Goal: Contribute content: Contribute content

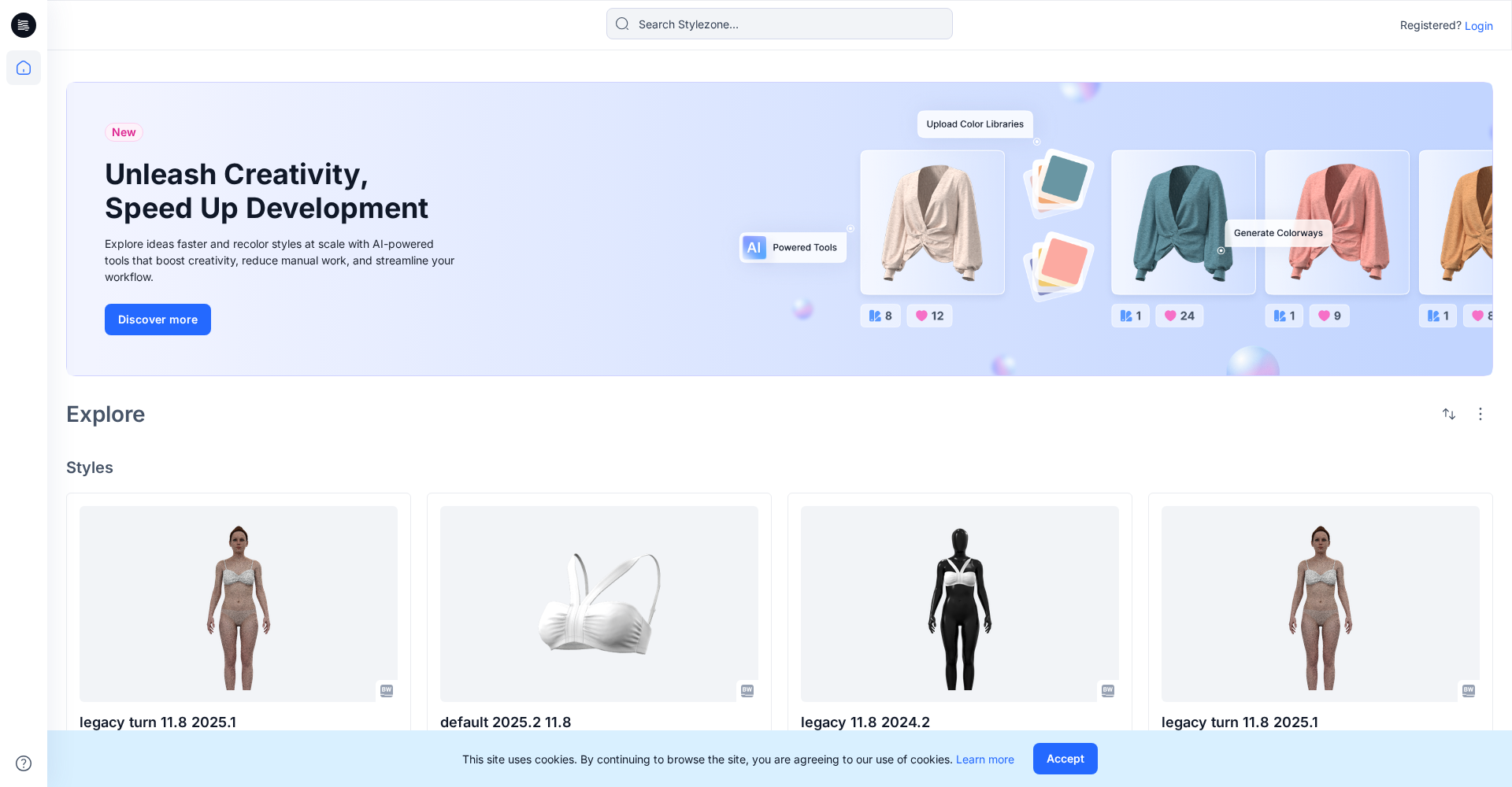
click at [429, 47] on div "Registered? Login" at bounding box center [779, 25] width 1464 height 50
click at [1487, 24] on p "Login" at bounding box center [1478, 25] width 29 height 17
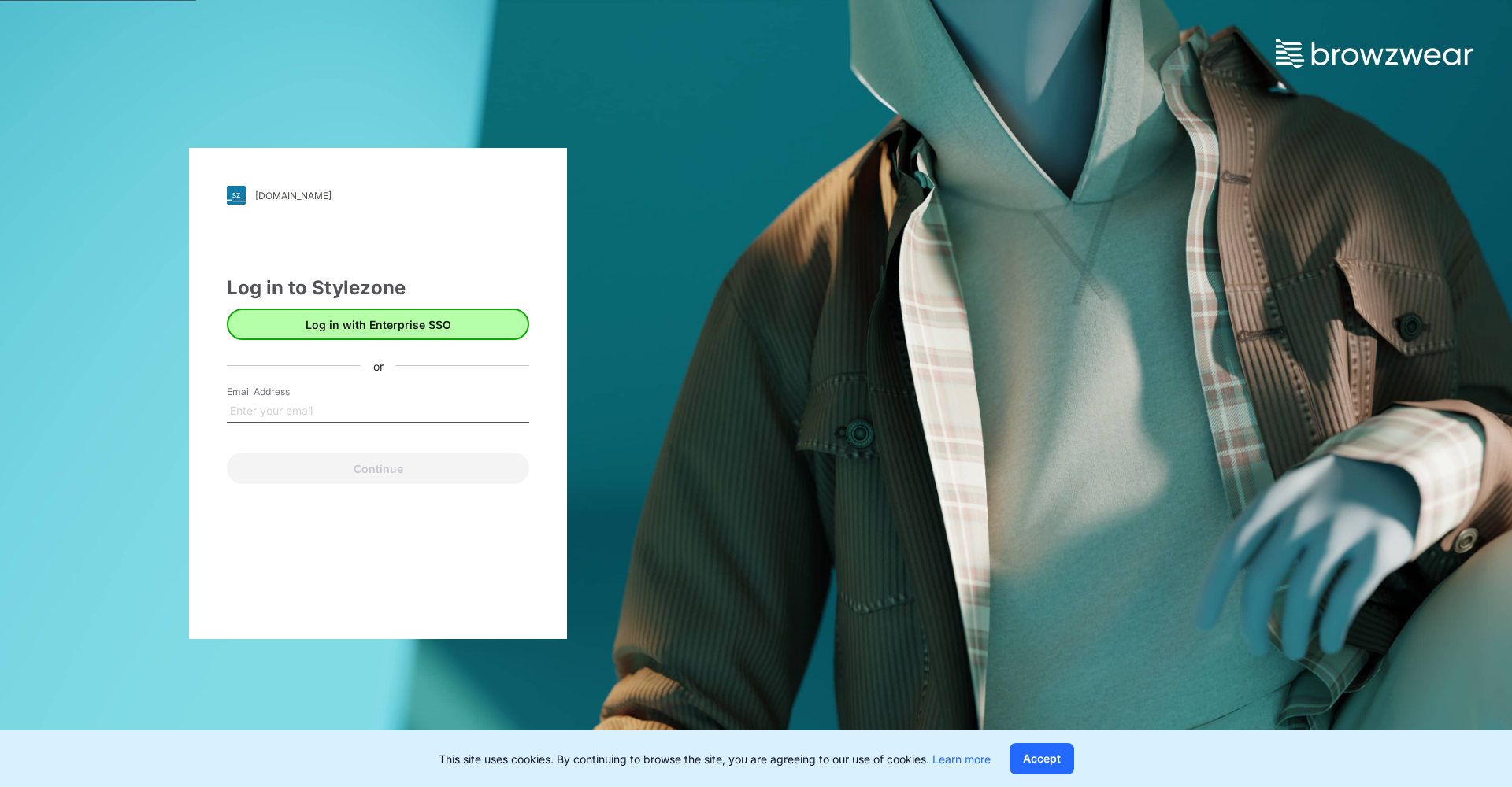
click at [382, 320] on button "Log in with Enterprise SSO" at bounding box center [377, 325] width 302 height 32
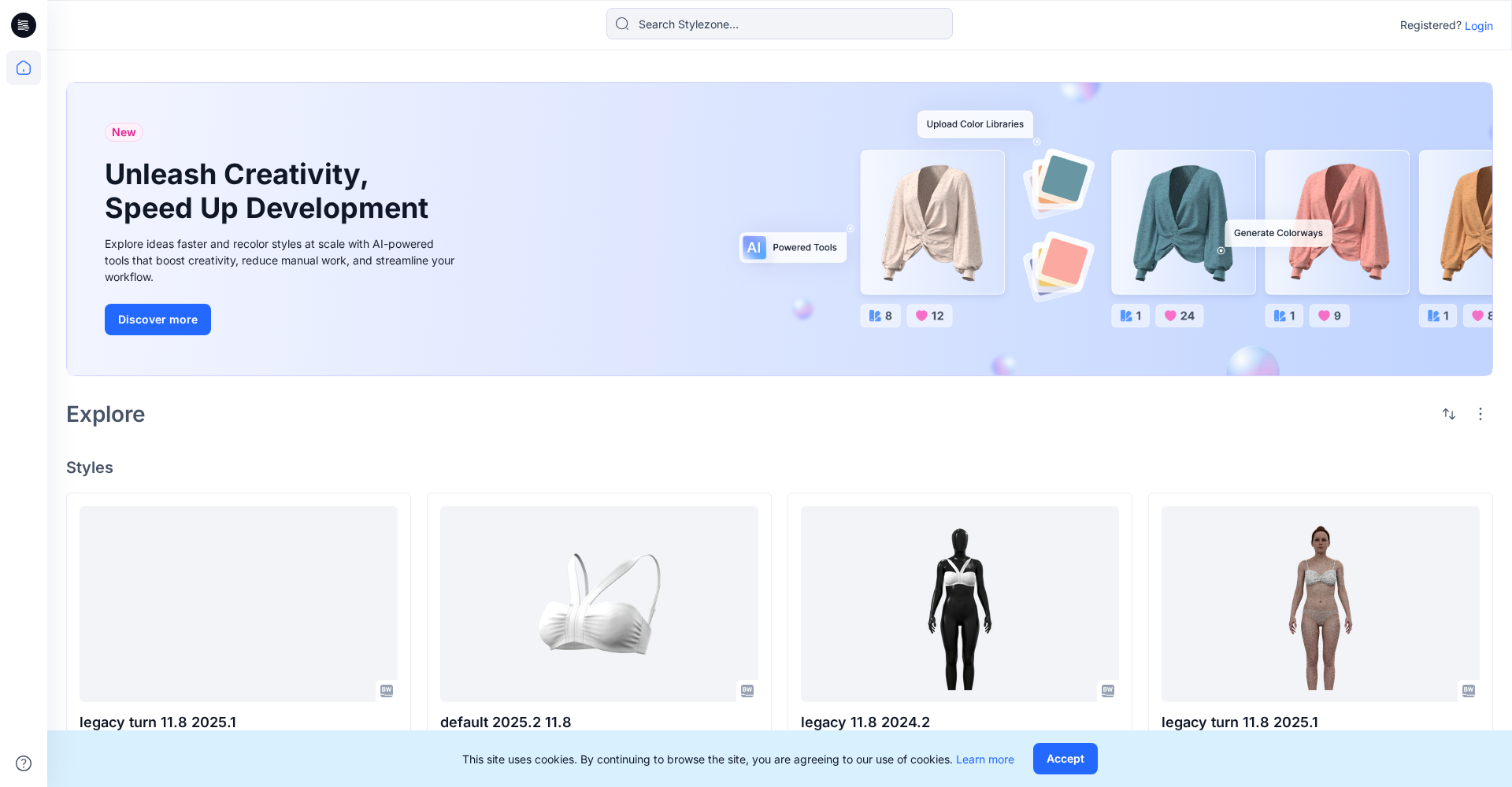
drag, startPoint x: 1490, startPoint y: 14, endPoint x: 1485, endPoint y: 22, distance: 9.4
click at [1490, 14] on div "Registered? Login" at bounding box center [779, 25] width 1463 height 35
click at [1482, 27] on p "Login" at bounding box center [1478, 25] width 29 height 17
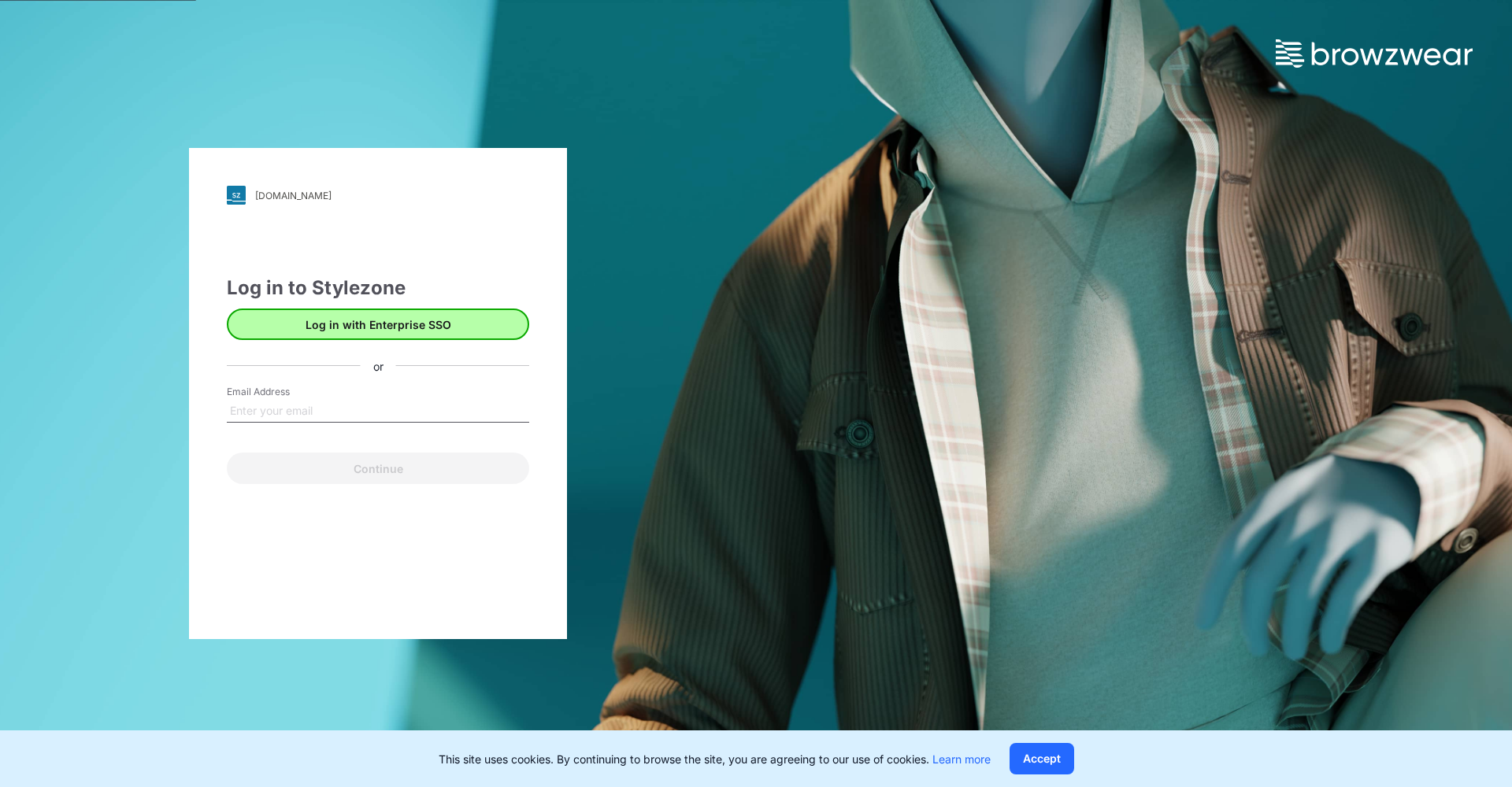
click at [415, 320] on button "Log in with Enterprise SSO" at bounding box center [377, 325] width 302 height 32
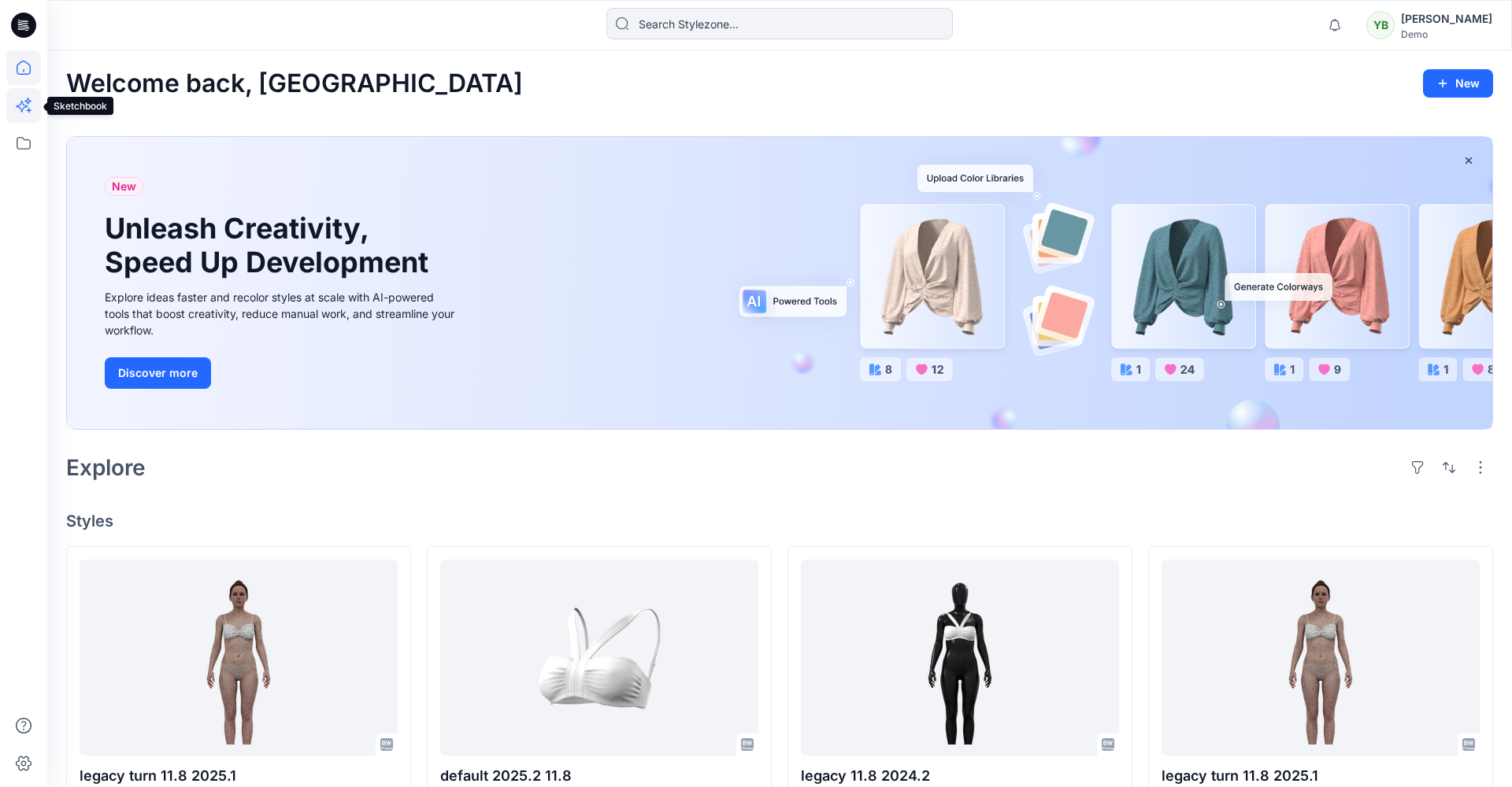
click at [31, 104] on icon at bounding box center [23, 105] width 35 height 35
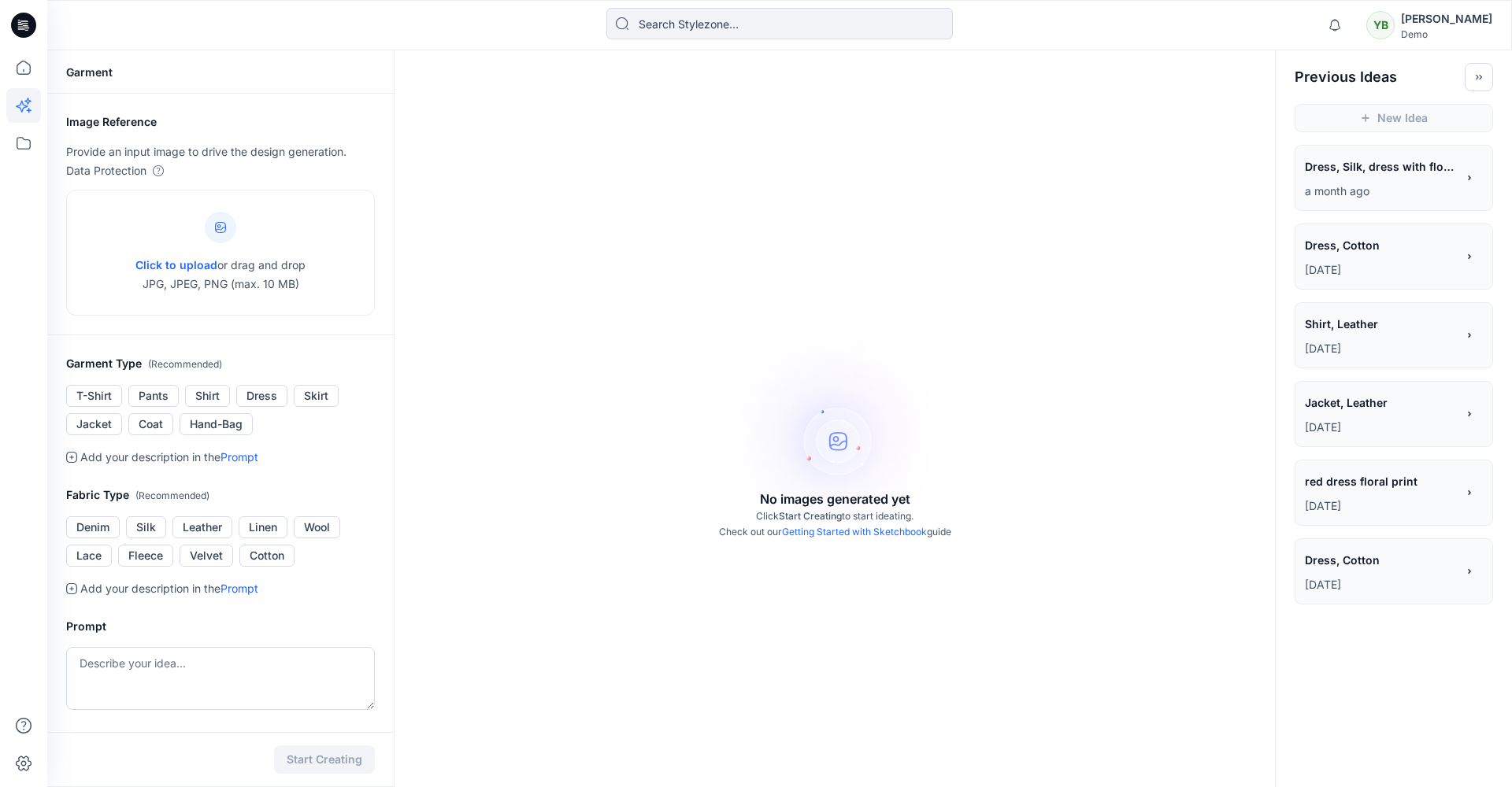
click at [813, 534] on link "Getting Started with Sketchbook" at bounding box center [855, 532] width 145 height 12
click at [863, 532] on link "Getting Started with Sketchbook" at bounding box center [855, 532] width 145 height 12
click at [186, 267] on span "Click to upload" at bounding box center [176, 265] width 82 height 14
type input "C:\fakepath\H&M2.jpg"
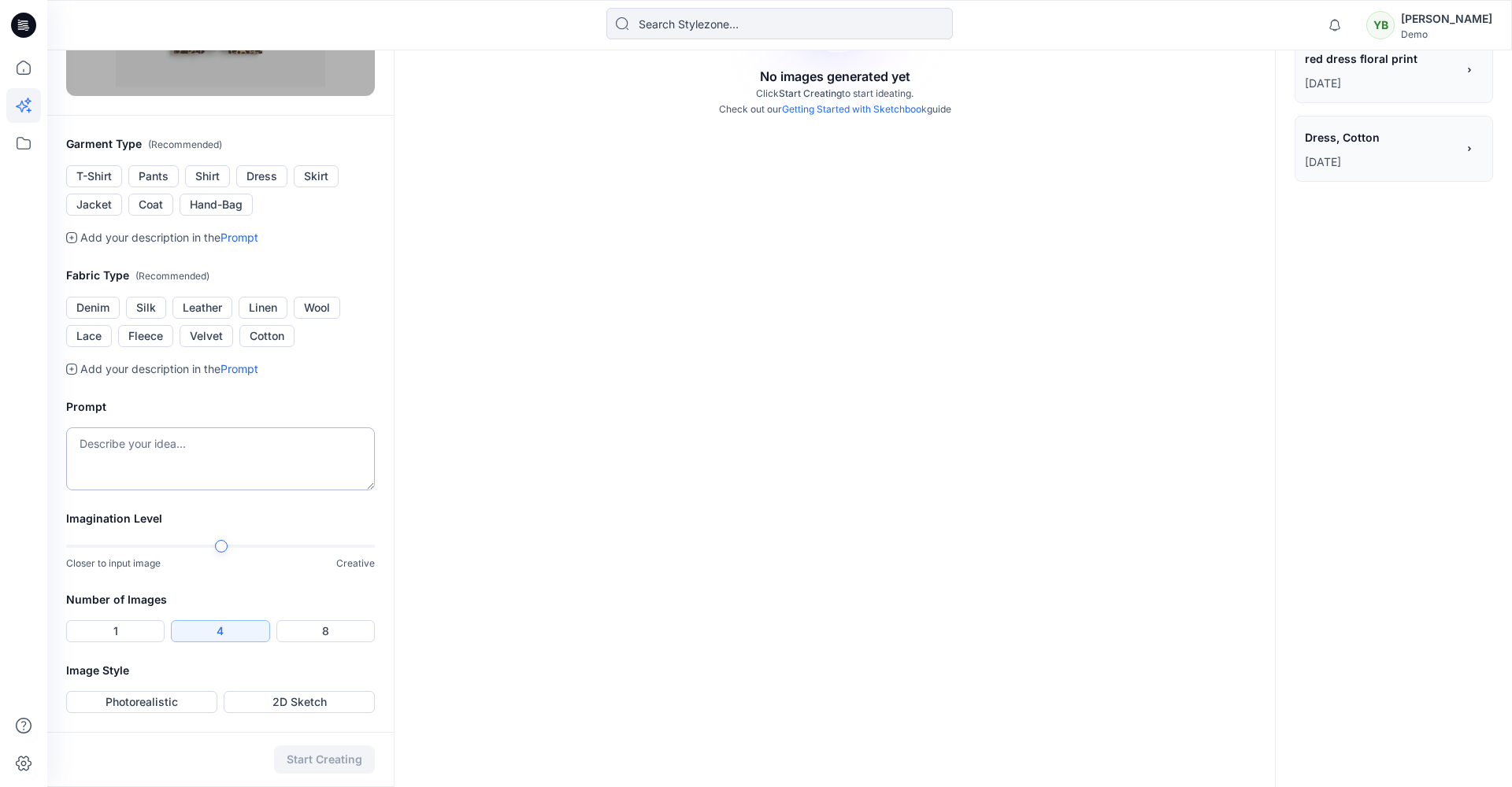
scroll to position [423, 0]
click at [166, 698] on button "Photorealistic" at bounding box center [142, 702] width 151 height 22
click at [310, 762] on button "Start Creating" at bounding box center [325, 759] width 101 height 29
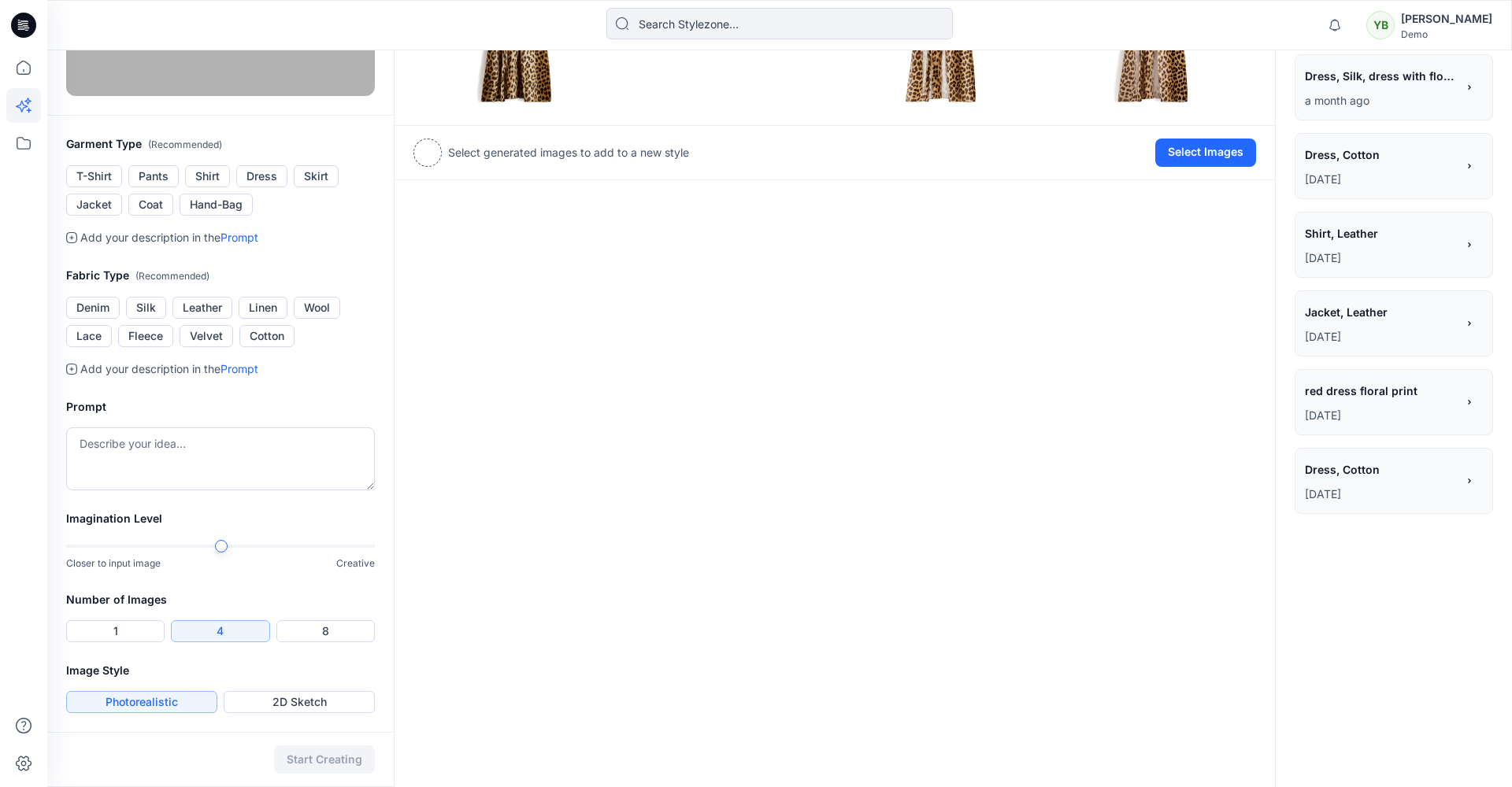
scroll to position [329, 0]
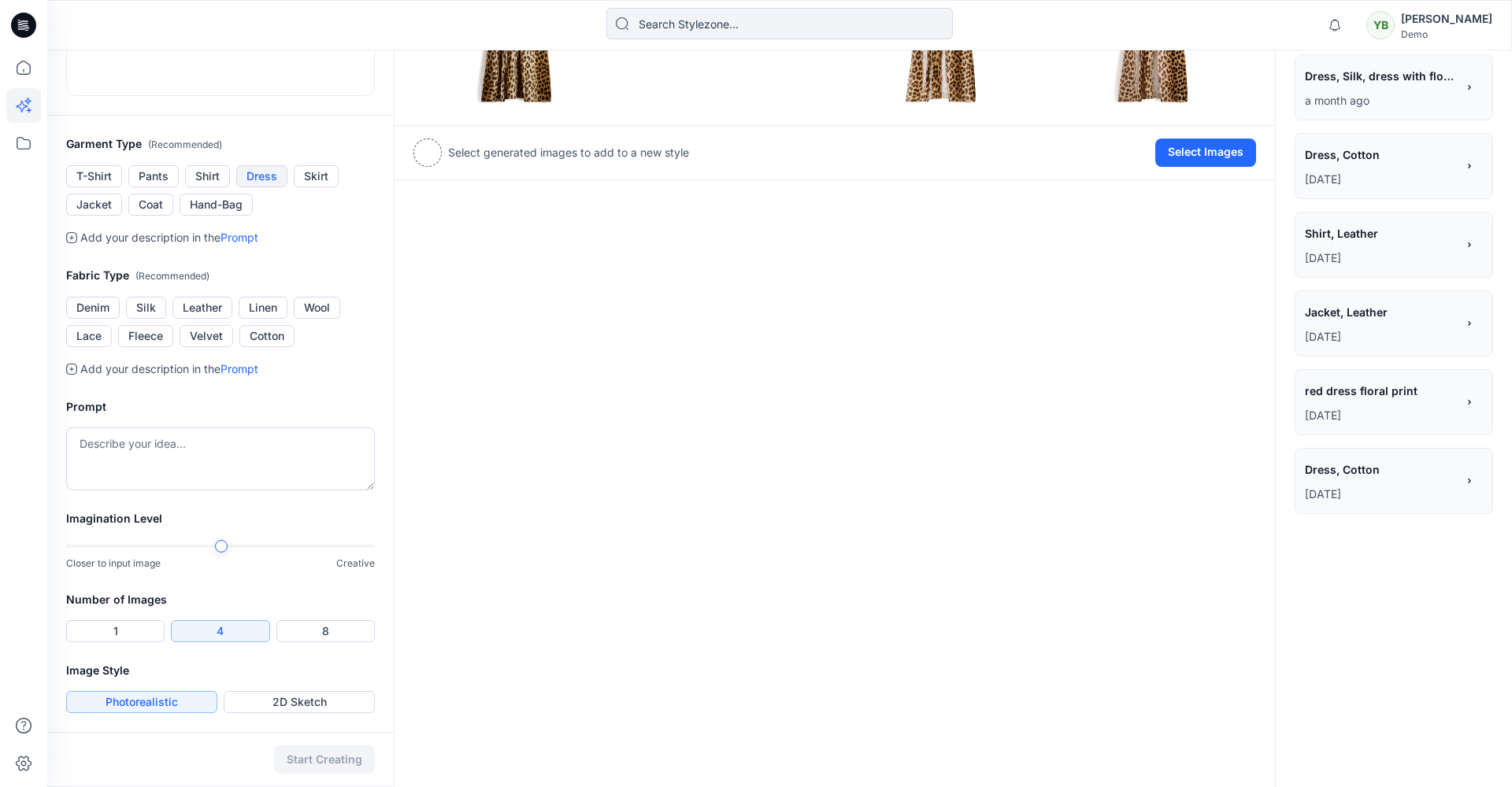
click at [256, 187] on button "Dress" at bounding box center [262, 176] width 51 height 22
click at [213, 347] on button "Velvet" at bounding box center [206, 336] width 53 height 22
click at [274, 347] on button "Cotton" at bounding box center [267, 336] width 55 height 22
click at [325, 631] on button "8" at bounding box center [325, 632] width 98 height 22
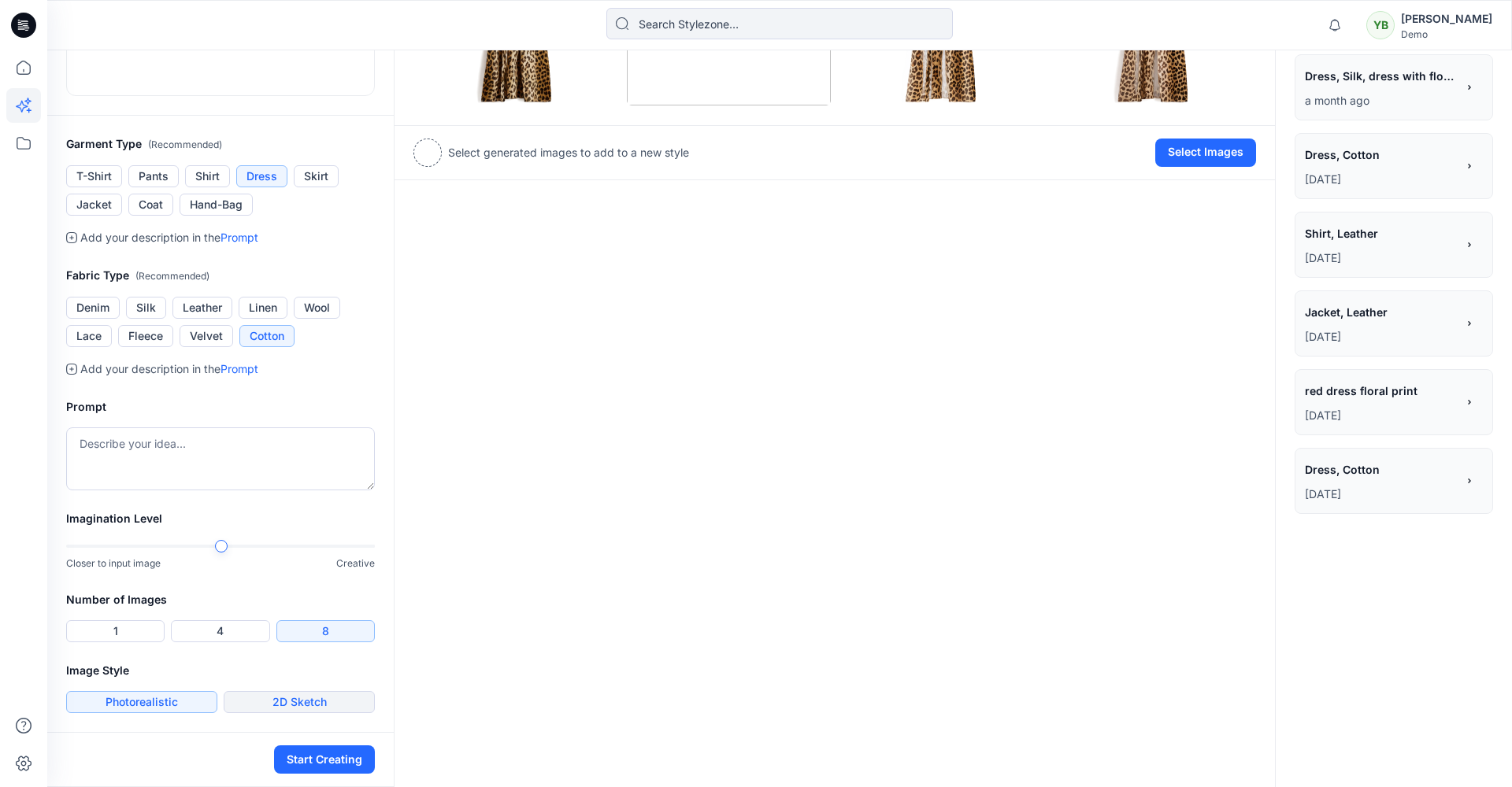
click at [295, 703] on button "2D Sketch" at bounding box center [299, 702] width 151 height 22
click at [430, 544] on div "Garment Image Reference Provide an input image to drive the design generation. …" at bounding box center [779, 309] width 1464 height 956
click at [326, 767] on button "Start Creating" at bounding box center [325, 759] width 101 height 29
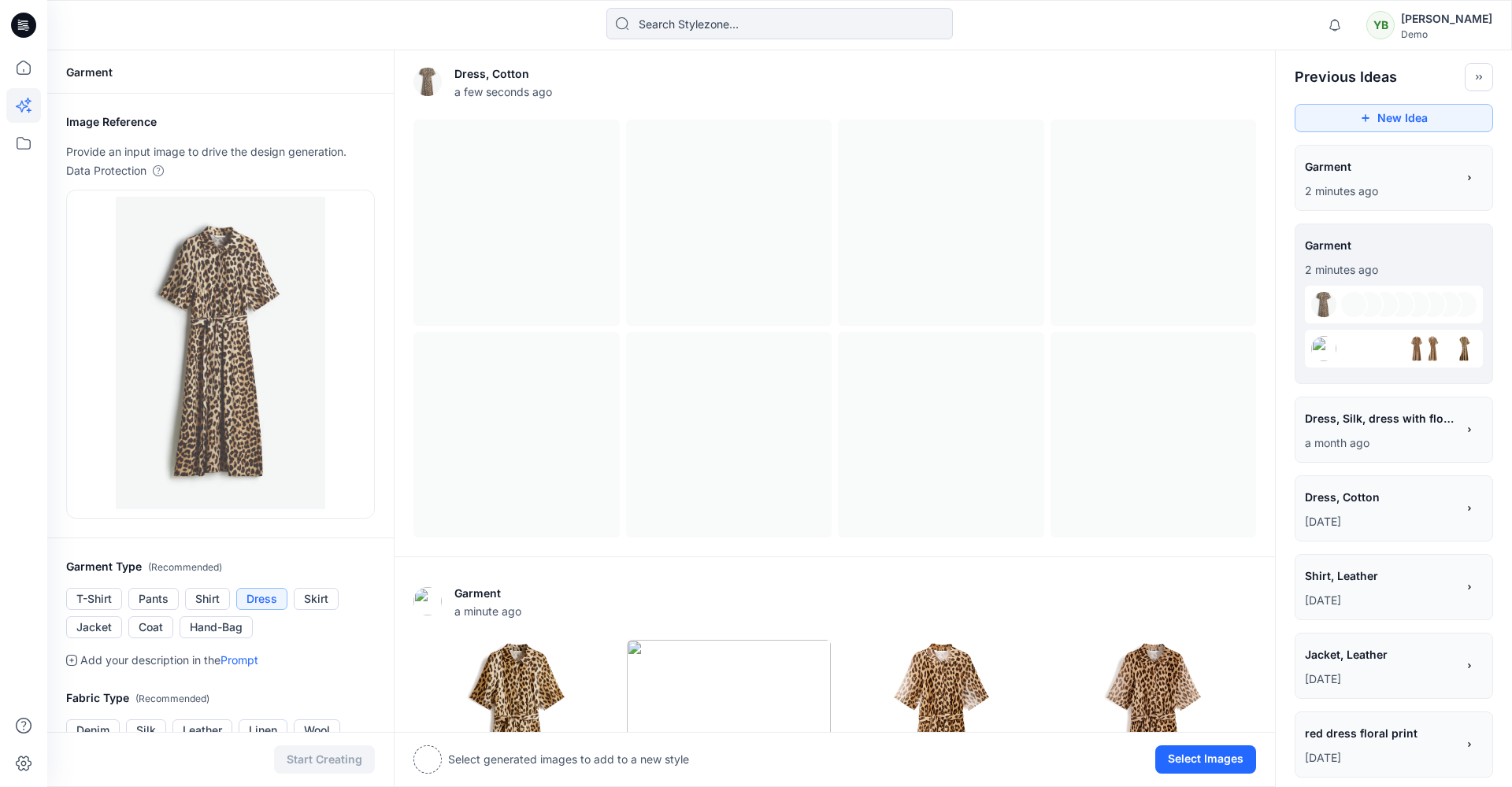
scroll to position [6, 0]
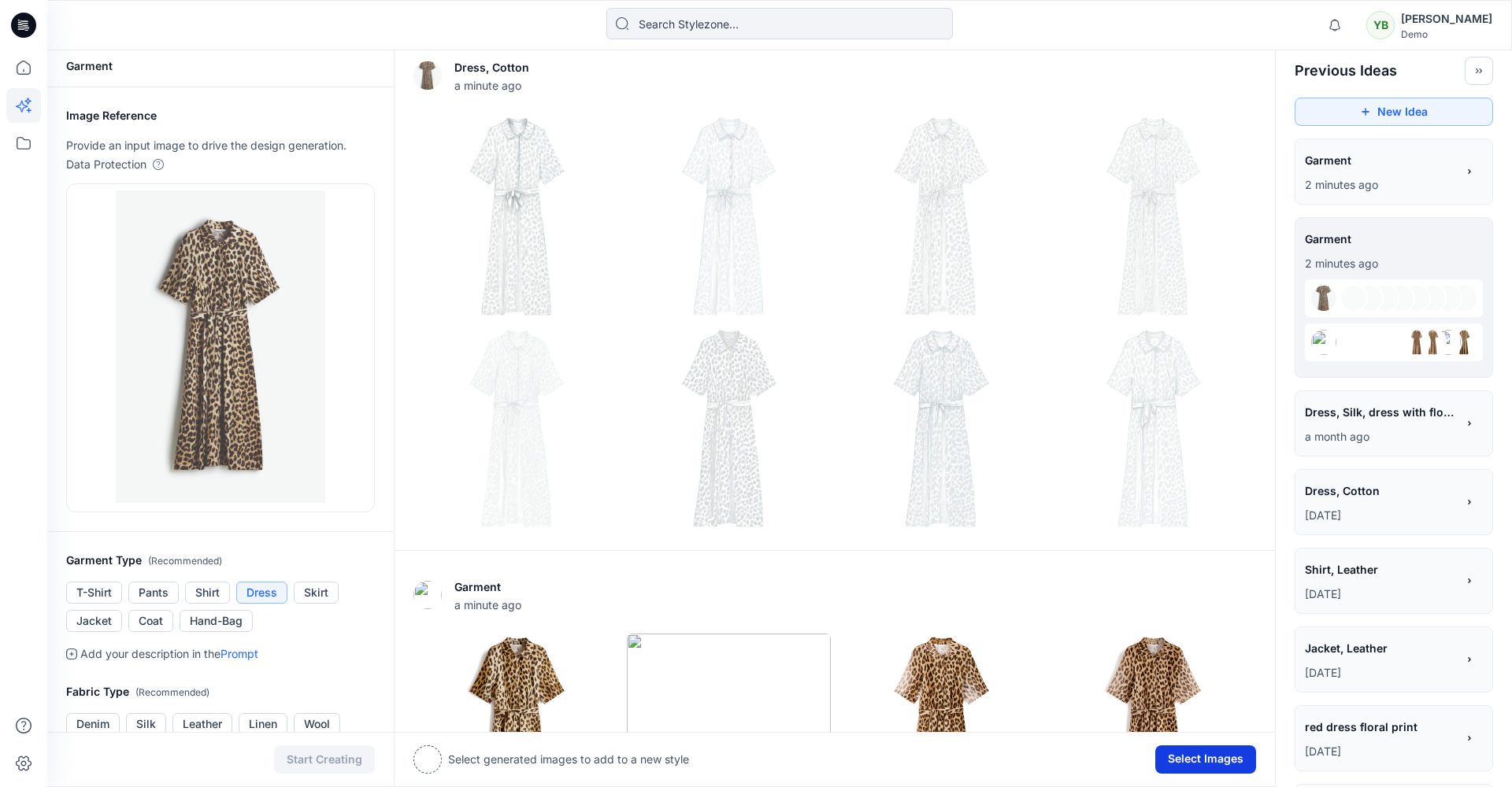
click at [1191, 760] on button "Select Images" at bounding box center [1206, 759] width 101 height 29
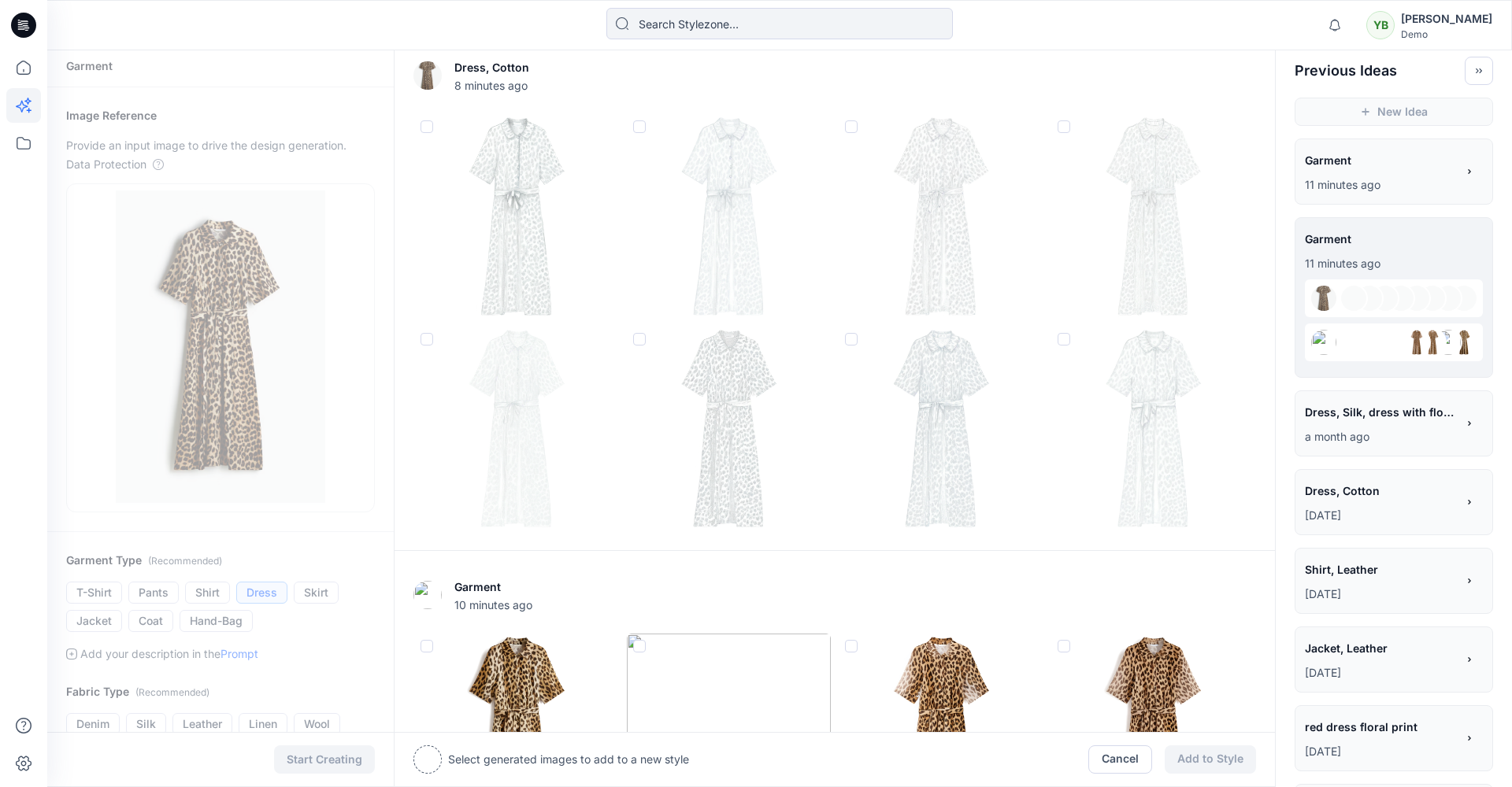
click at [642, 648] on span at bounding box center [639, 645] width 13 height 13
click at [642, 648] on input "checkbox" at bounding box center [639, 646] width 13 height 13
checkbox input "true"
click at [856, 336] on span at bounding box center [851, 339] width 13 height 13
click at [856, 336] on input "checkbox" at bounding box center [850, 340] width 13 height 13
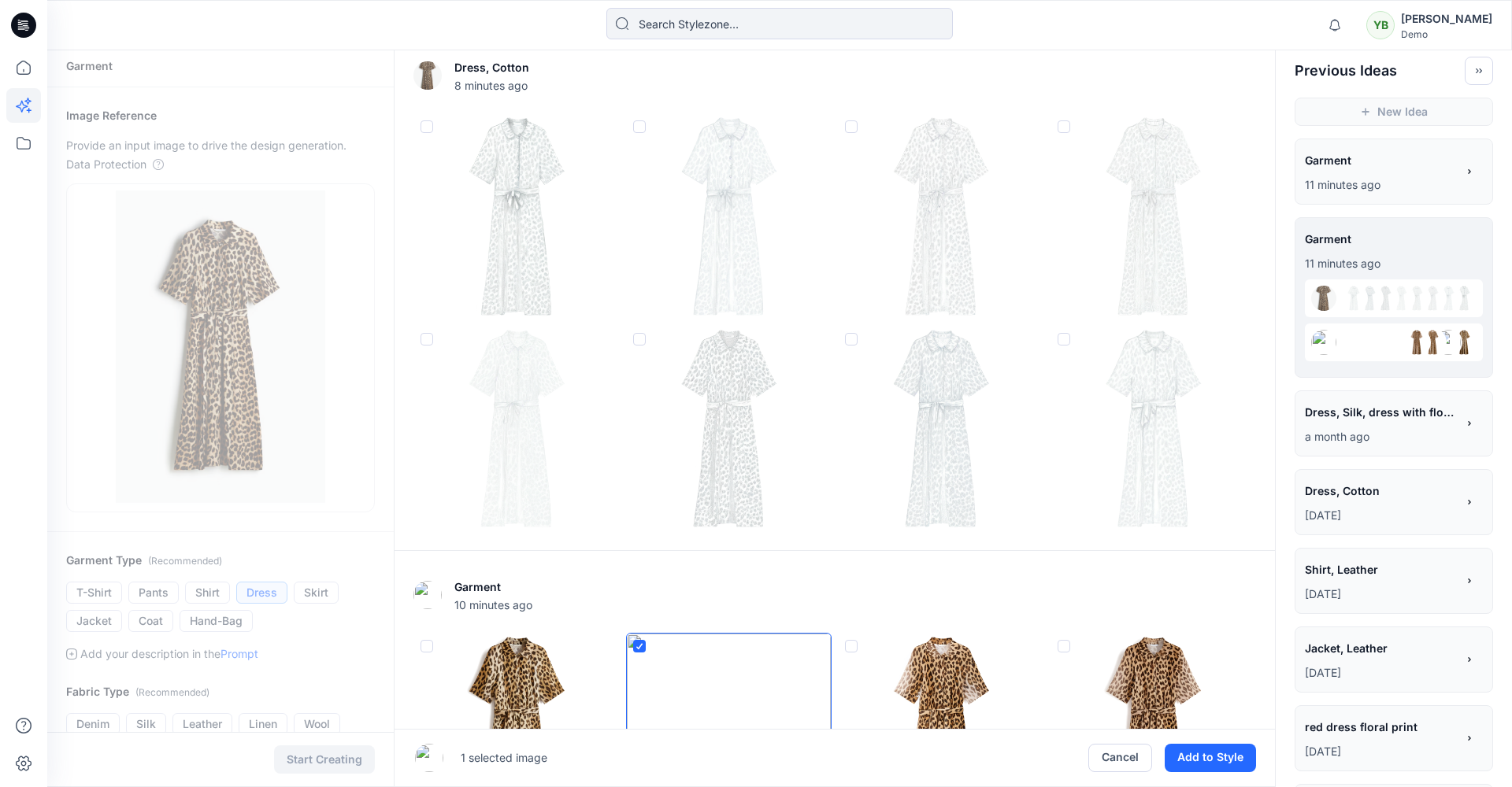
checkbox input "true"
click at [423, 126] on span at bounding box center [427, 127] width 13 height 13
click at [423, 126] on input "checkbox" at bounding box center [426, 127] width 13 height 13
checkbox input "true"
click at [1229, 757] on button "Add to Style" at bounding box center [1210, 757] width 91 height 29
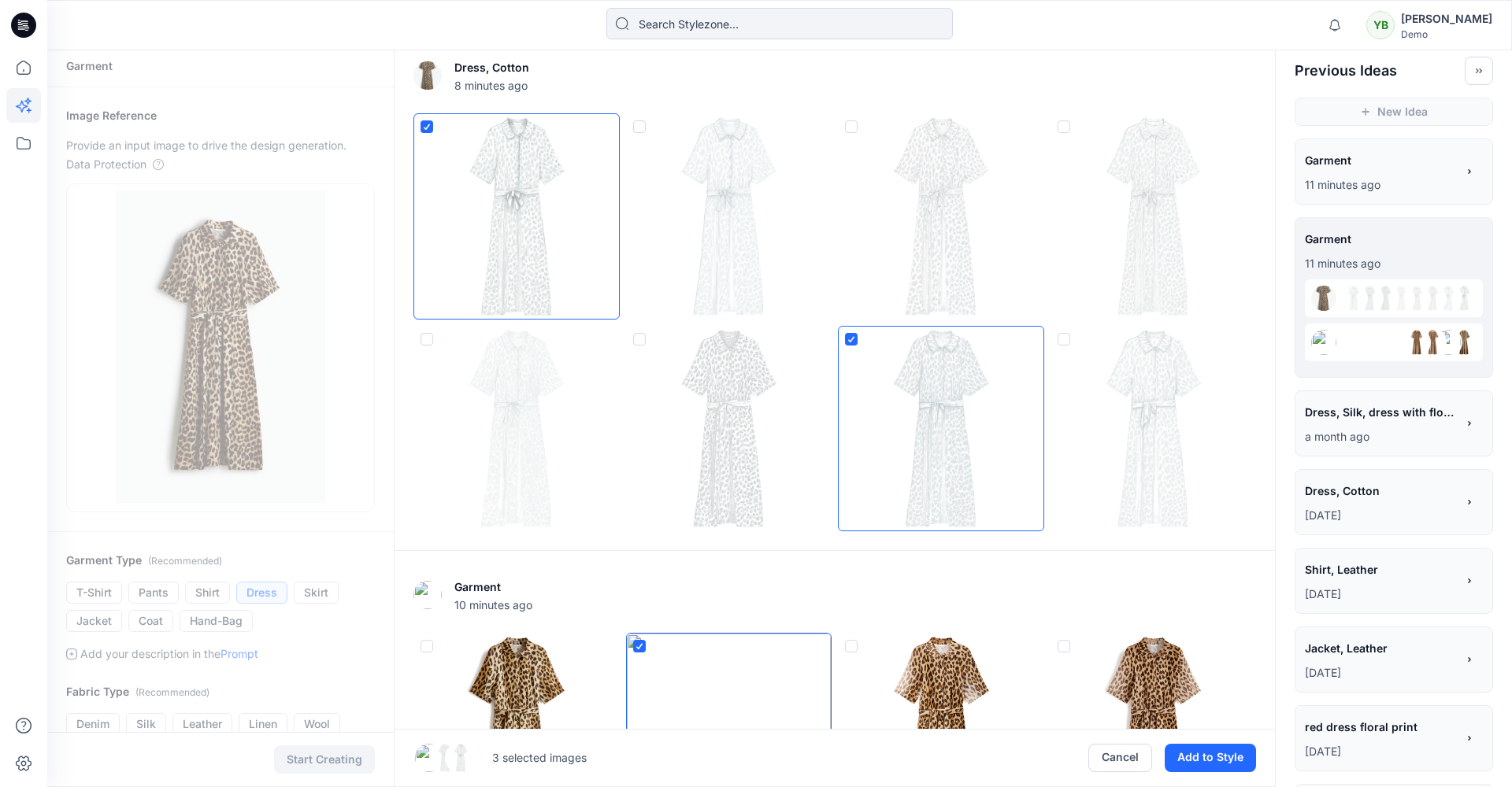
type input "Garment"
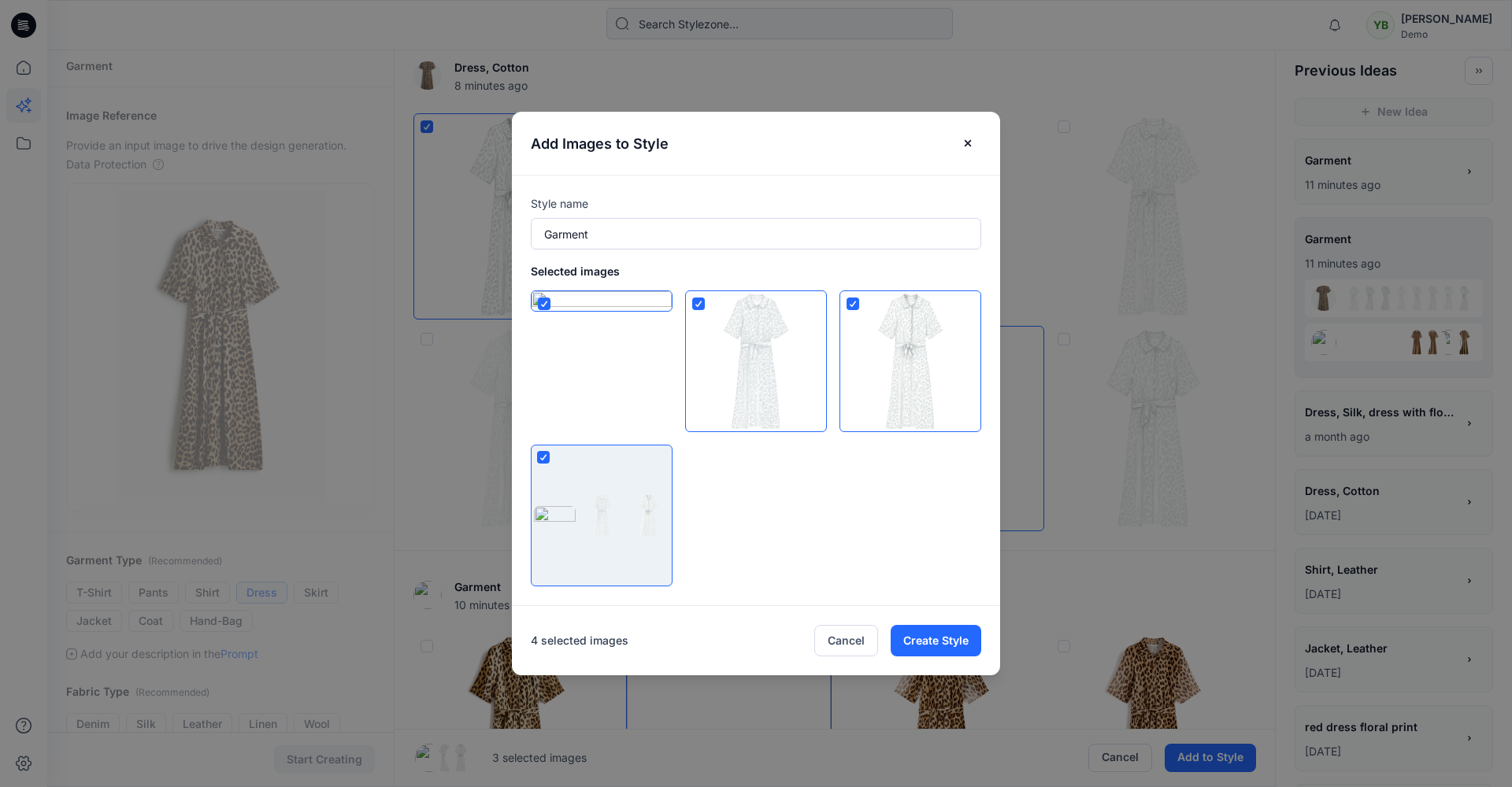
click at [699, 305] on polyline at bounding box center [698, 304] width 6 height 5
click at [699, 305] on input "checkbox" at bounding box center [697, 304] width 13 height 13
checkbox input "false"
click at [564, 241] on input "Garment" at bounding box center [756, 234] width 451 height 32
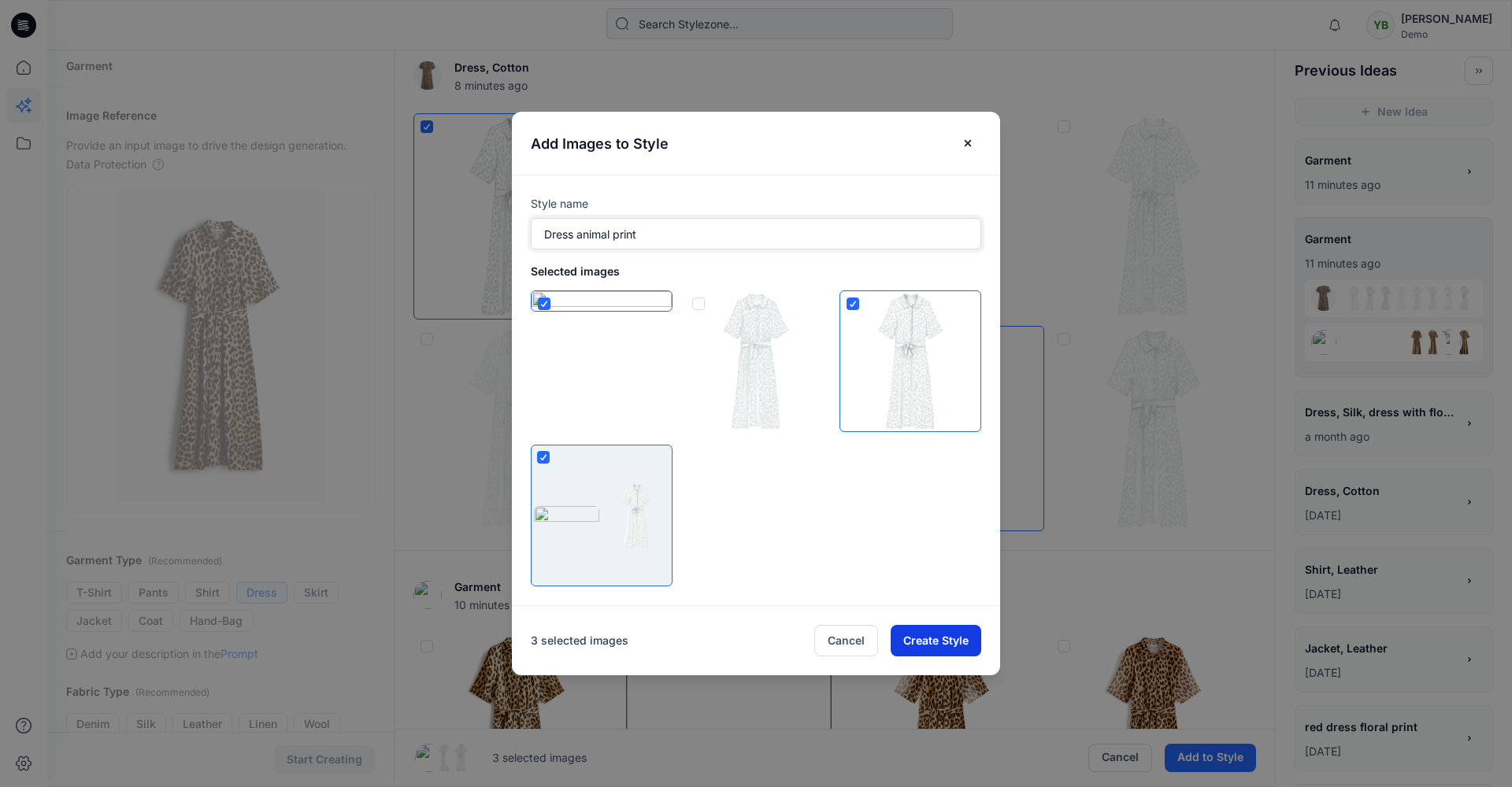
type input "Dress animal print"
click at [932, 632] on button "Create Style" at bounding box center [935, 640] width 90 height 32
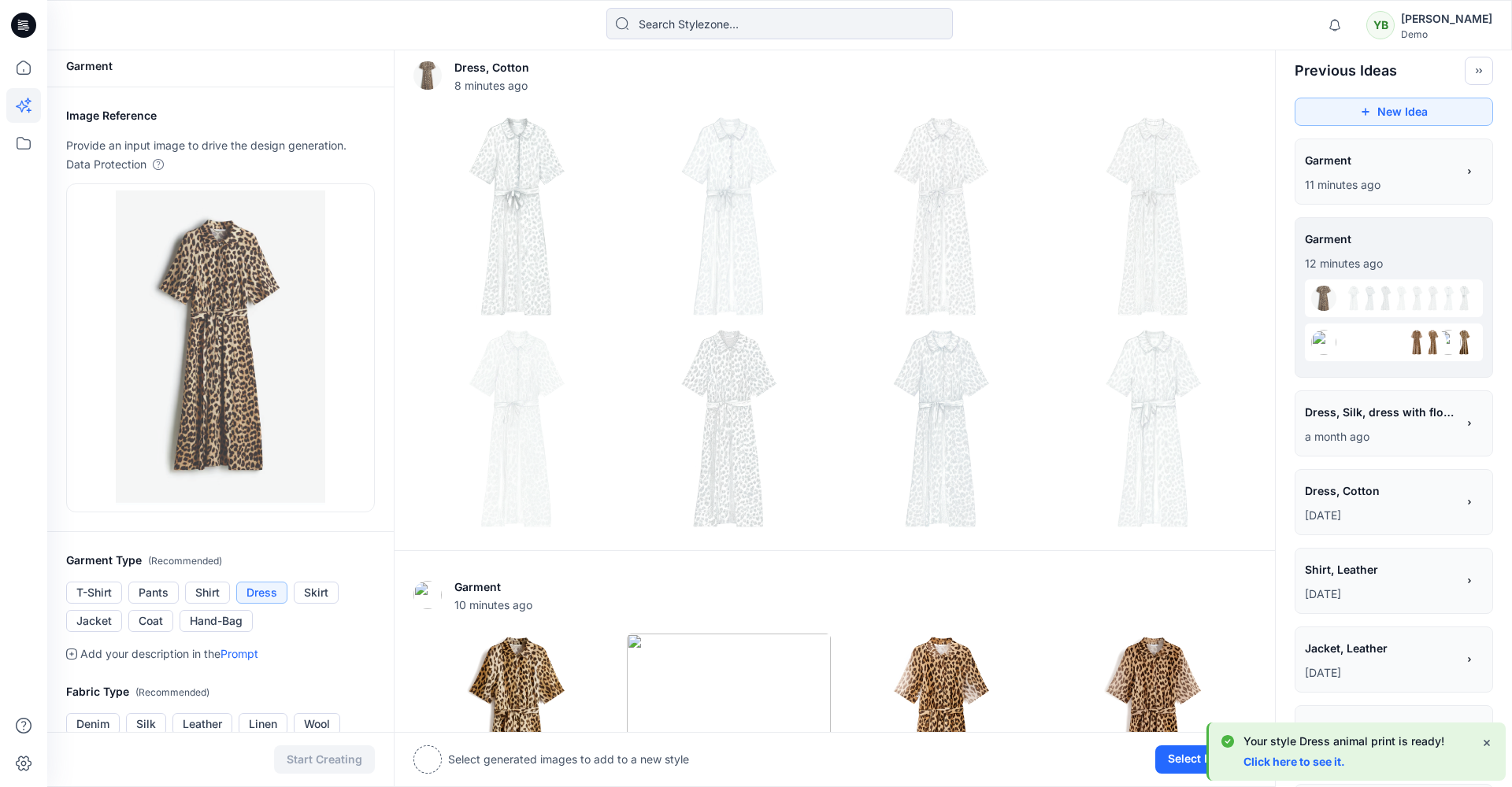
click at [1278, 763] on link "Click here to see it." at bounding box center [1294, 762] width 102 height 14
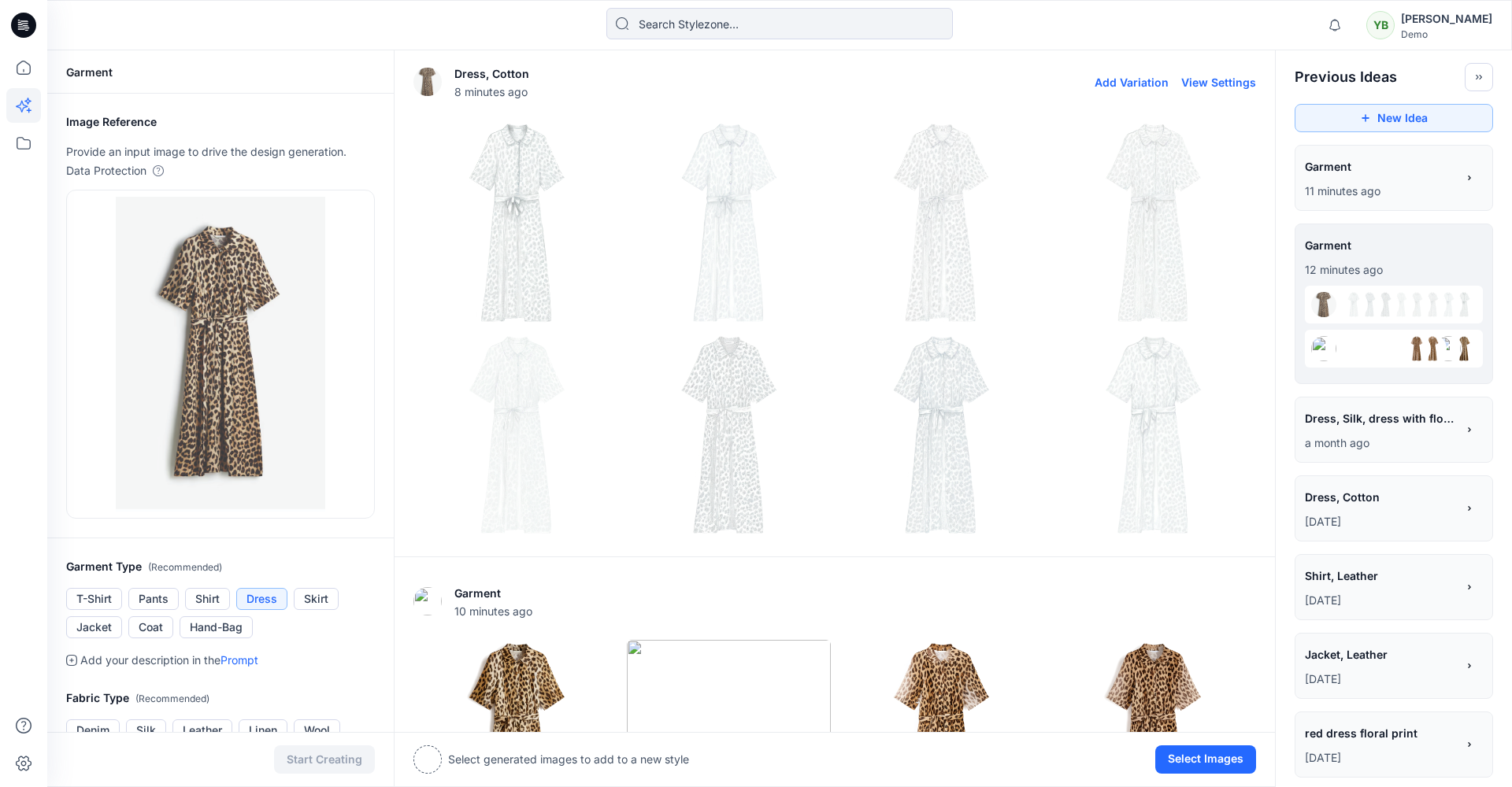
scroll to position [0, 0]
click at [21, 67] on icon at bounding box center [23, 67] width 35 height 35
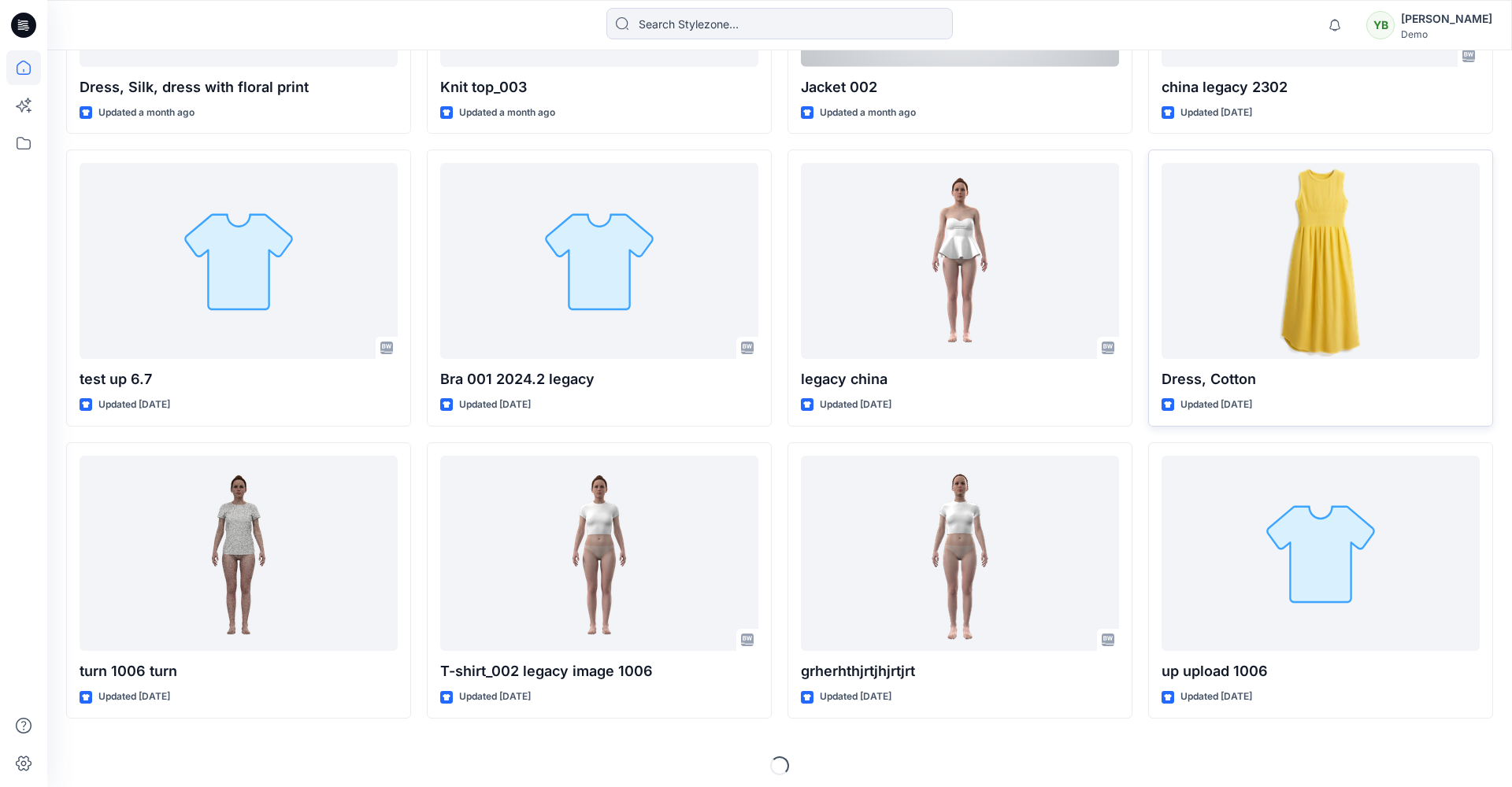
scroll to position [1566, 0]
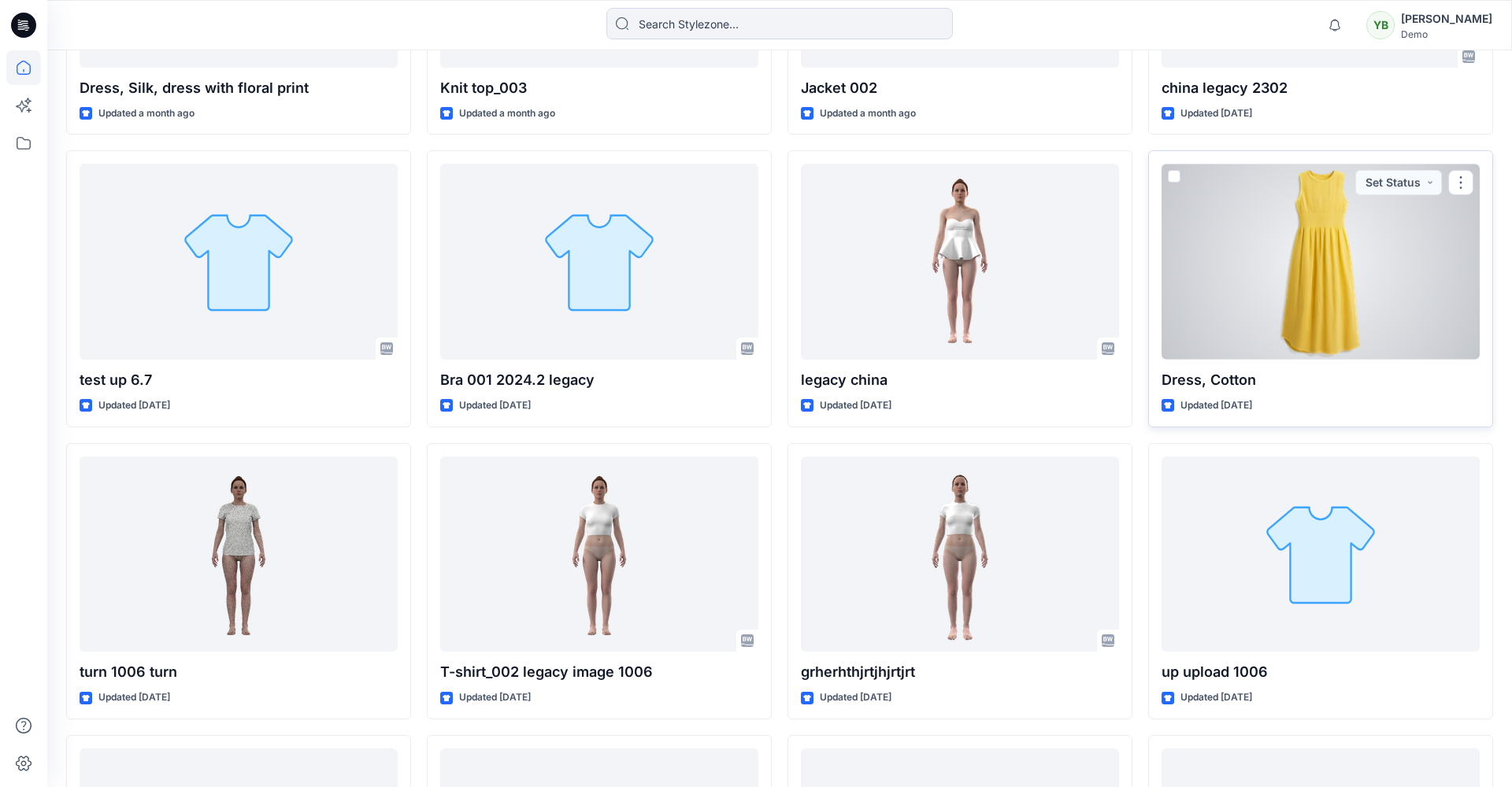
click at [1328, 268] on div at bounding box center [1320, 261] width 318 height 196
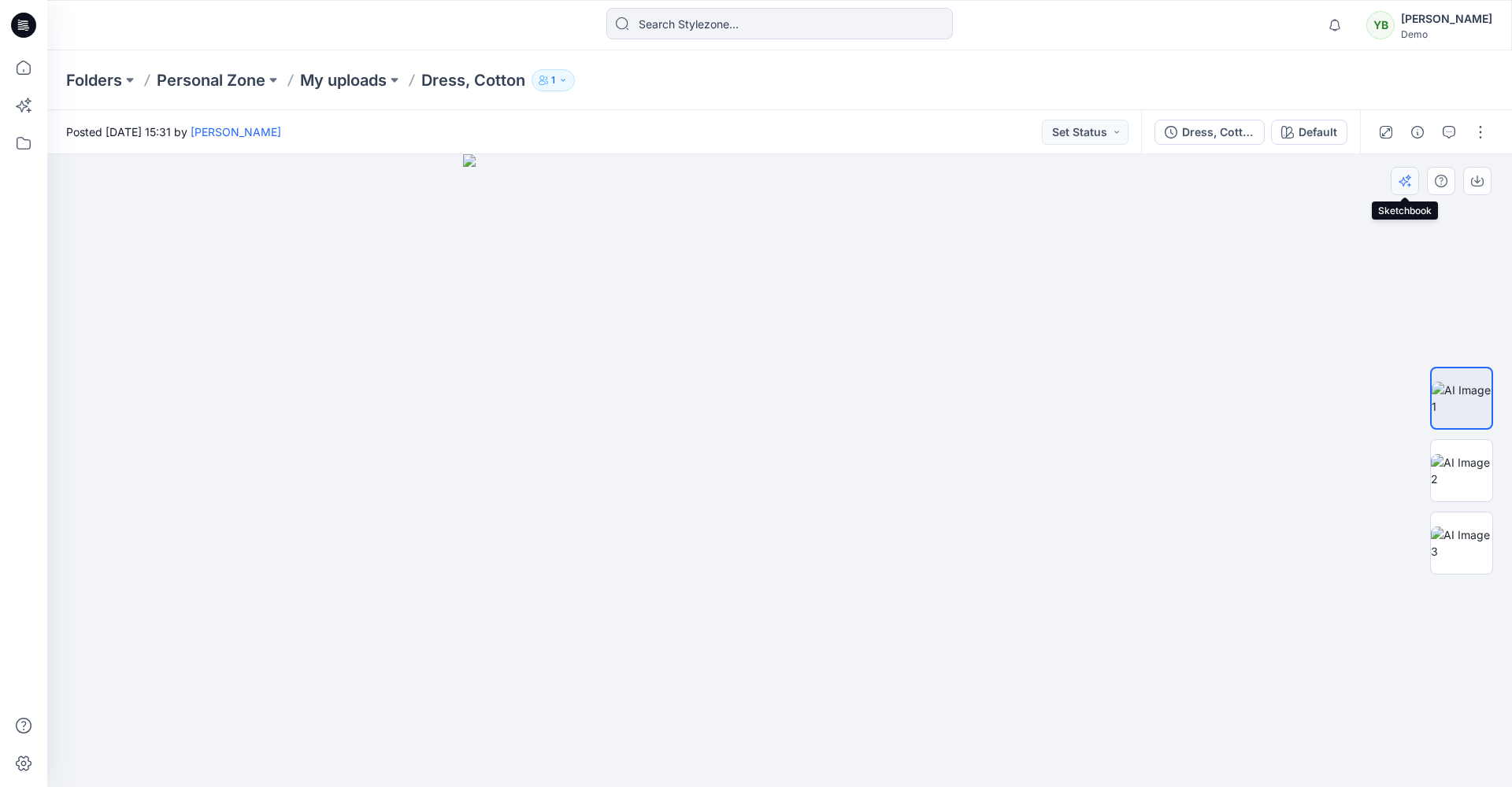
click at [1402, 182] on icon "button" at bounding box center [1404, 181] width 13 height 13
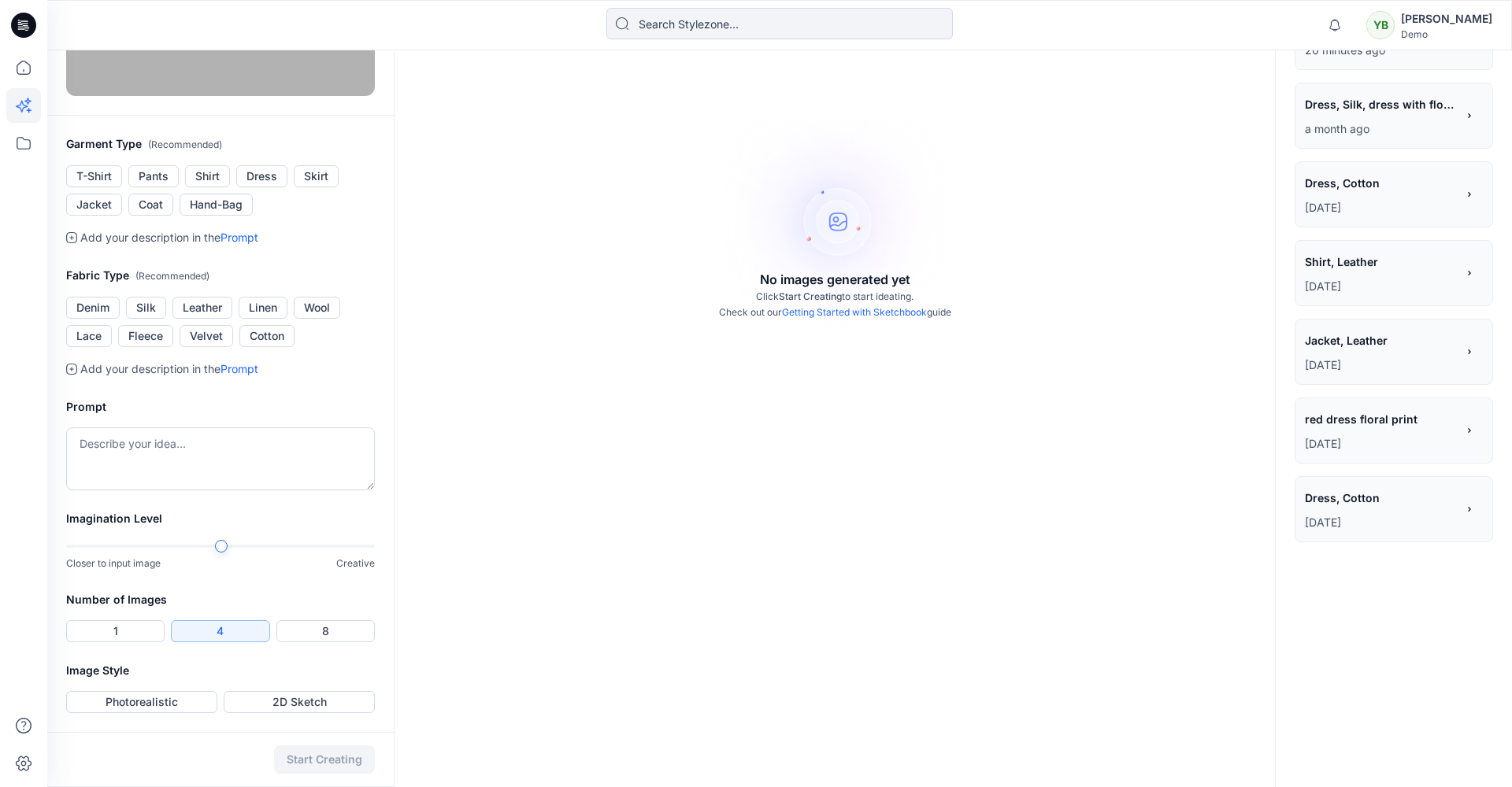
scroll to position [241, 0]
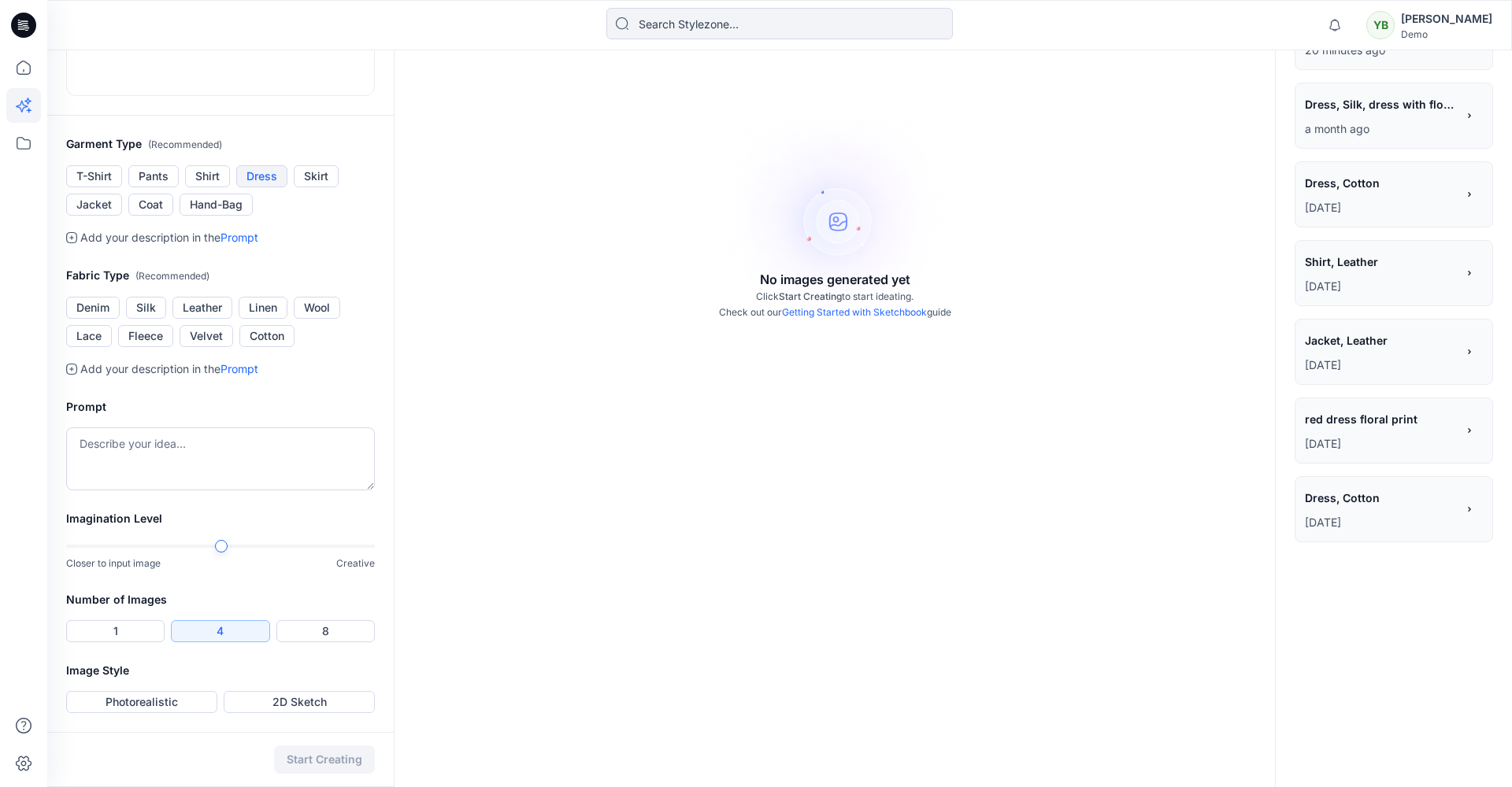
click at [267, 187] on button "Dress" at bounding box center [262, 176] width 51 height 22
drag, startPoint x: 261, startPoint y: 503, endPoint x: 194, endPoint y: 501, distance: 67.0
click at [261, 347] on button "Cotton" at bounding box center [267, 336] width 55 height 22
click at [191, 347] on button "Velvet" at bounding box center [206, 336] width 53 height 22
click at [139, 347] on button "Fleece" at bounding box center [146, 336] width 55 height 22
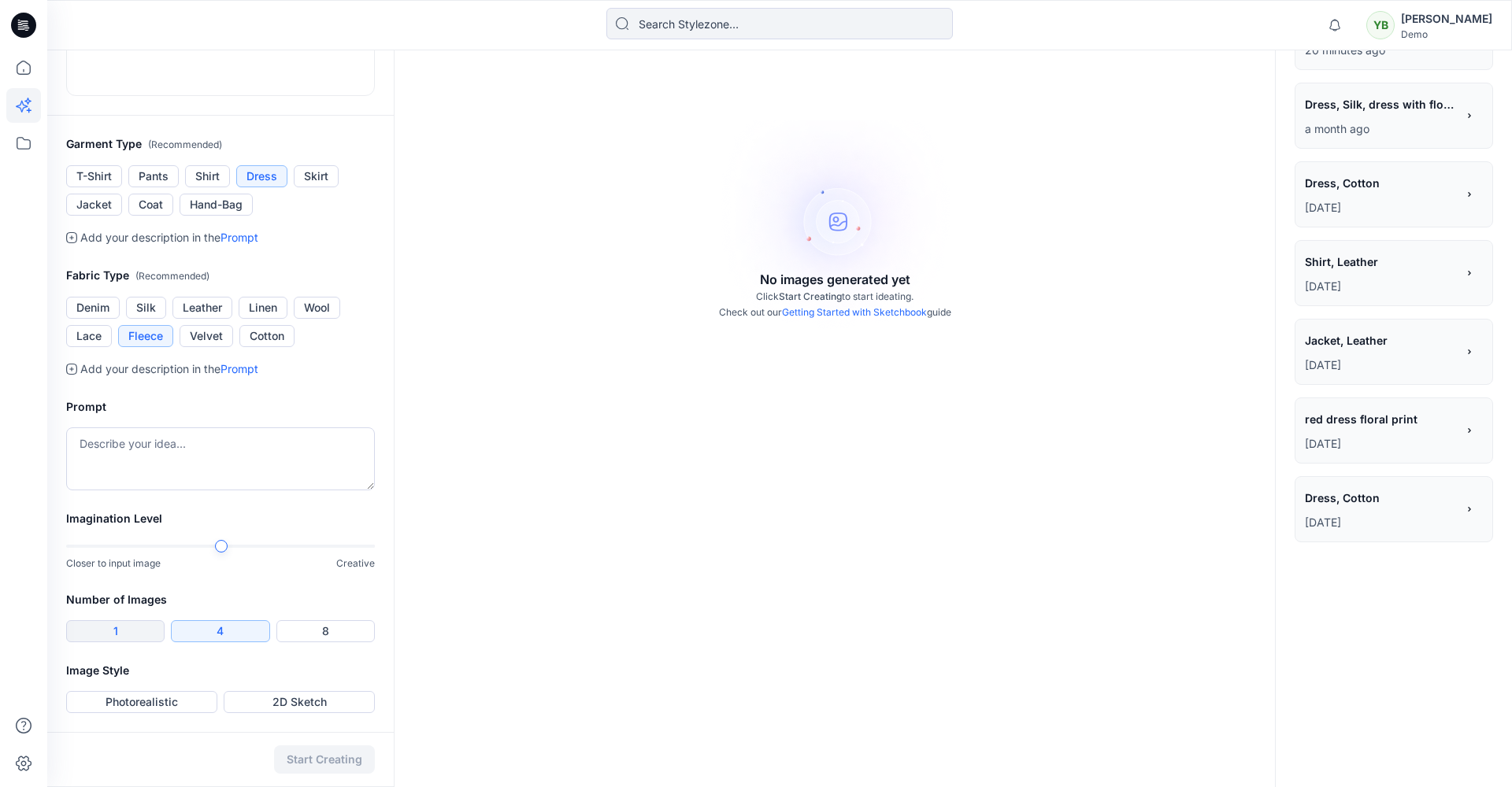
scroll to position [402, 0]
drag, startPoint x: 143, startPoint y: 629, endPoint x: 153, endPoint y: 625, distance: 10.8
click at [142, 629] on button "1" at bounding box center [115, 632] width 98 height 22
click at [396, 561] on div "Garment Image Reference Provide an input image to drive the design generation. …" at bounding box center [779, 309] width 1464 height 956
click at [280, 694] on button "2D Sketch" at bounding box center [299, 702] width 151 height 22
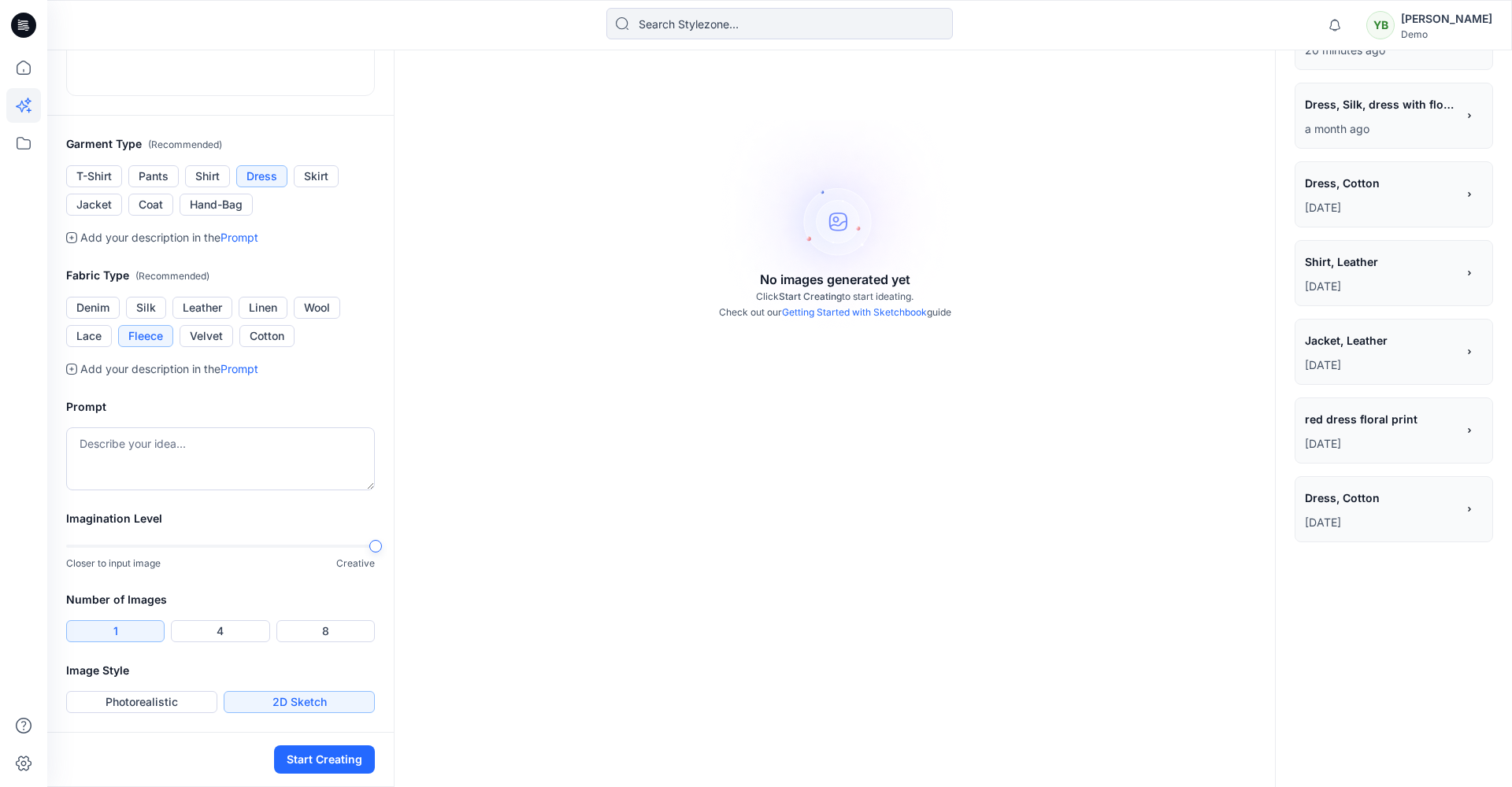
click at [320, 747] on button "Start Creating" at bounding box center [325, 759] width 101 height 29
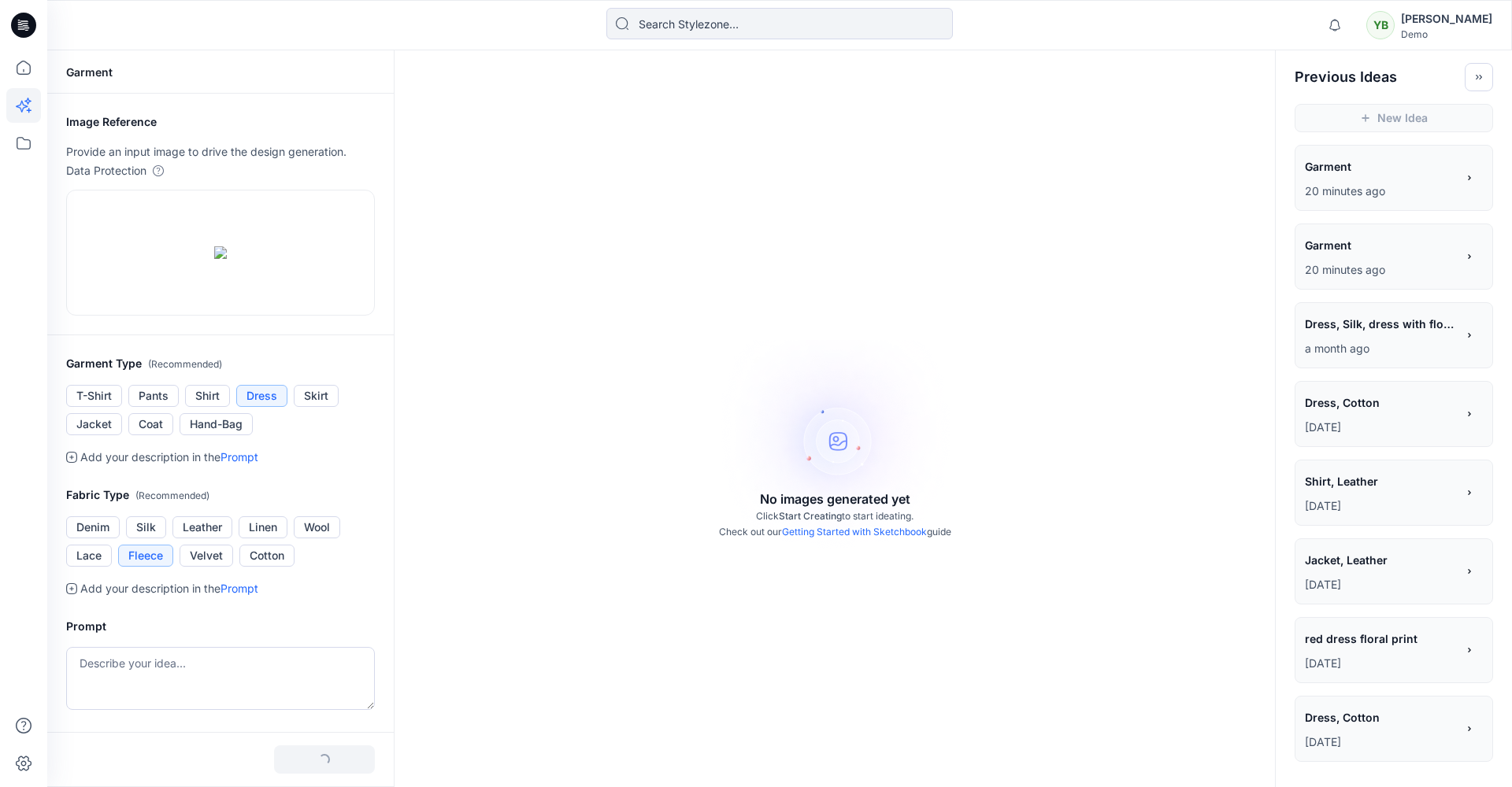
scroll to position [0, 0]
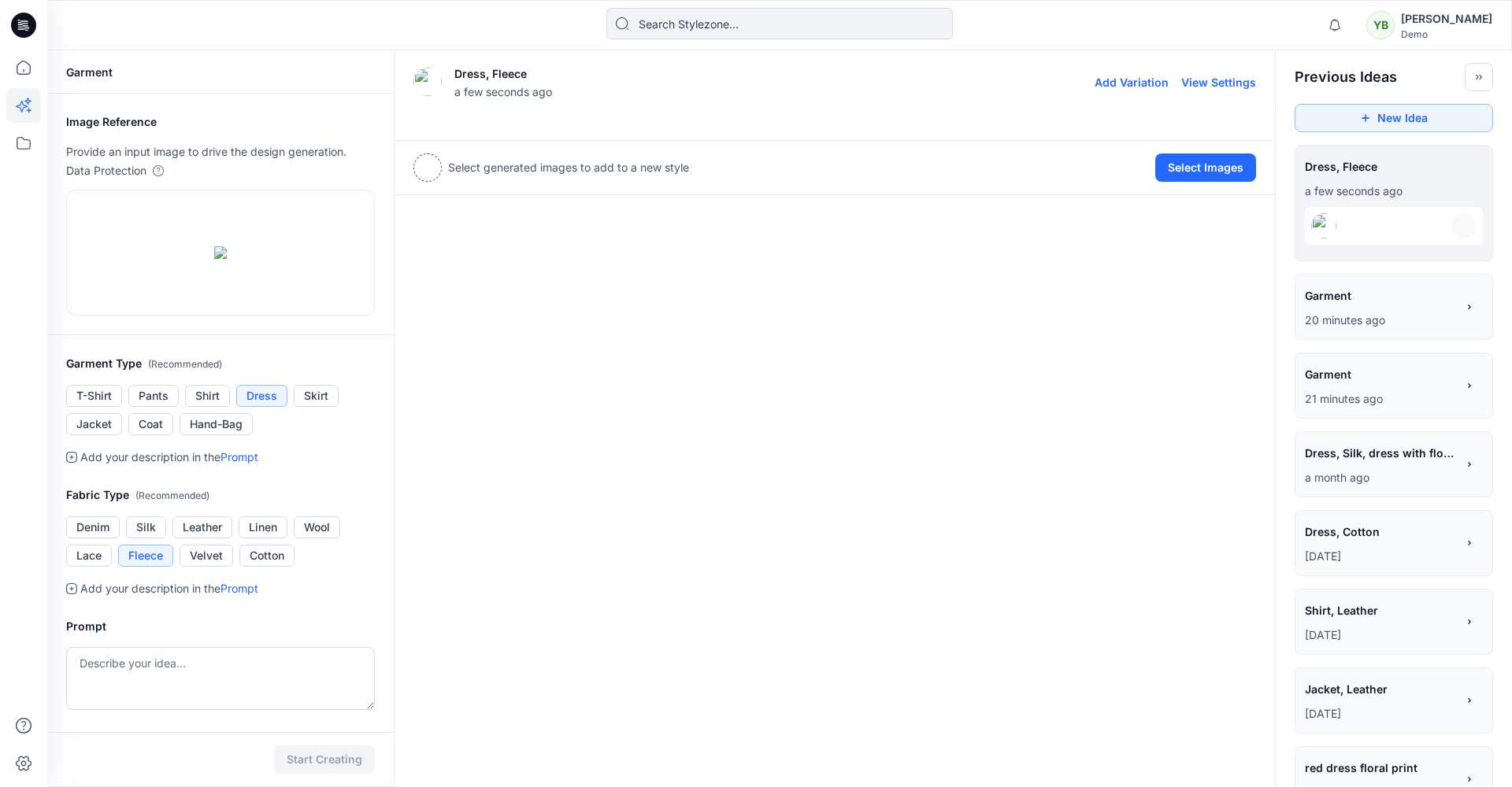
click at [524, 121] on img at bounding box center [516, 121] width 205 height 0
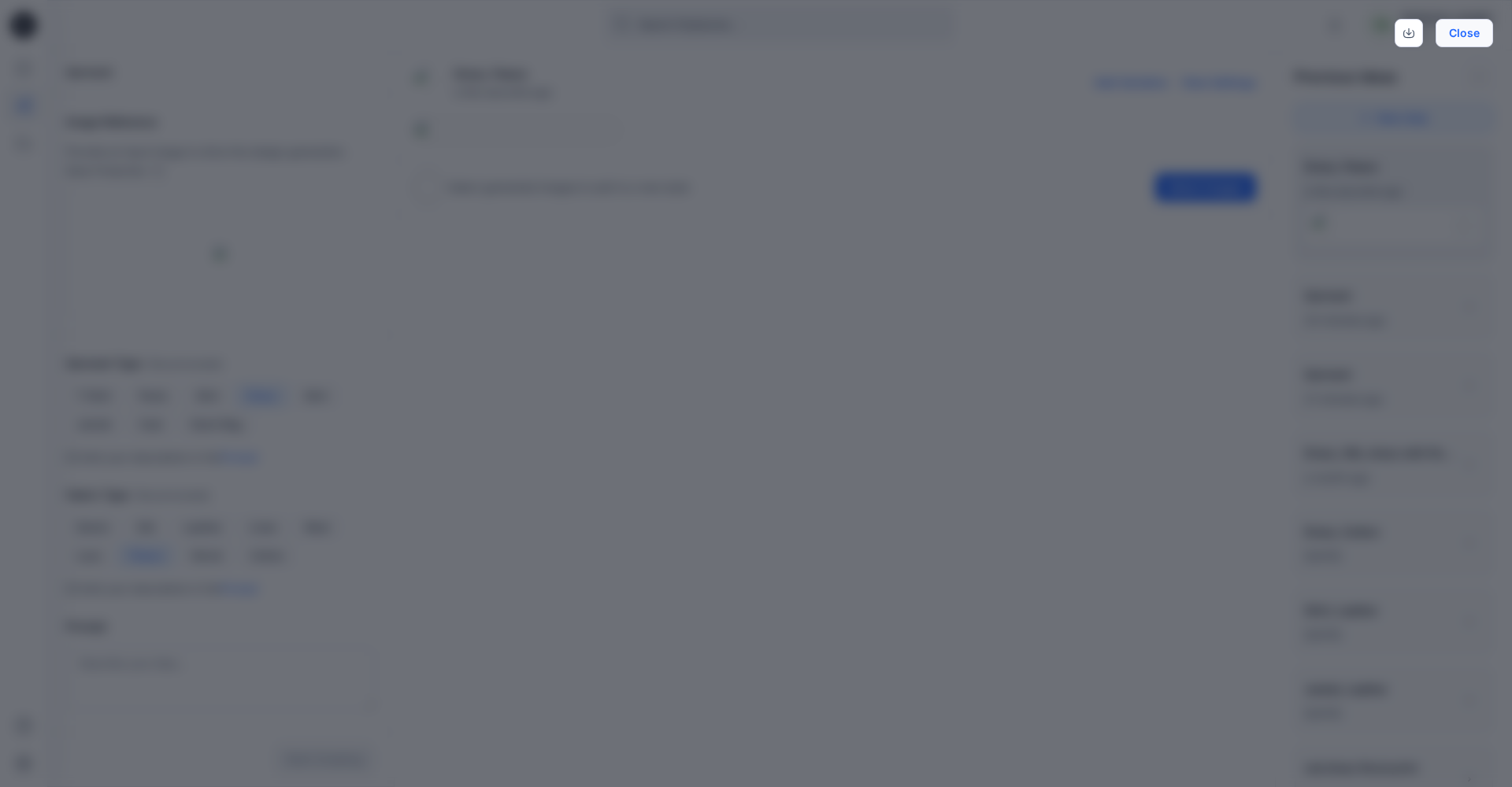
click at [1449, 35] on button "Close" at bounding box center [1464, 33] width 57 height 29
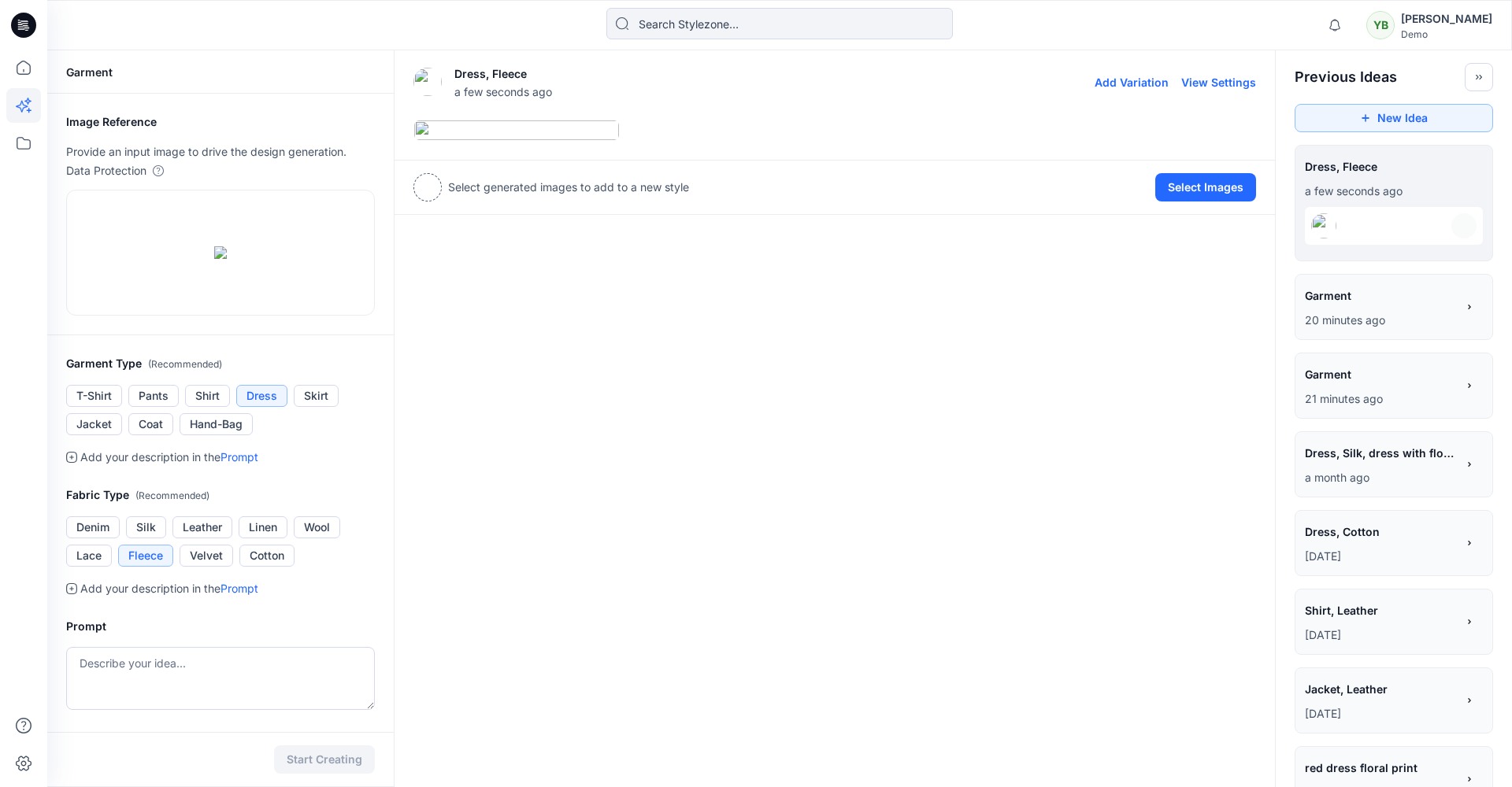
click at [1136, 82] on button "Add Variation" at bounding box center [1131, 82] width 74 height 14
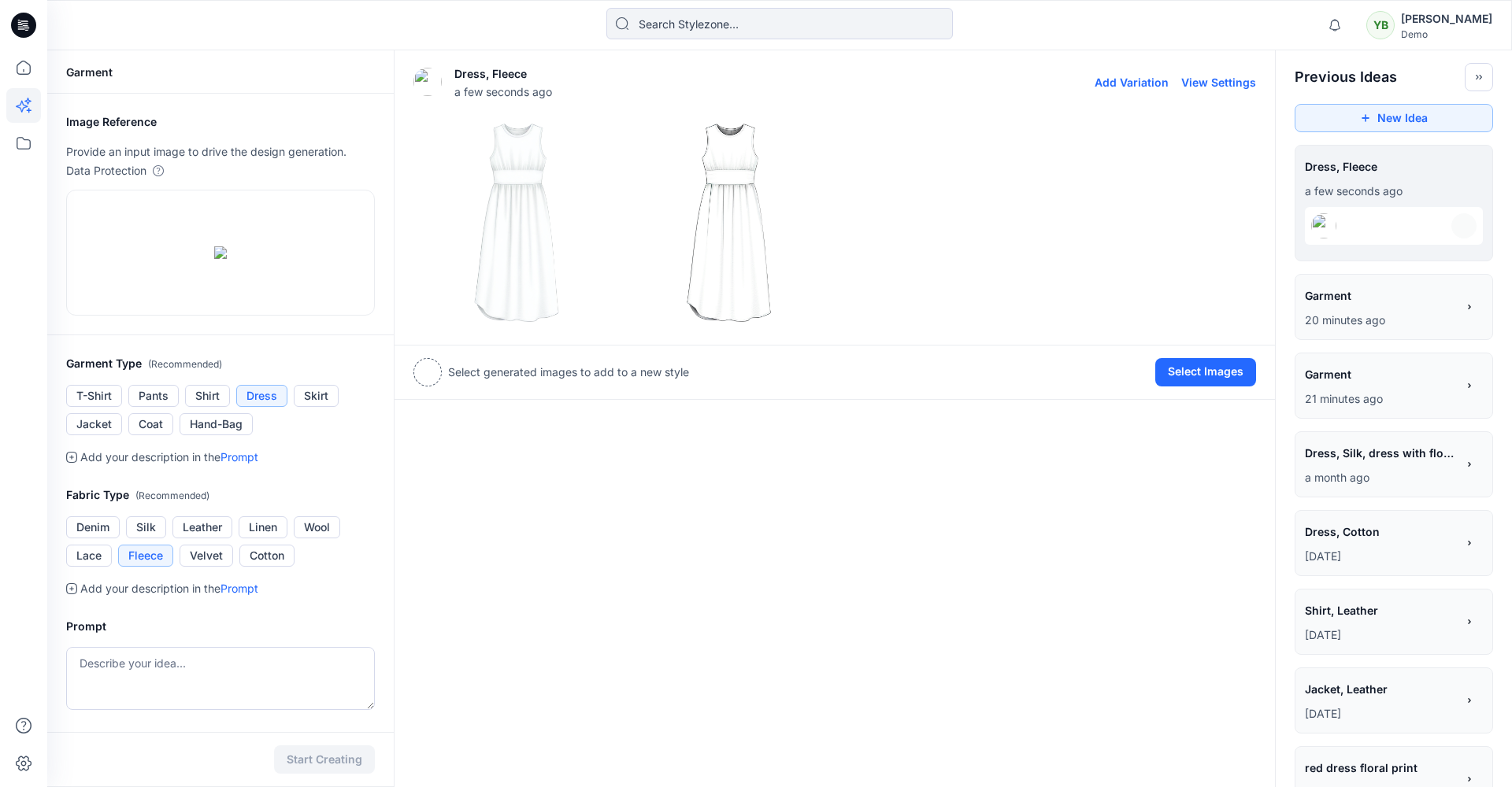
click at [728, 218] on img at bounding box center [729, 223] width 205 height 205
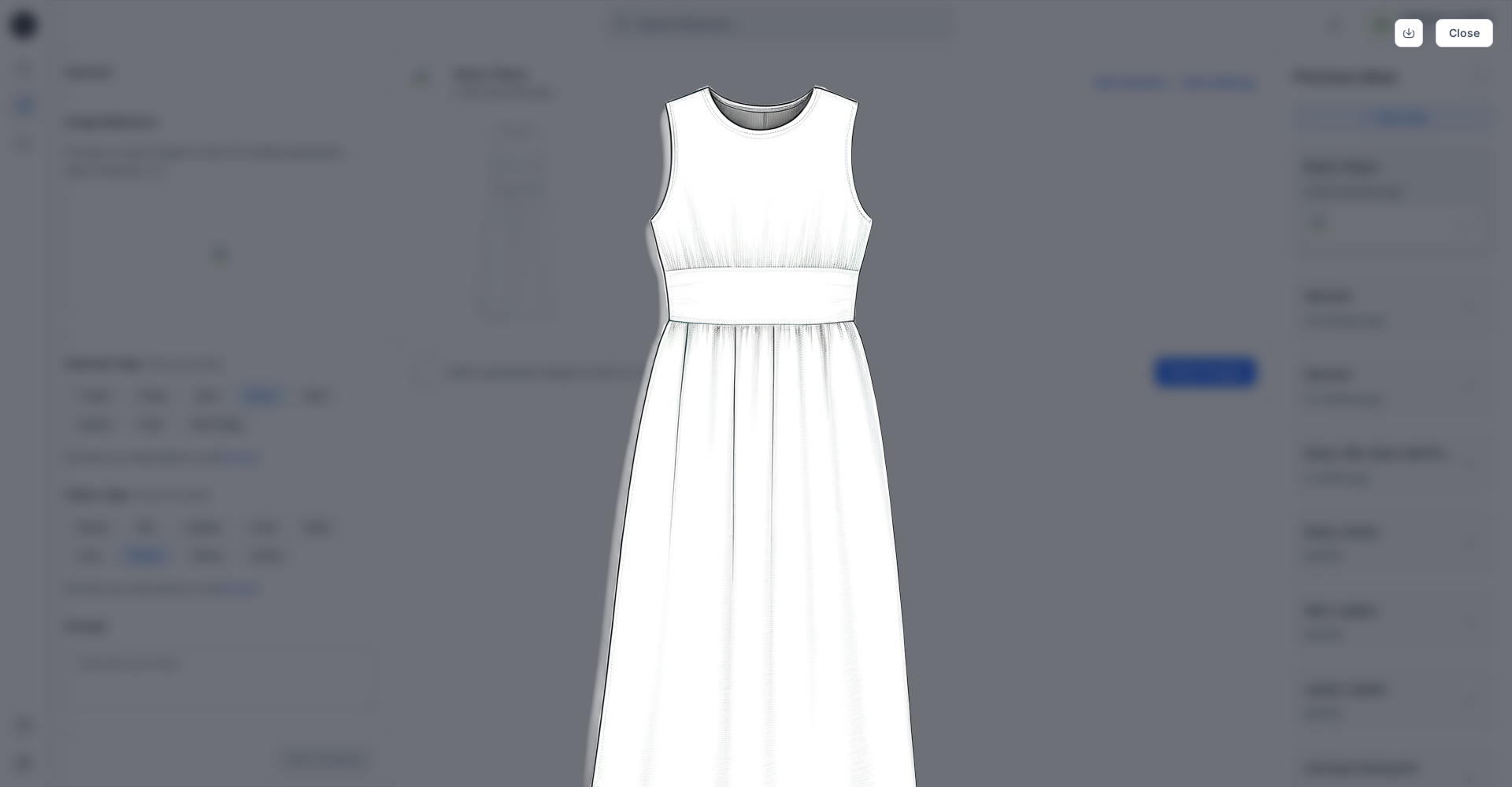
drag, startPoint x: 1467, startPoint y: 29, endPoint x: 1430, endPoint y: 5, distance: 44.1
click at [1460, 25] on button "Close" at bounding box center [1464, 33] width 57 height 29
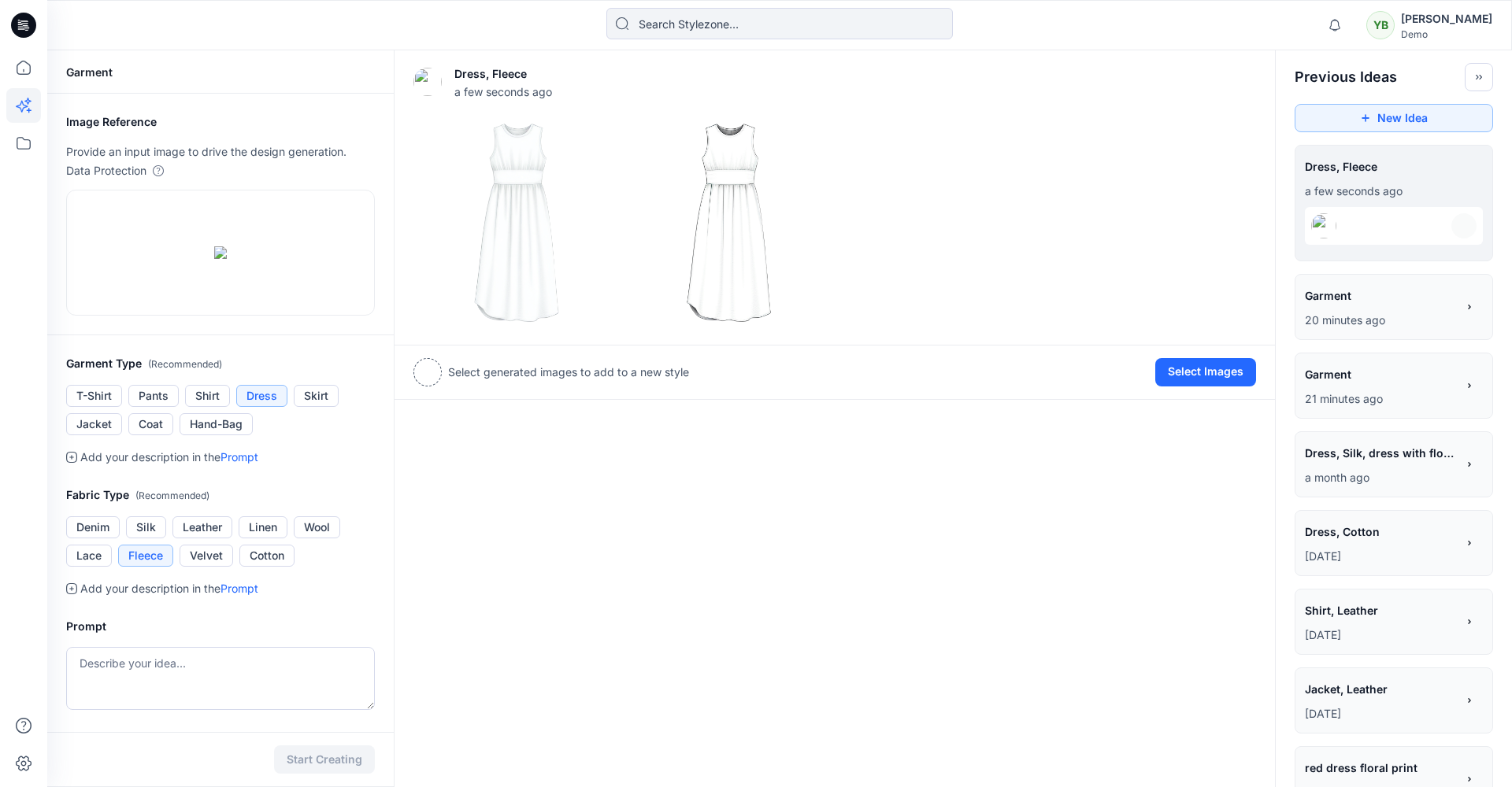
click at [1359, 455] on span "Dress, Silk, dress with floral print" at bounding box center [1379, 452] width 150 height 23
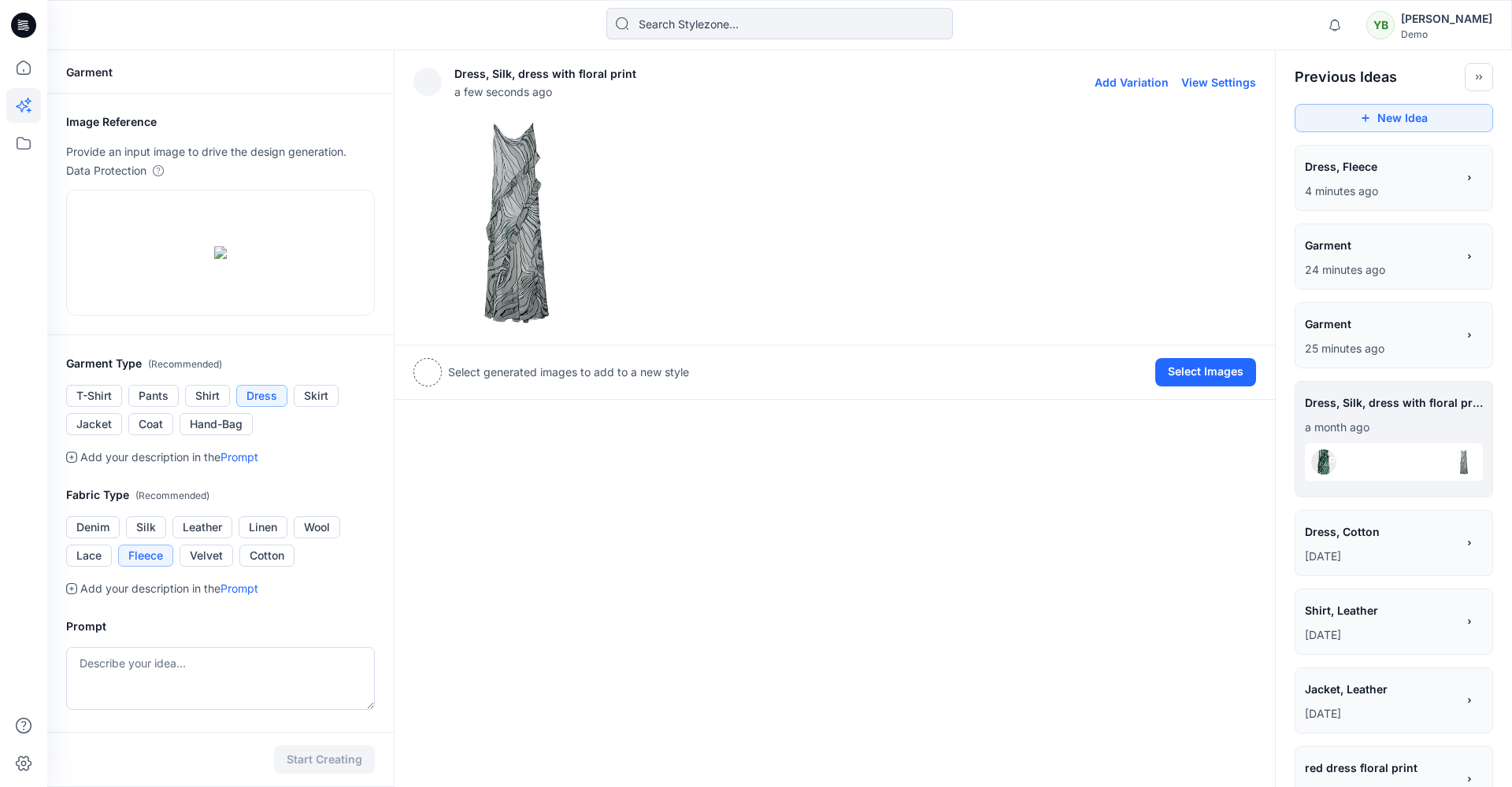
click at [1233, 82] on button "View Settings" at bounding box center [1219, 82] width 75 height 14
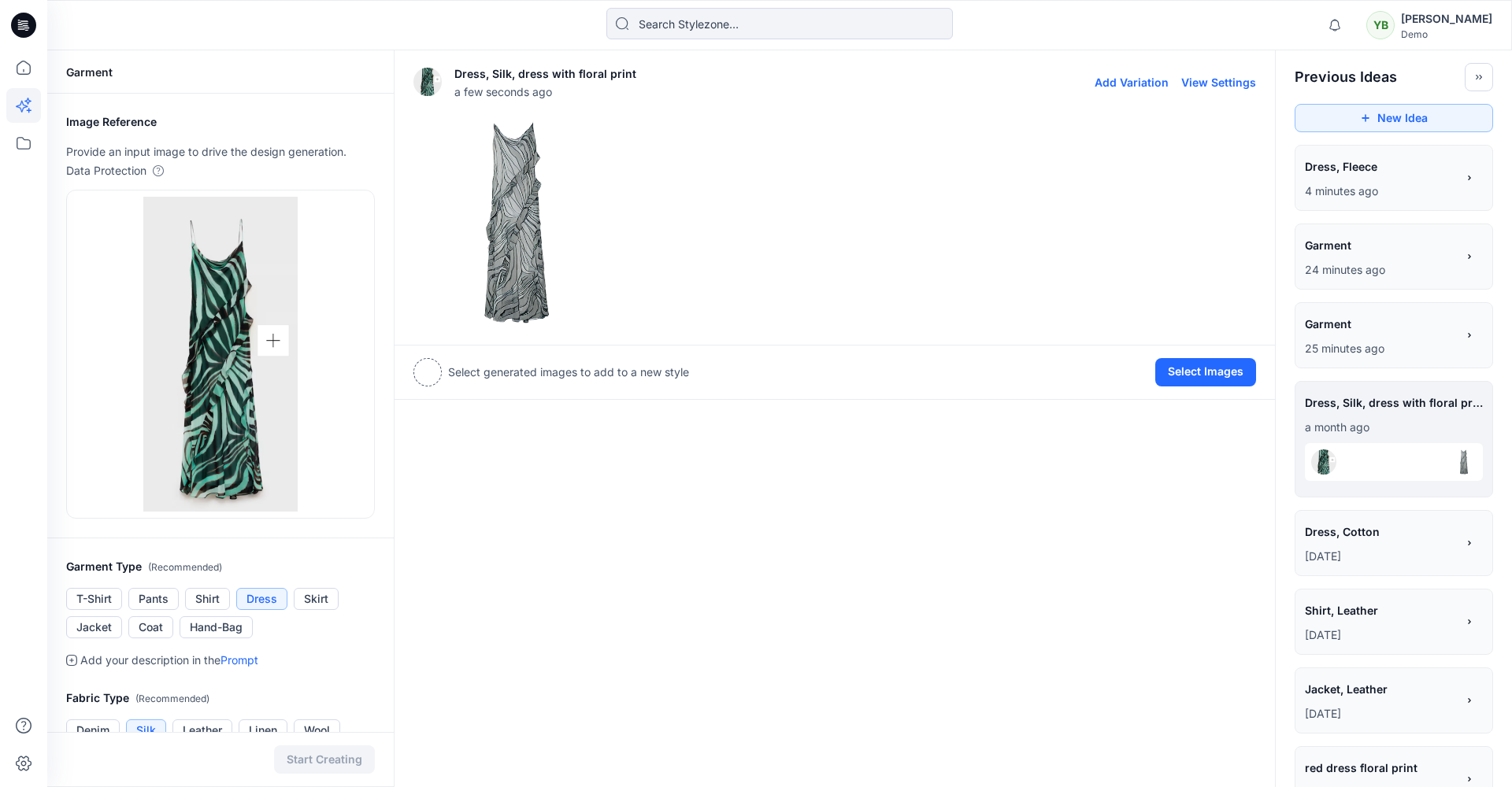
click at [1224, 81] on button "View Settings" at bounding box center [1219, 82] width 75 height 14
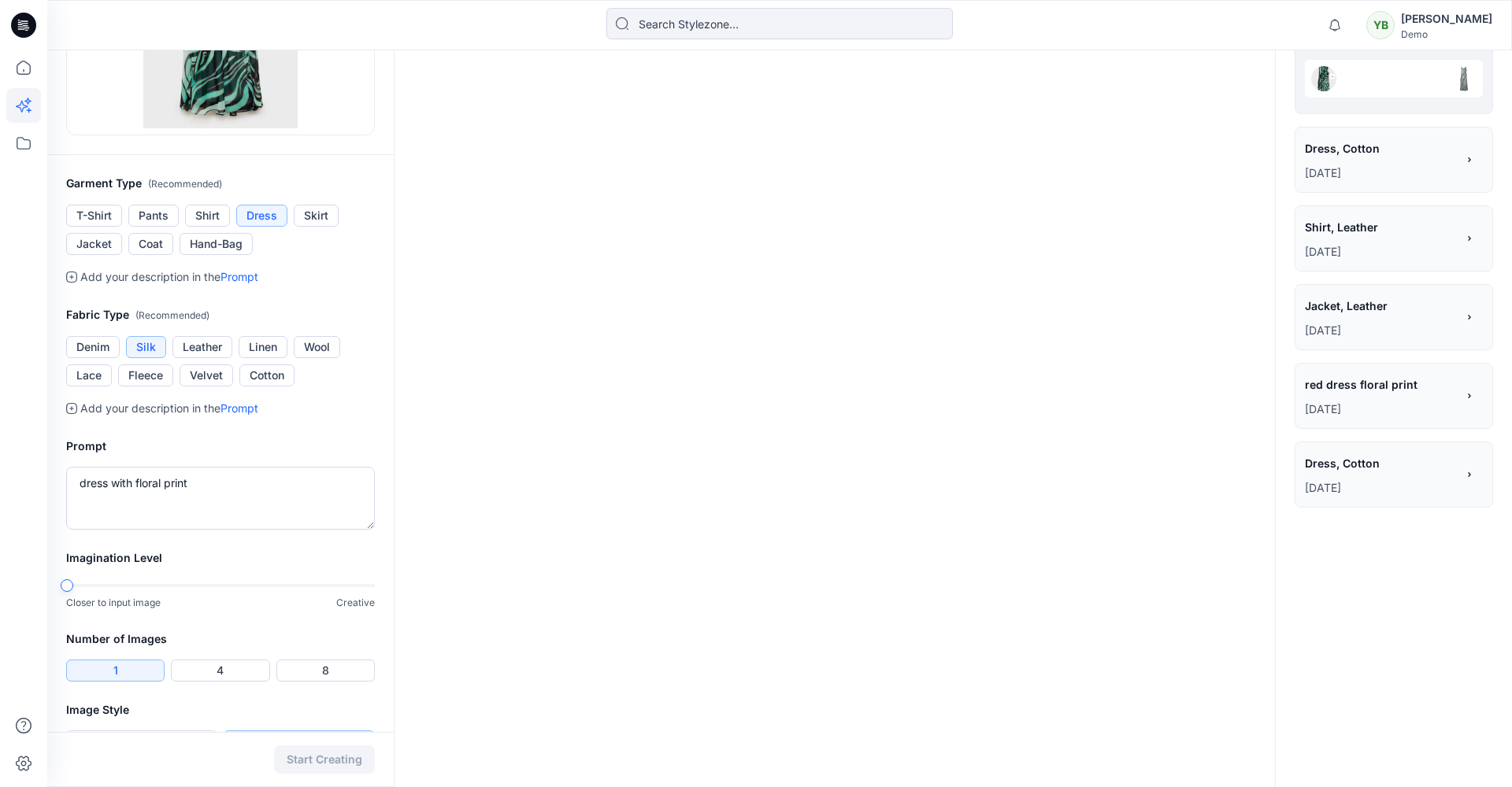
scroll to position [389, 0]
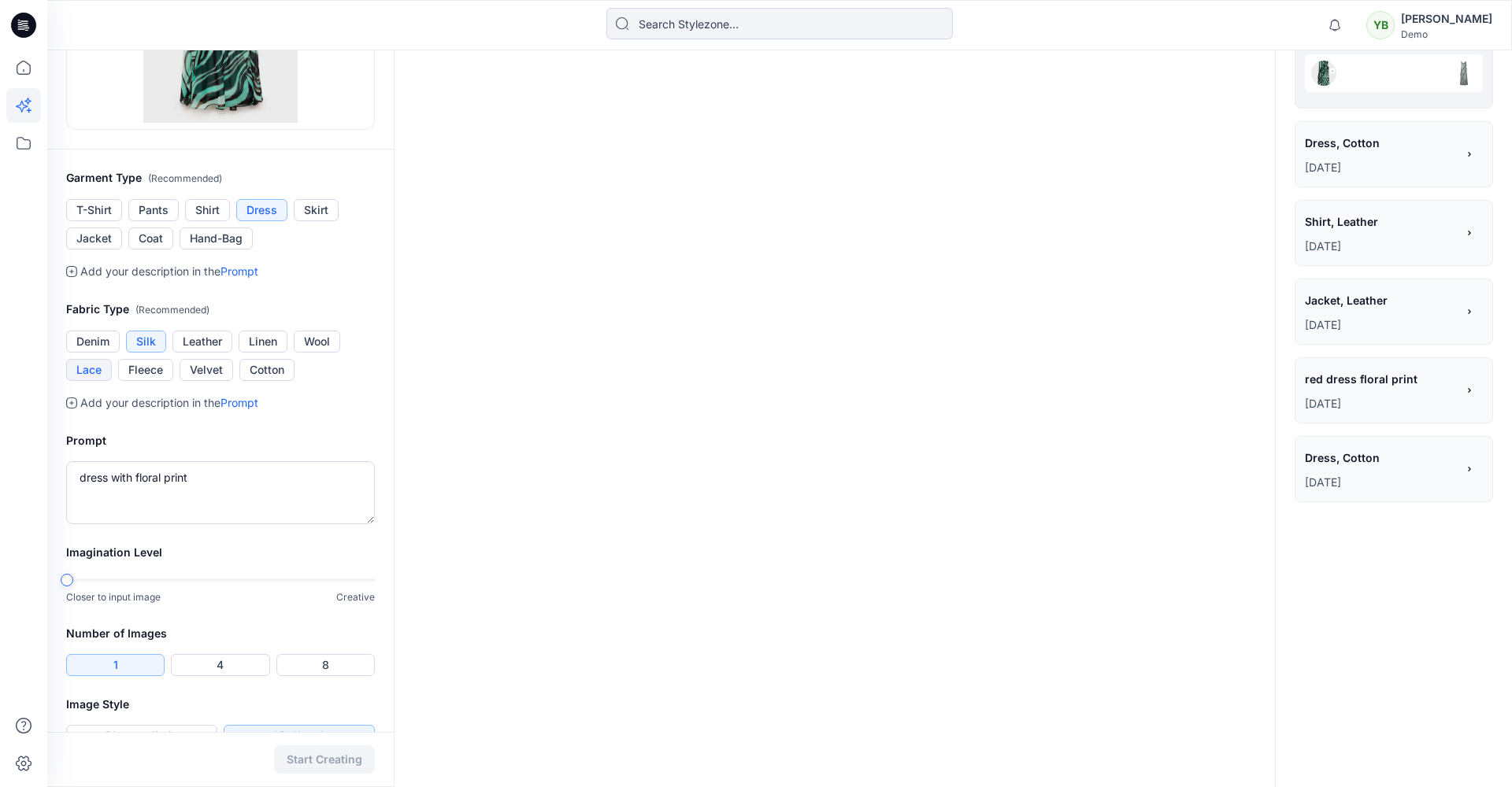
click at [90, 375] on button "Lace" at bounding box center [89, 370] width 46 height 22
click at [207, 490] on textarea "dress with floral print" at bounding box center [221, 493] width 309 height 63
drag, startPoint x: 198, startPoint y: 474, endPoint x: 137, endPoint y: 478, distance: 61.1
click at [137, 478] on textarea "dress with floral print" at bounding box center [221, 493] width 309 height 63
click at [152, 477] on textarea "dress with floral print" at bounding box center [221, 493] width 309 height 63
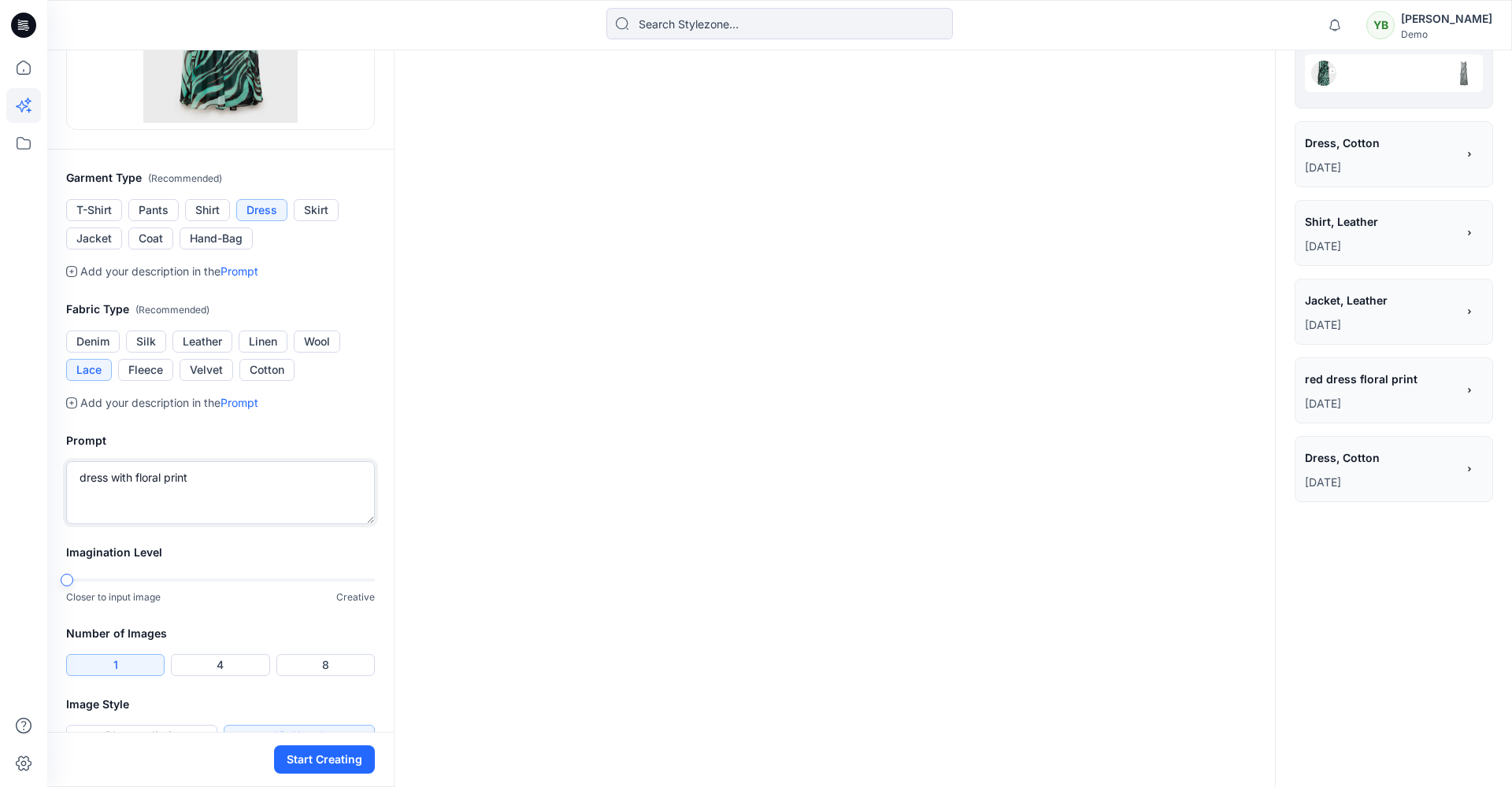
click at [152, 477] on textarea "dress with floral print" at bounding box center [221, 493] width 309 height 63
click at [451, 574] on div "Garment Image Reference Provide an input image to drive the design generation. …" at bounding box center [779, 241] width 1464 height 1159
type textarea "dress with animal print in rose"
drag, startPoint x: 241, startPoint y: 663, endPoint x: 315, endPoint y: 594, distance: 101.2
click at [242, 663] on button "4" at bounding box center [220, 665] width 98 height 22
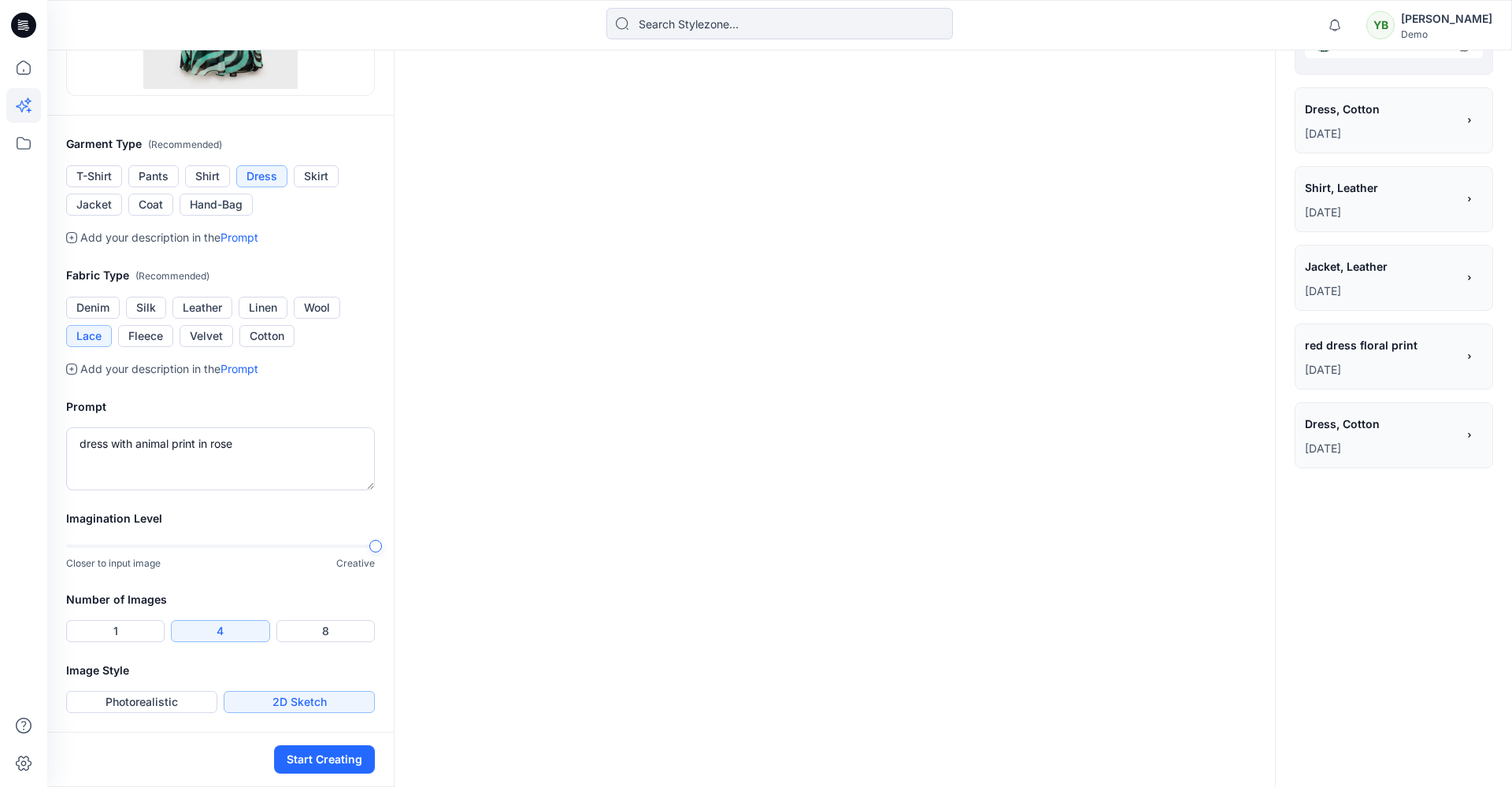
scroll to position [423, 0]
click at [158, 702] on button "Photorealistic" at bounding box center [142, 702] width 151 height 22
drag, startPoint x: 329, startPoint y: 756, endPoint x: 416, endPoint y: 700, distance: 103.5
click at [329, 756] on button "Start Creating" at bounding box center [325, 759] width 101 height 29
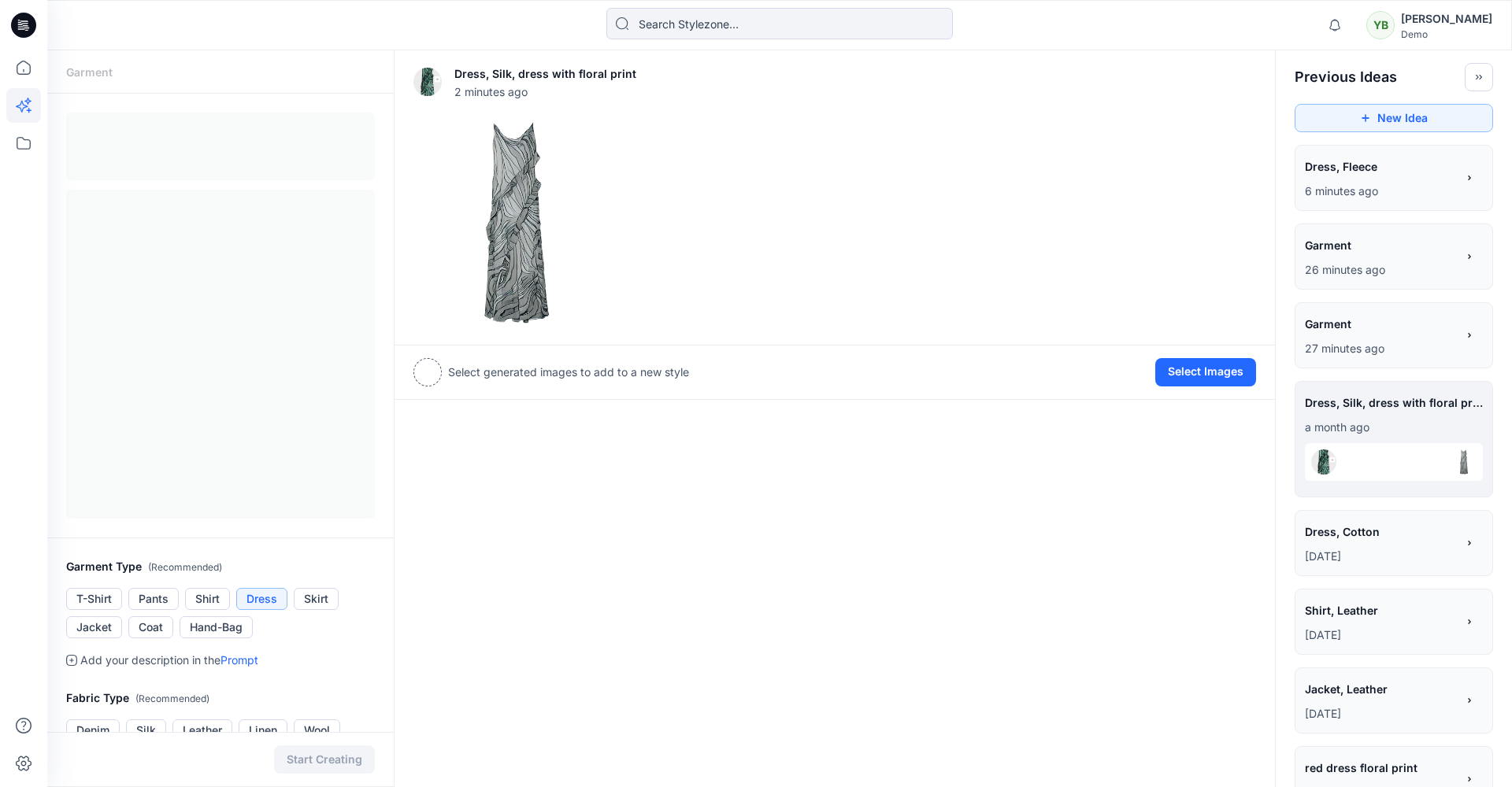
scroll to position [6, 0]
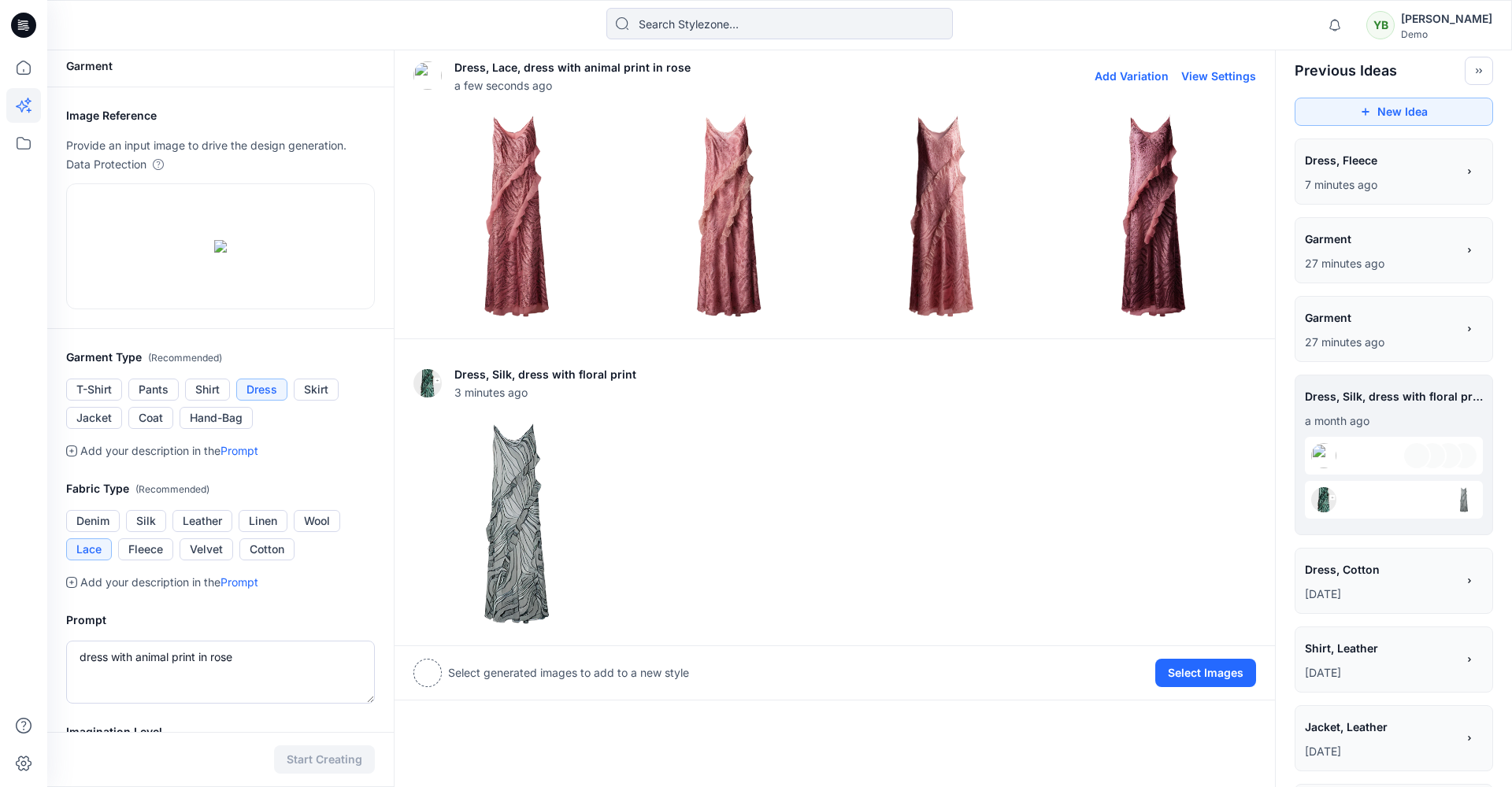
click at [519, 214] on img at bounding box center [516, 216] width 205 height 205
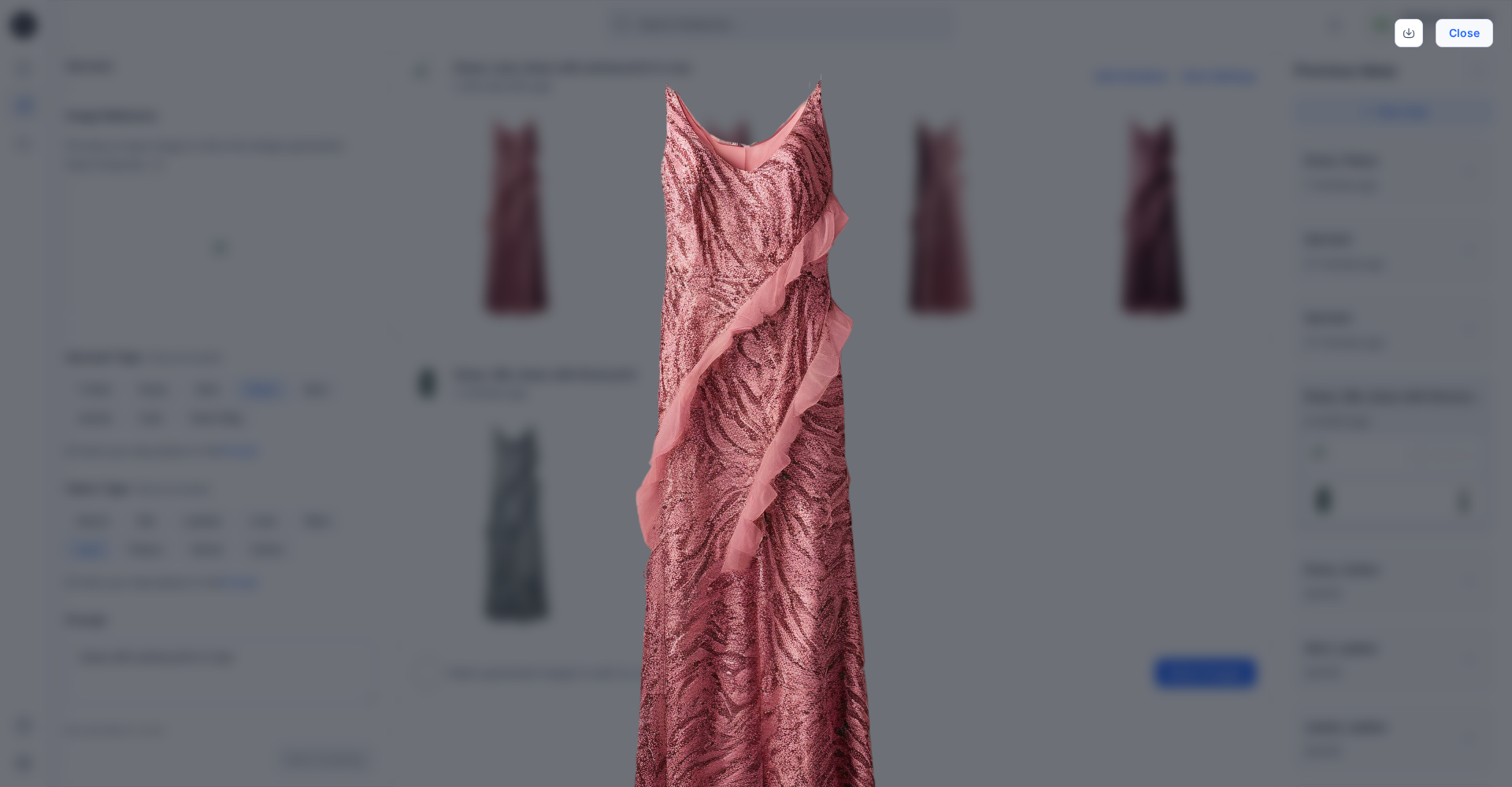
click at [1471, 33] on button "Close" at bounding box center [1464, 33] width 57 height 29
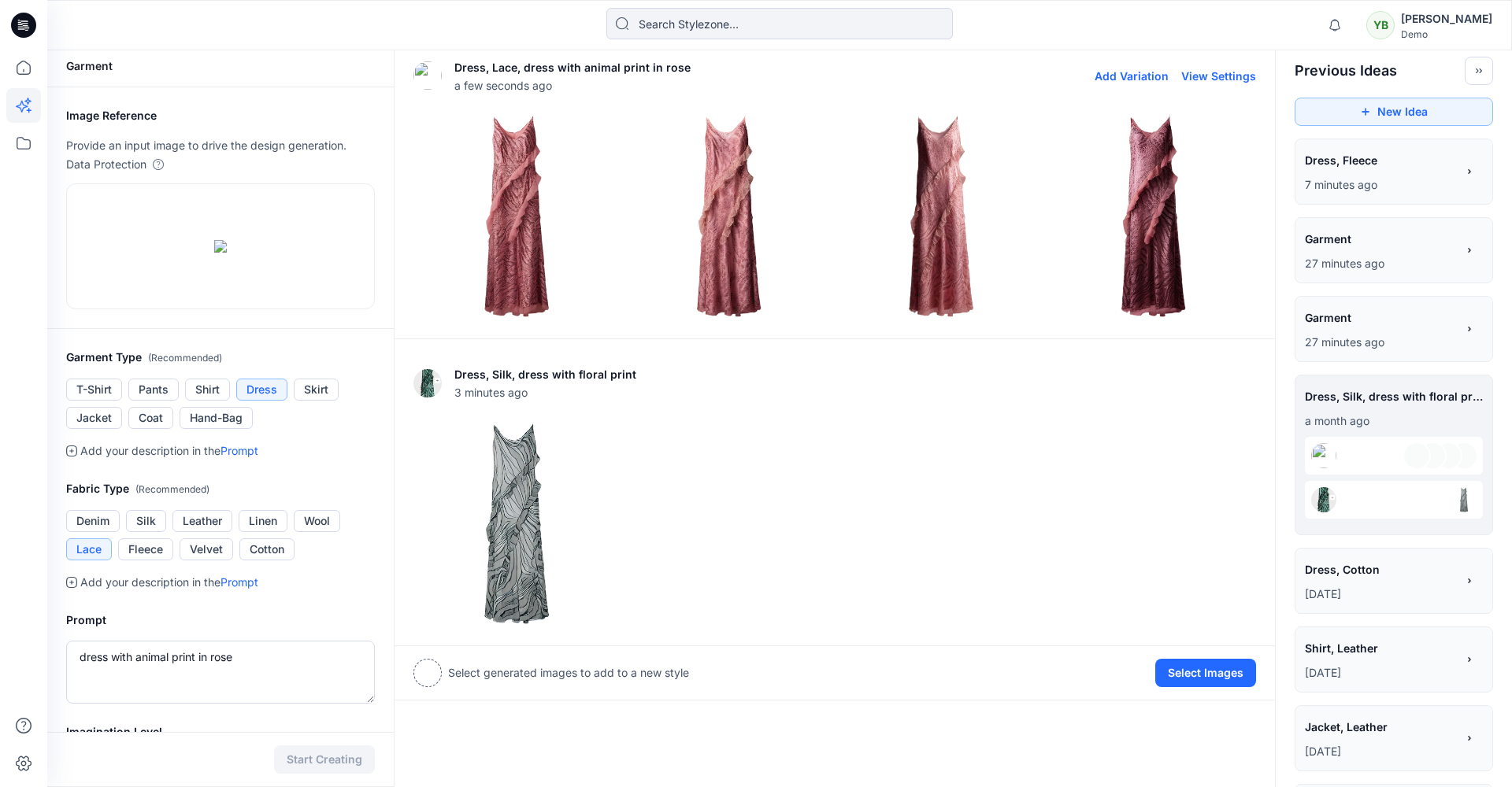
click at [695, 179] on img at bounding box center [729, 216] width 205 height 205
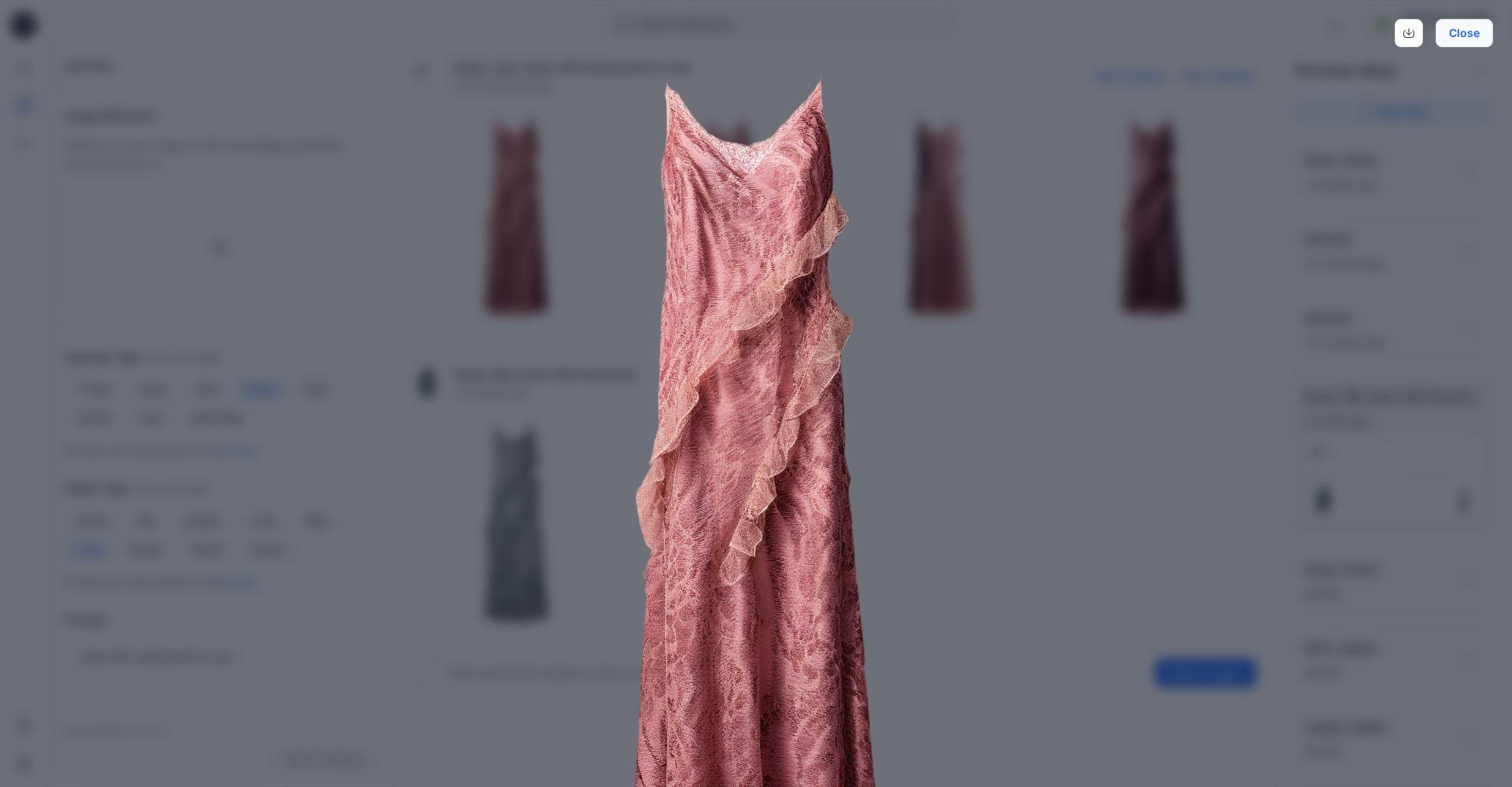
click at [1454, 37] on button "Close" at bounding box center [1464, 33] width 57 height 29
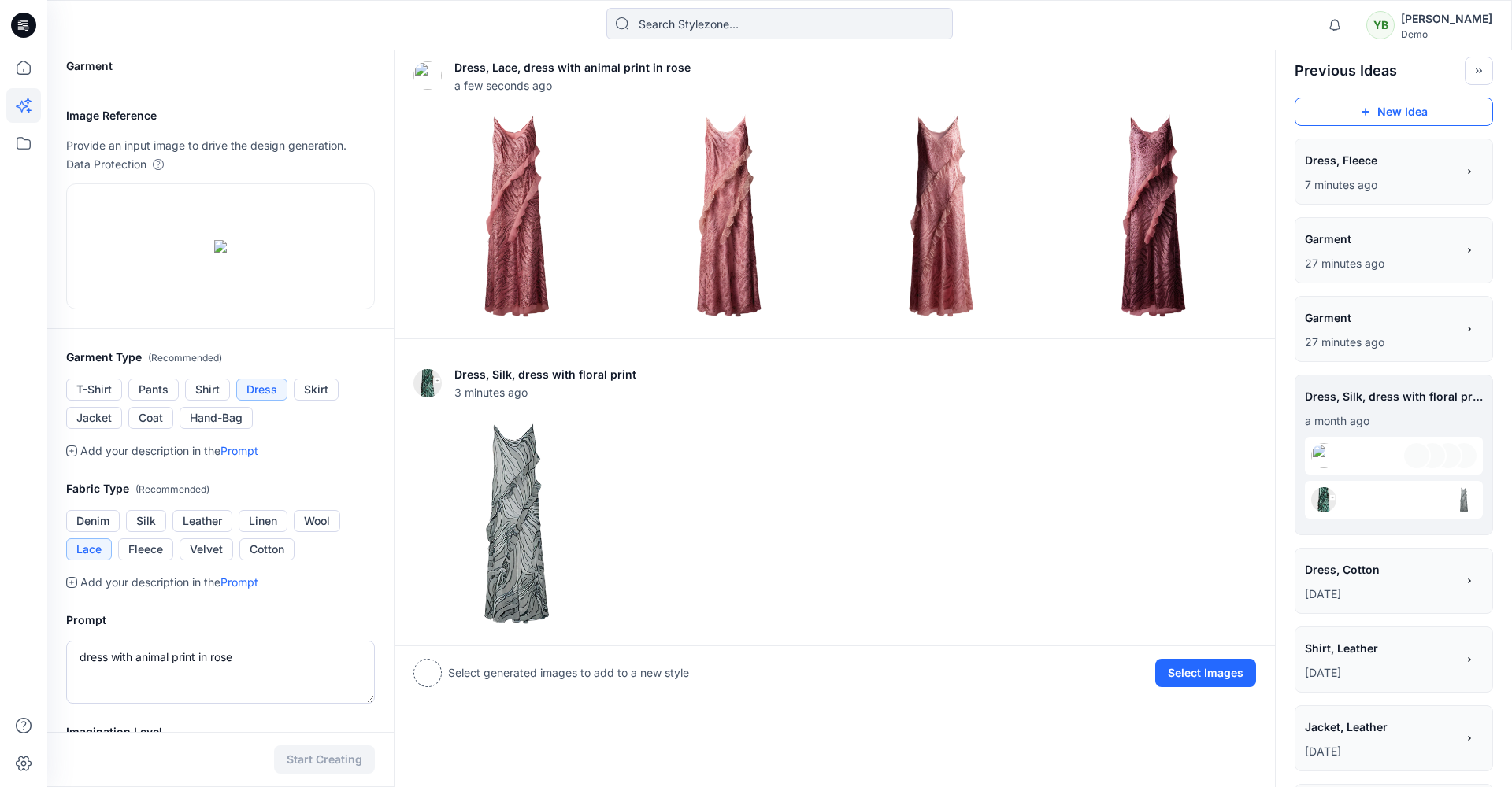
click at [1363, 112] on icon "button" at bounding box center [1365, 112] width 7 height 7
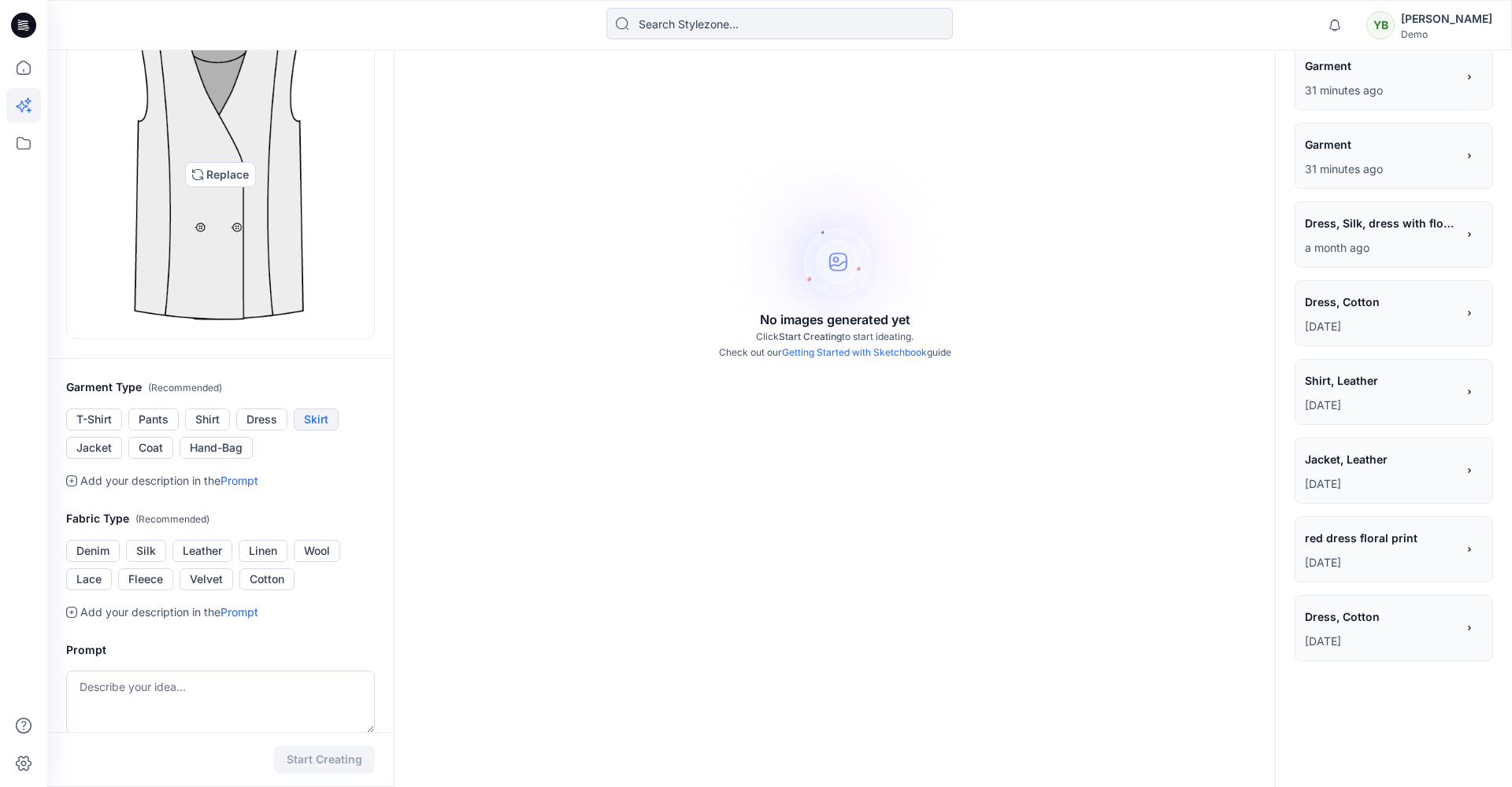
scroll to position [181, 0]
click at [116, 447] on button "Jacket" at bounding box center [94, 446] width 55 height 22
click at [274, 547] on button "Linen" at bounding box center [262, 549] width 49 height 22
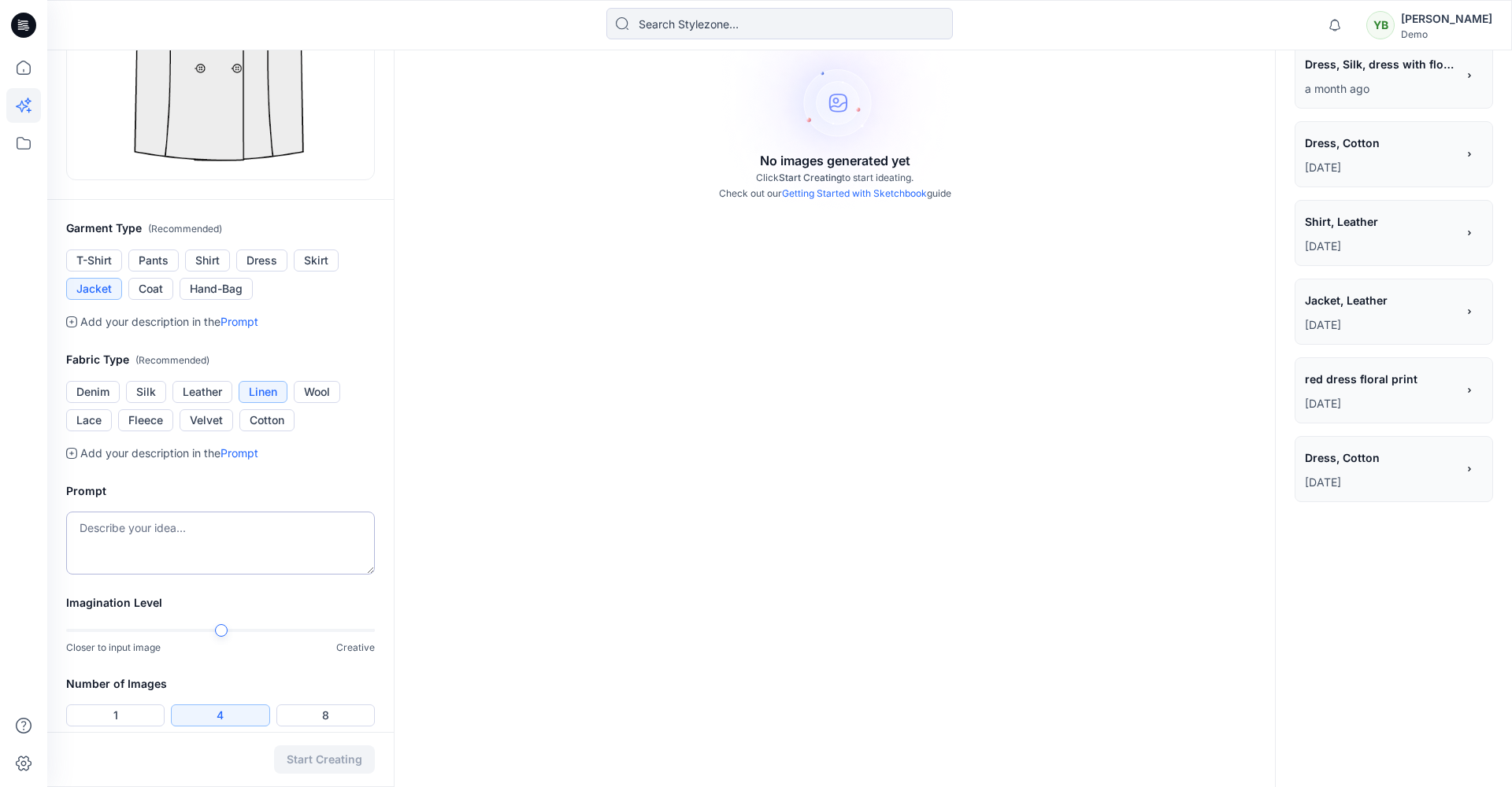
scroll to position [340, 0]
click at [194, 543] on textarea at bounding box center [221, 542] width 309 height 63
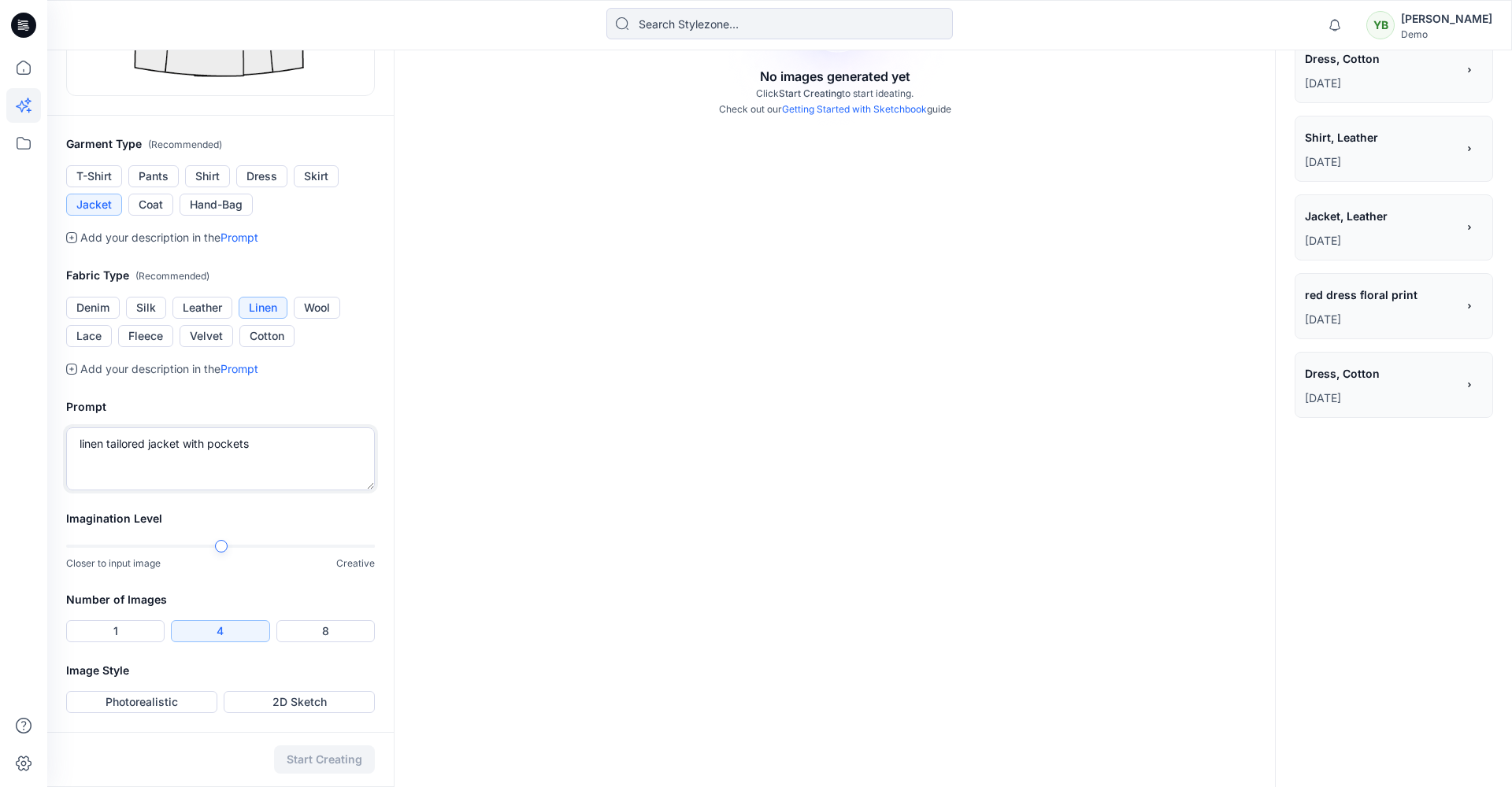
scroll to position [423, 0]
type textarea "linen tailored jacket with pockets"
click at [143, 621] on button "1" at bounding box center [115, 632] width 98 height 22
click at [159, 701] on button "Photorealistic" at bounding box center [142, 702] width 151 height 22
click at [348, 759] on button "Start Creating" at bounding box center [325, 759] width 101 height 29
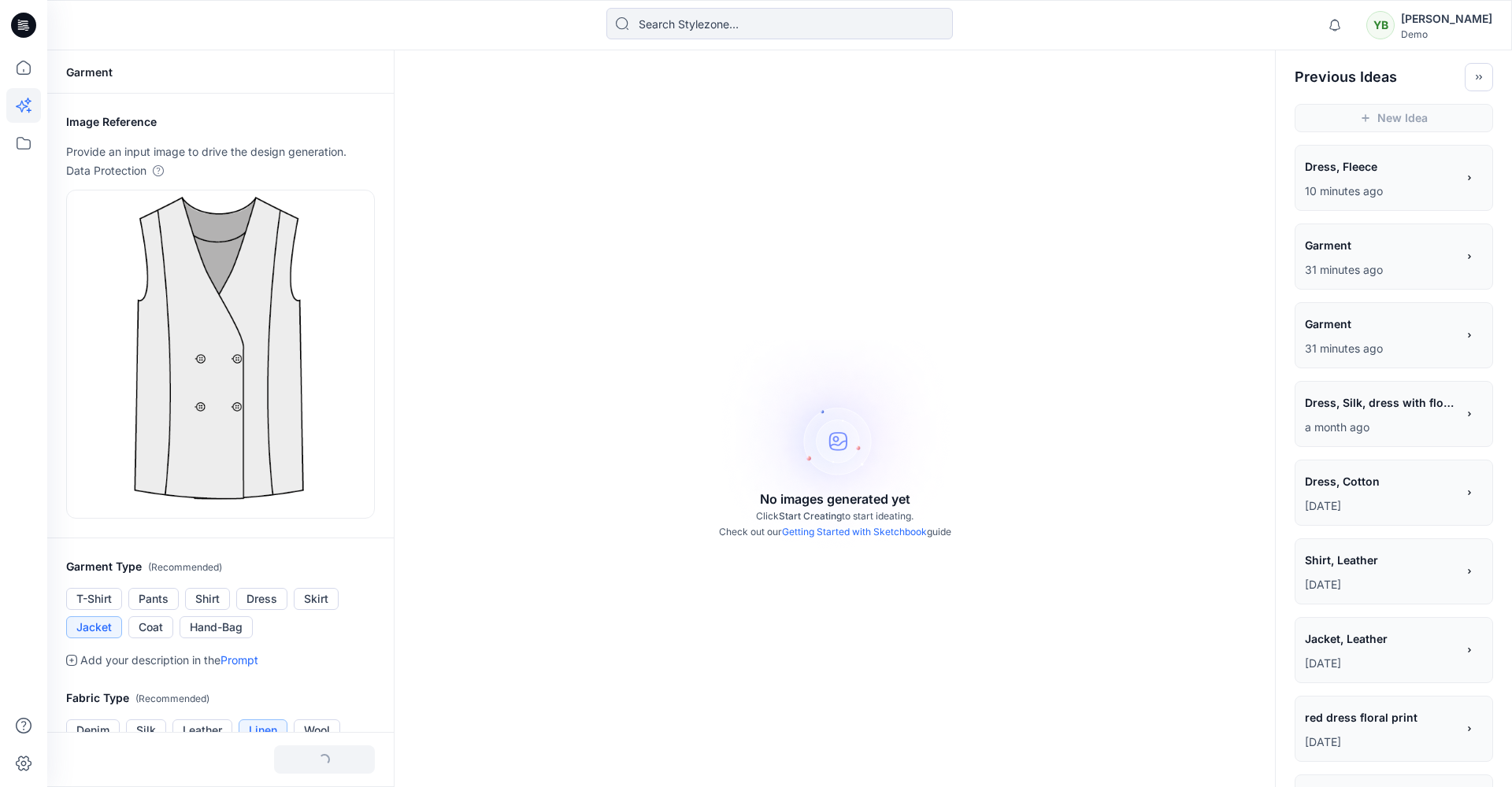
scroll to position [0, 0]
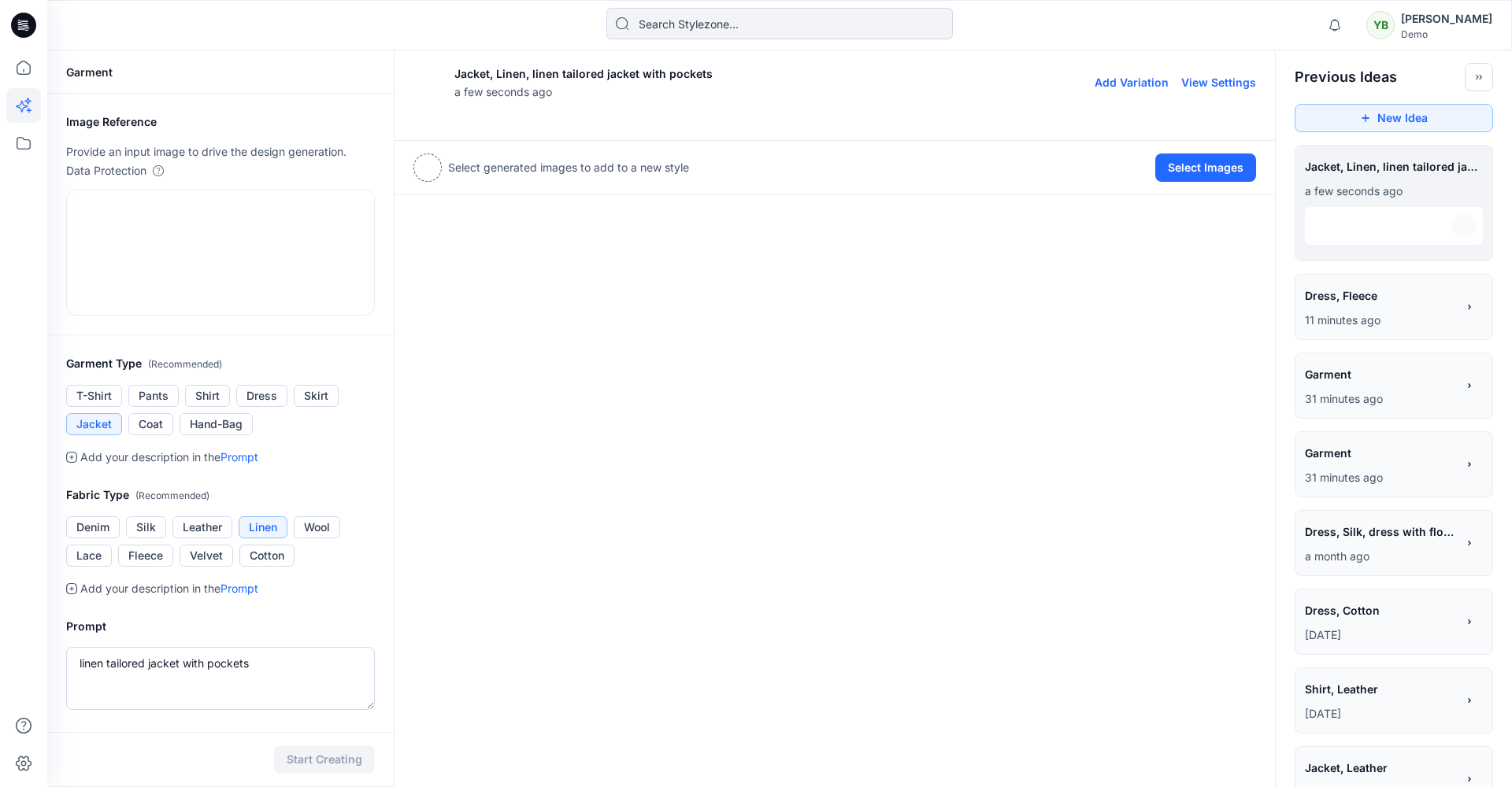
click at [512, 121] on img at bounding box center [516, 121] width 205 height 0
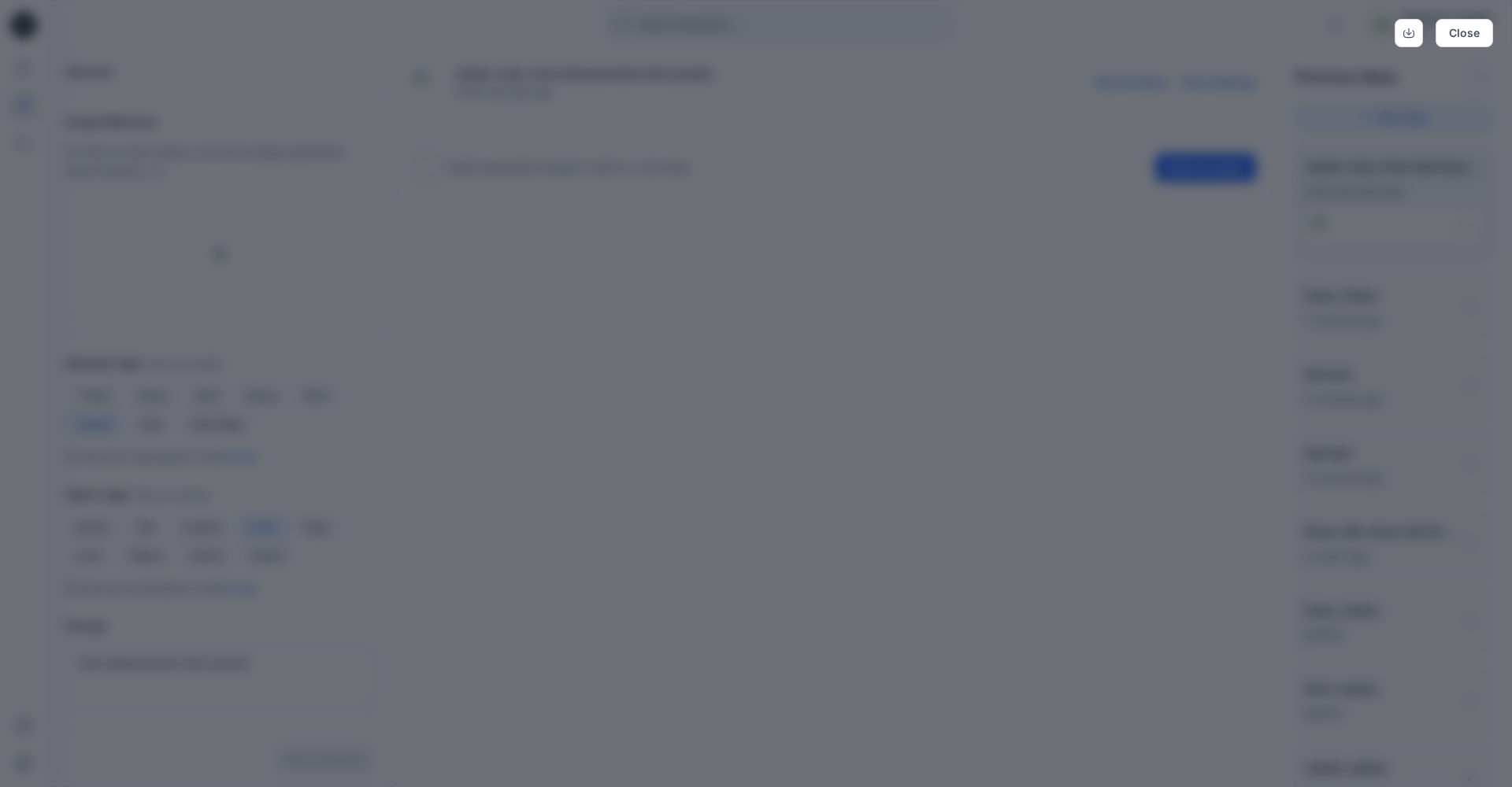
click at [1495, 35] on div "Close" at bounding box center [756, 393] width 1512 height 787
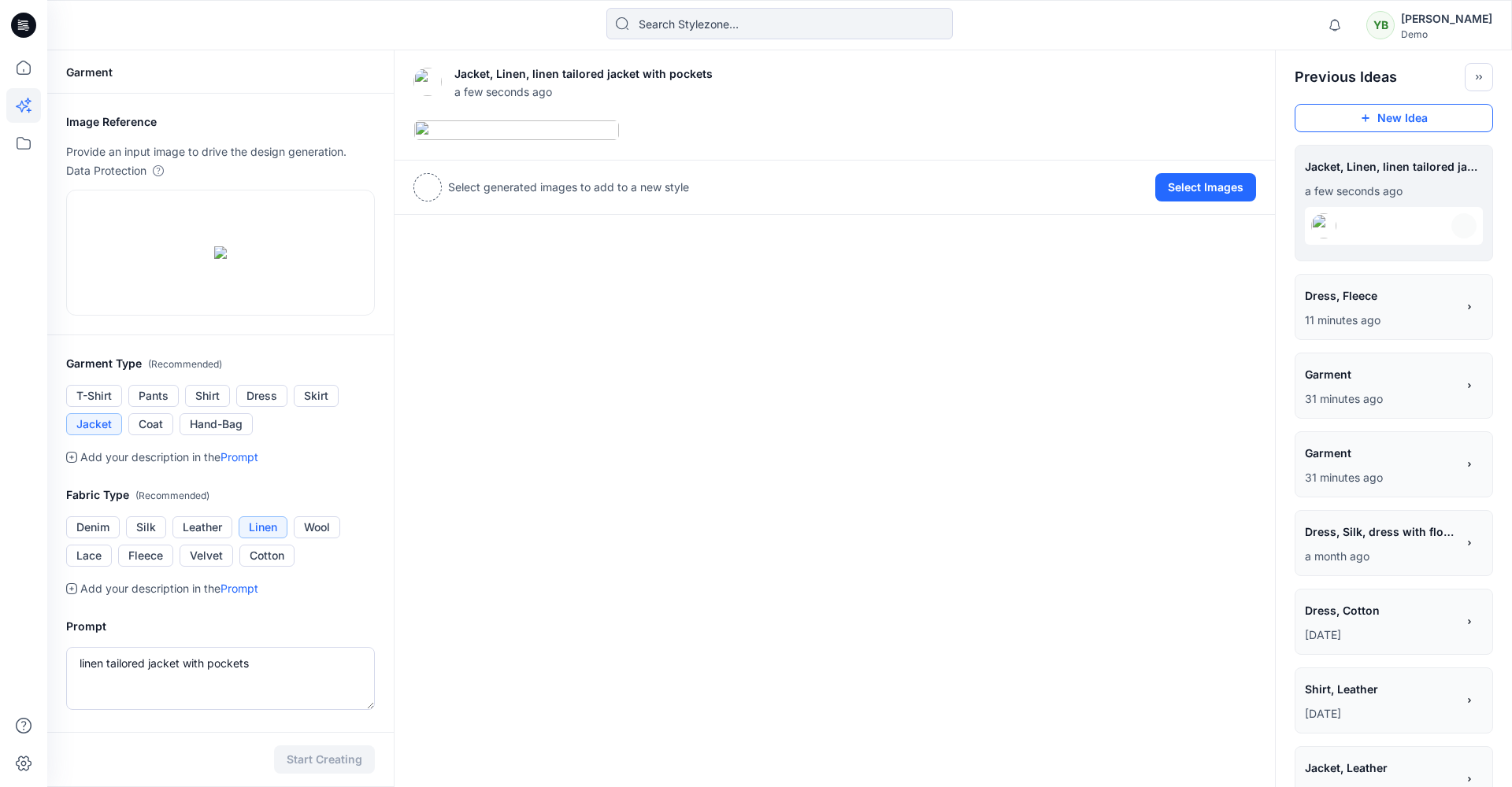
click at [1445, 121] on button "New Idea" at bounding box center [1393, 118] width 198 height 29
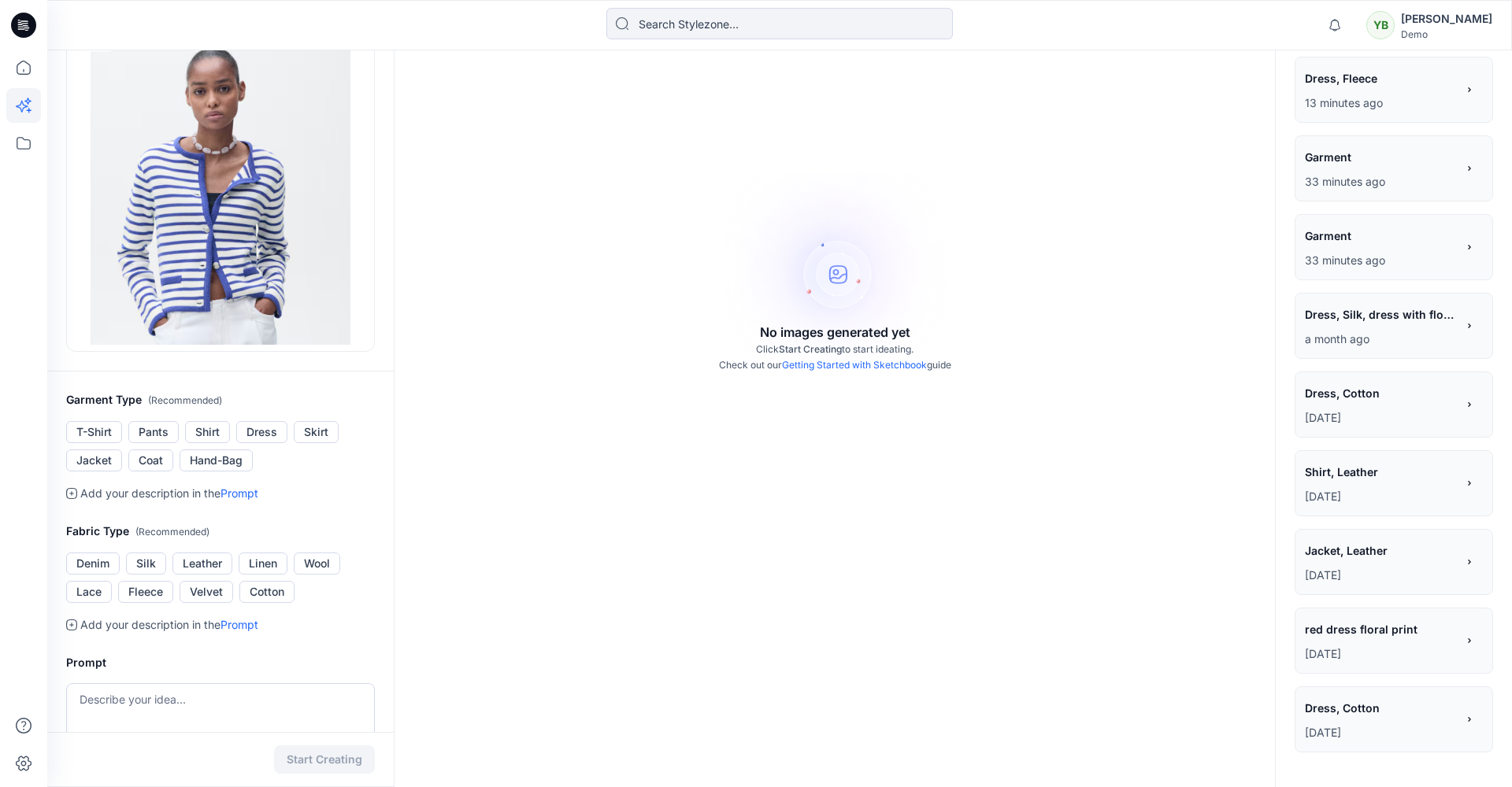
scroll to position [169, 0]
click at [94, 459] on button "Jacket" at bounding box center [94, 458] width 55 height 22
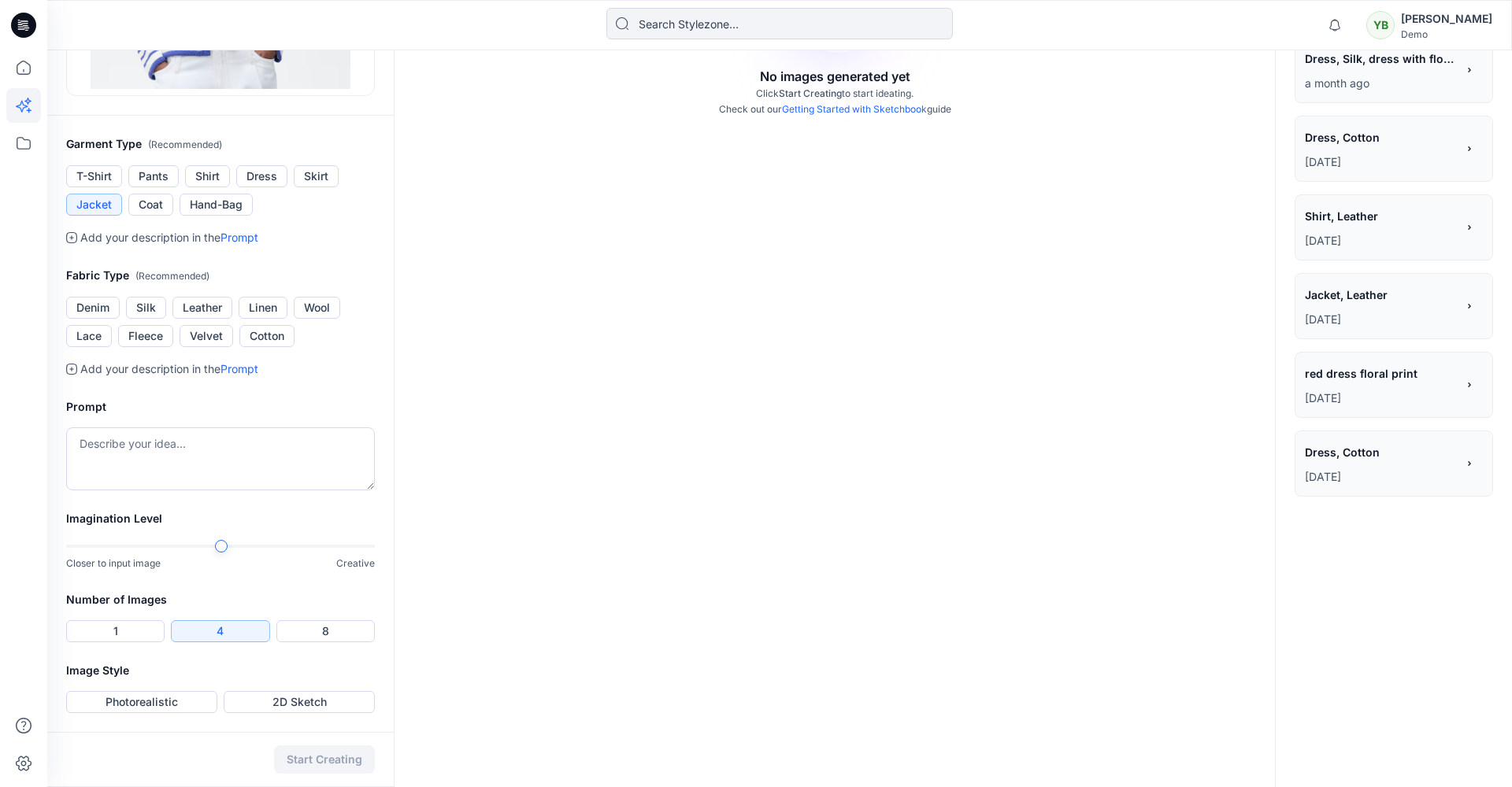
scroll to position [423, 0]
click at [123, 633] on button "1" at bounding box center [115, 632] width 98 height 22
click at [20, 555] on div "Notifications Mark all as read View all notifications YB Yuliia Baranova Demo G…" at bounding box center [756, 182] width 1512 height 1210
drag, startPoint x: 175, startPoint y: 698, endPoint x: 320, endPoint y: 735, distance: 149.6
click at [175, 698] on button "Photorealistic" at bounding box center [142, 702] width 151 height 22
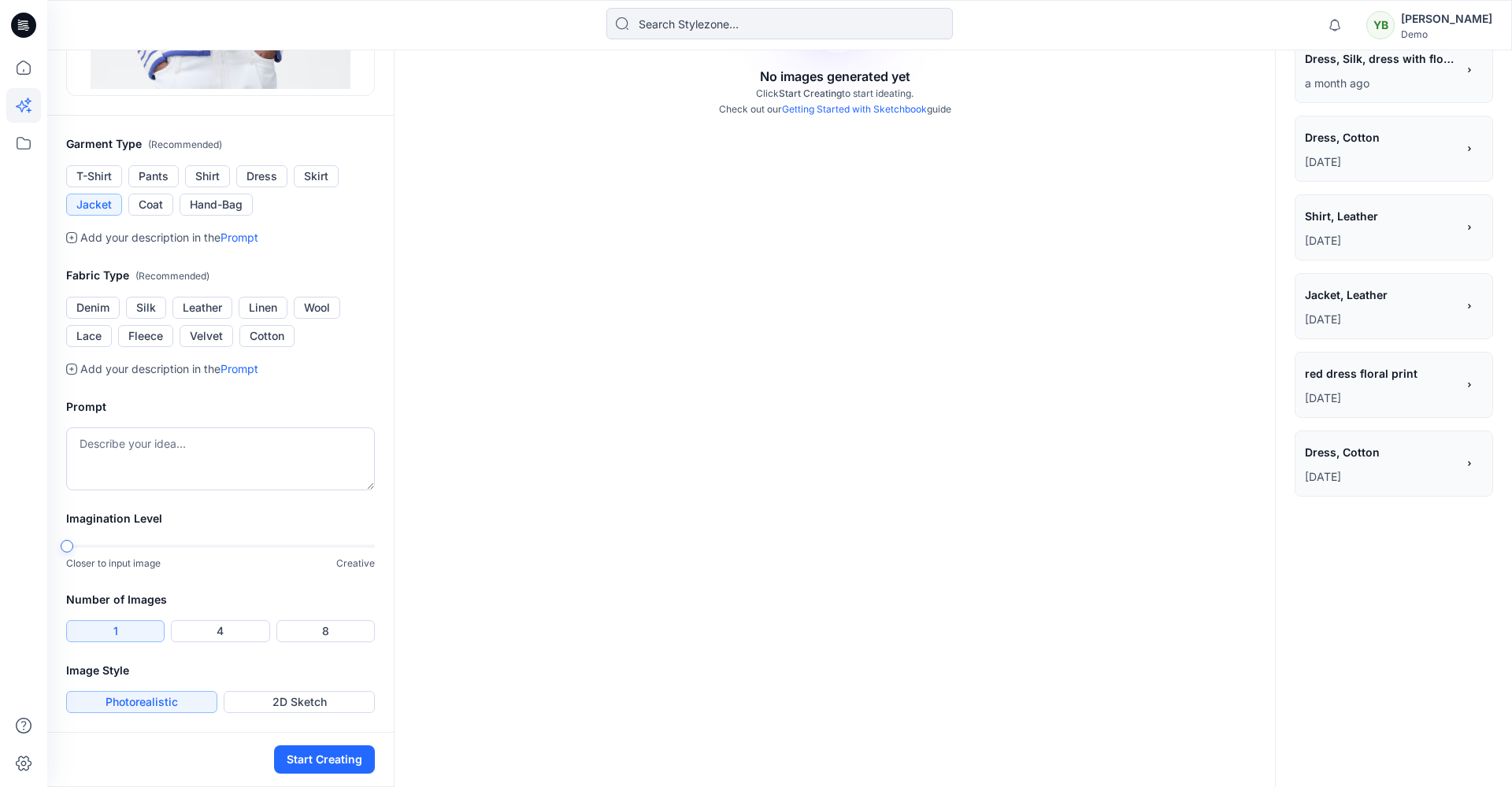
drag, startPoint x: 332, startPoint y: 756, endPoint x: 728, endPoint y: 267, distance: 629.2
click at [333, 755] on button "Start Creating" at bounding box center [325, 759] width 101 height 29
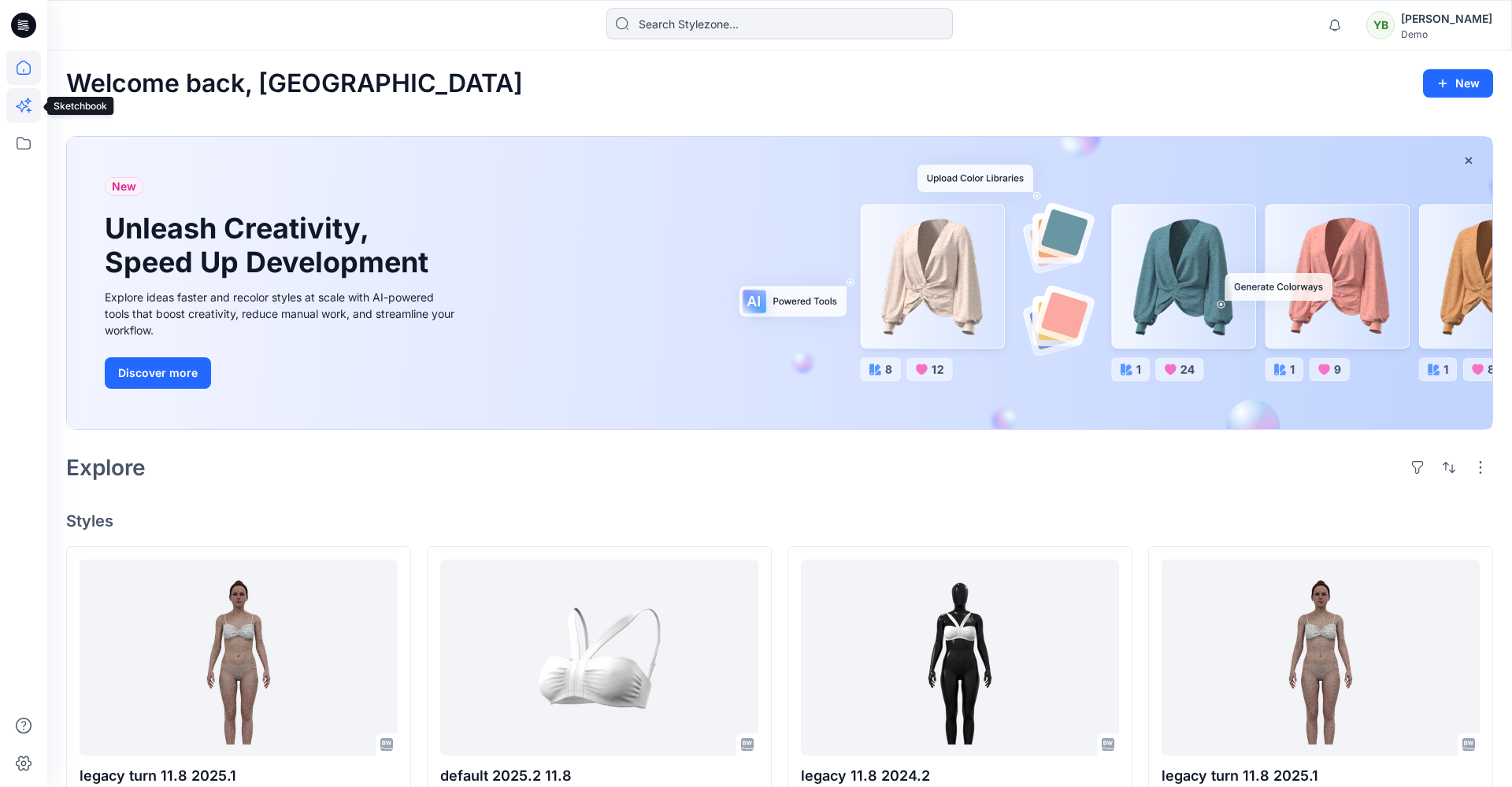
click at [18, 110] on icon at bounding box center [23, 105] width 35 height 35
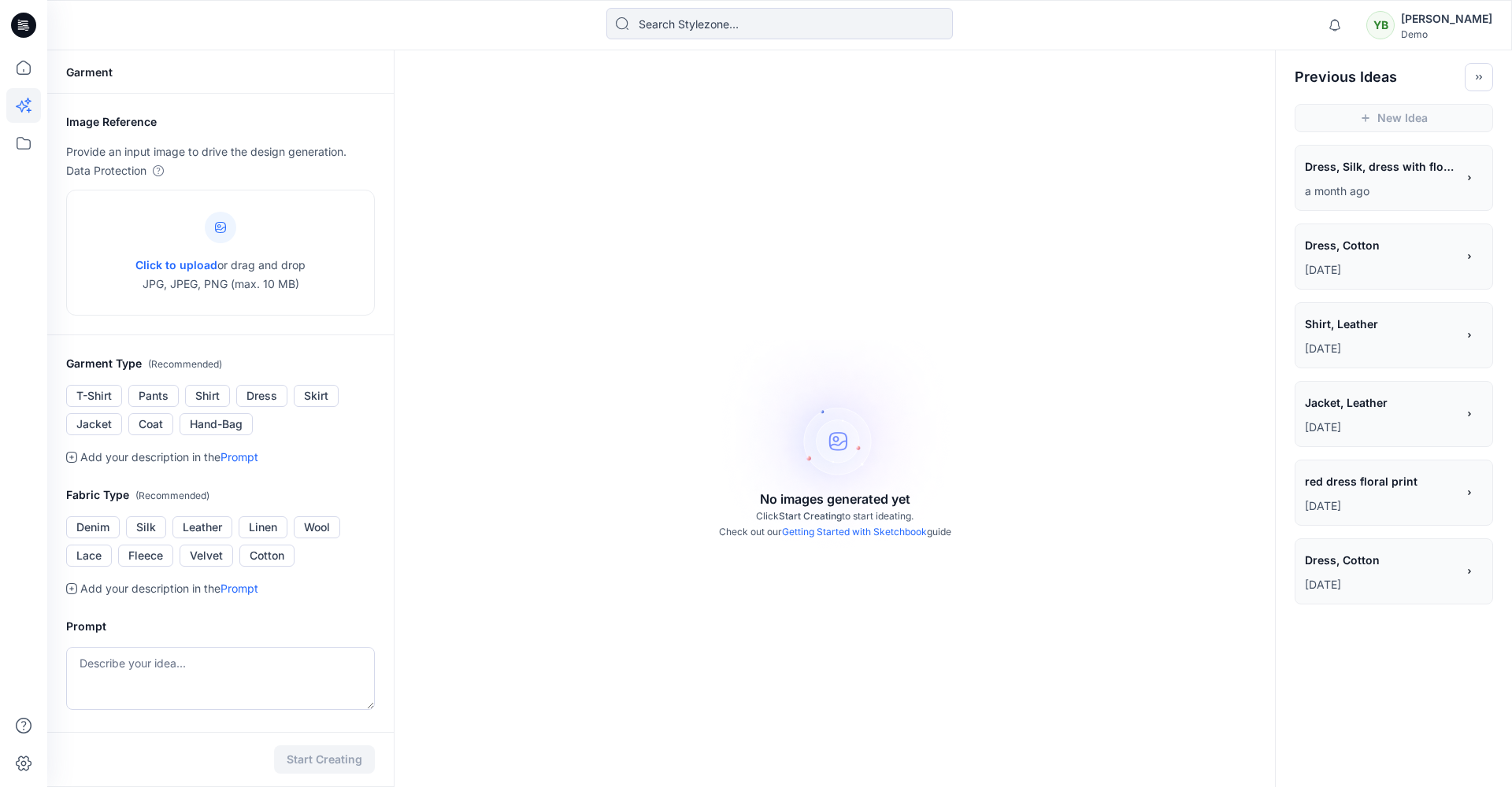
click at [886, 533] on link "Getting Started with Sketchbook" at bounding box center [855, 532] width 145 height 12
click at [1373, 120] on div "New Idea" at bounding box center [1393, 118] width 237 height 53
click at [160, 262] on span "Click to upload" at bounding box center [176, 265] width 82 height 14
type input "C:\fakepath\H&M2.jpg"
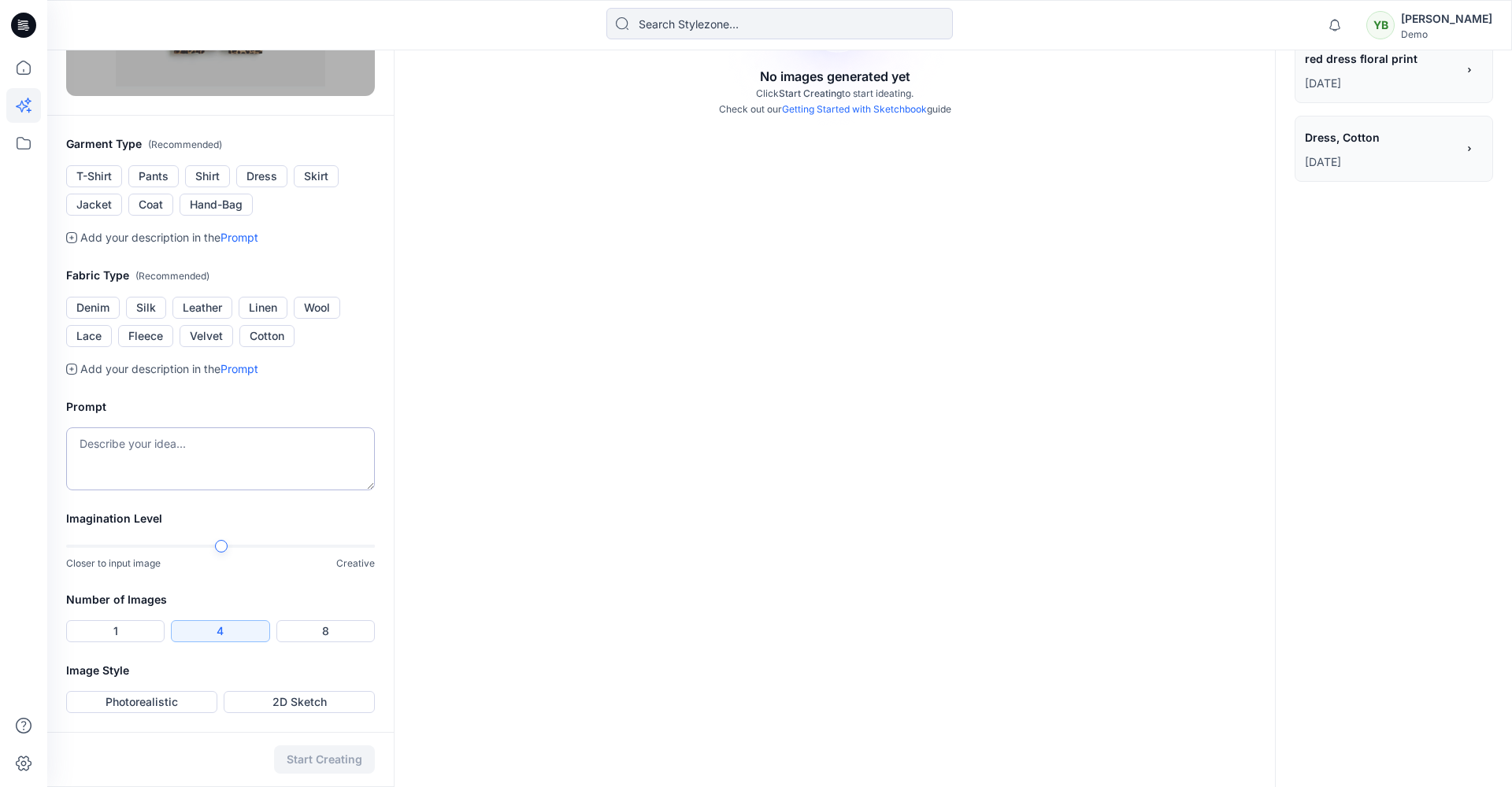
scroll to position [423, 0]
click at [169, 702] on button "Photorealistic" at bounding box center [142, 702] width 151 height 22
click at [329, 757] on button "Start Creating" at bounding box center [325, 759] width 101 height 29
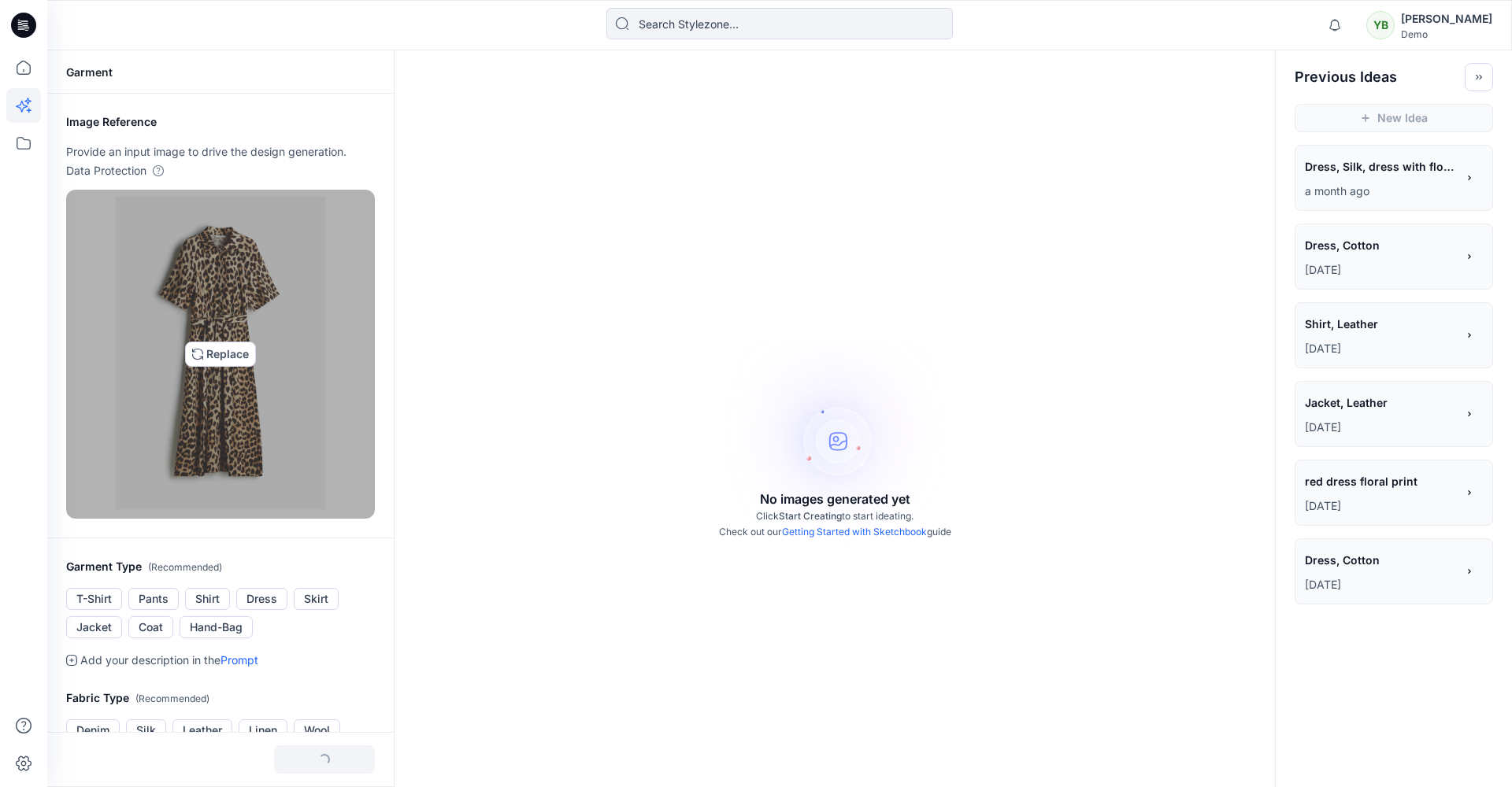
scroll to position [0, 0]
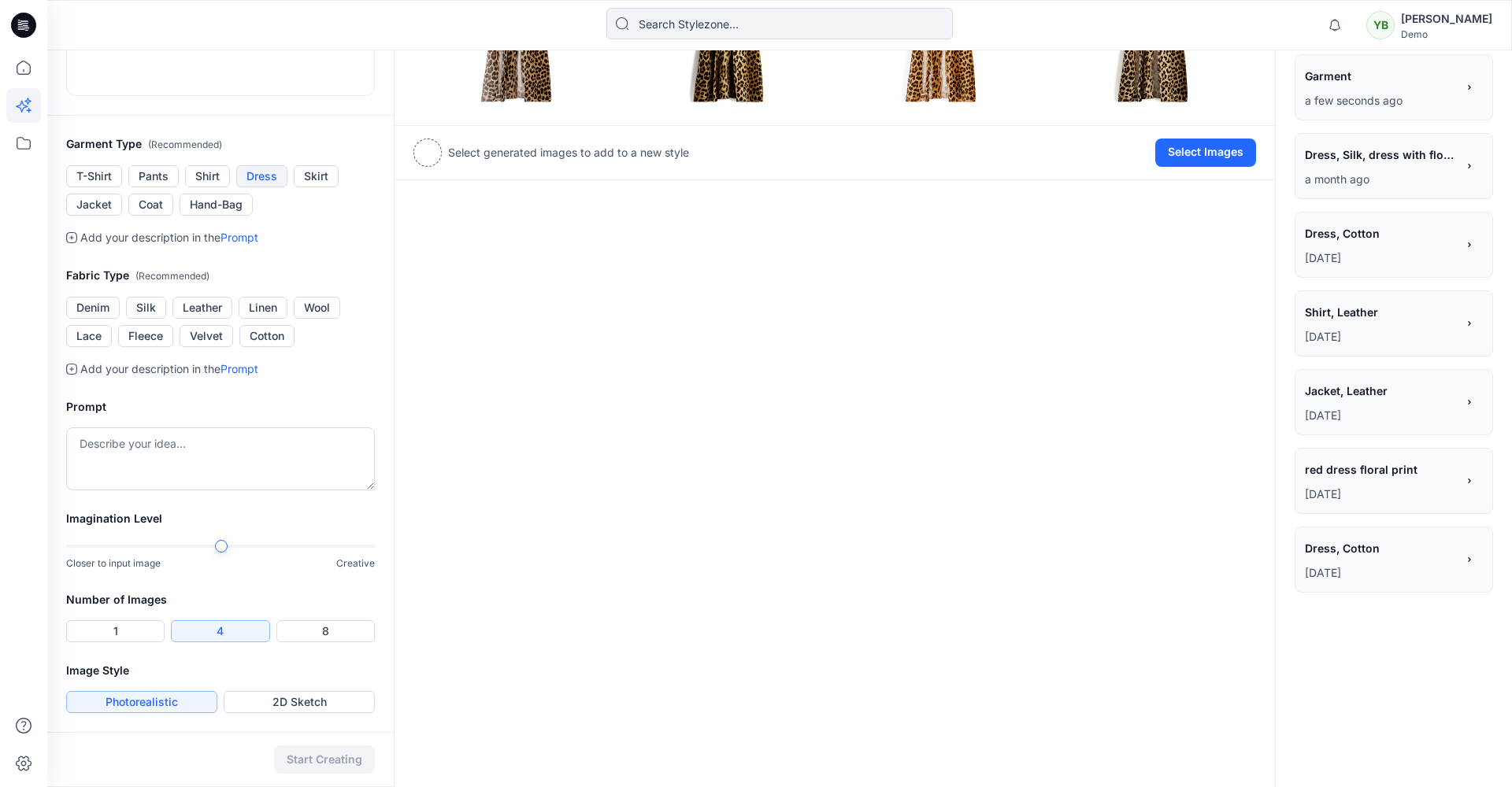
scroll to position [423, 0]
click at [258, 182] on button "Dress" at bounding box center [262, 176] width 51 height 22
click at [200, 306] on button "Leather" at bounding box center [202, 308] width 59 height 22
click at [166, 447] on textarea at bounding box center [221, 459] width 309 height 63
click at [413, 537] on div "Garment Image Reference Provide an input image to drive the design generation. …" at bounding box center [779, 309] width 1464 height 956
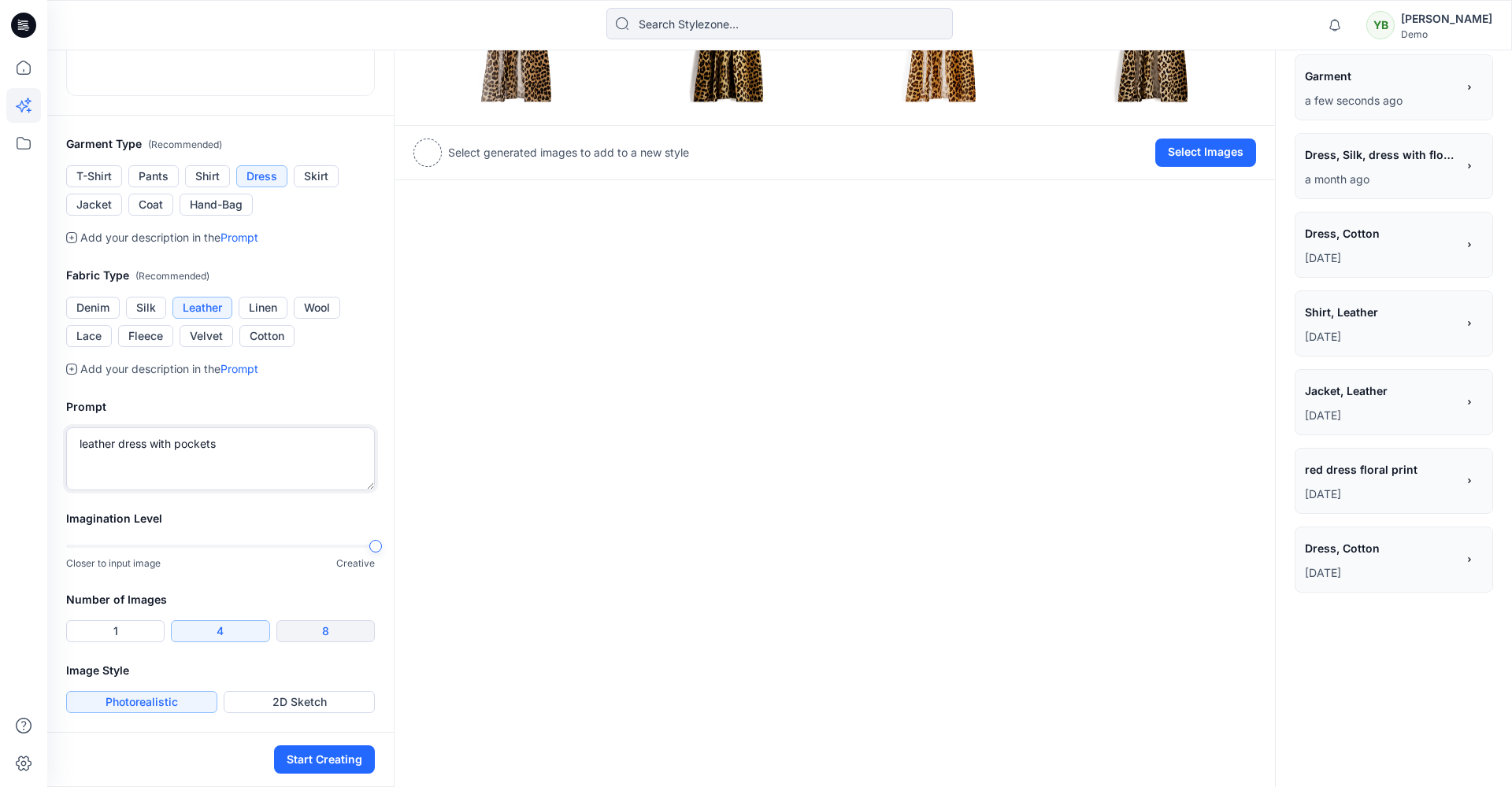
type textarea "leather dress with pockets"
click at [325, 627] on button "8" at bounding box center [325, 632] width 98 height 22
click at [275, 709] on button "2D Sketch" at bounding box center [299, 702] width 151 height 22
click at [344, 755] on button "Start Creating" at bounding box center [325, 759] width 101 height 29
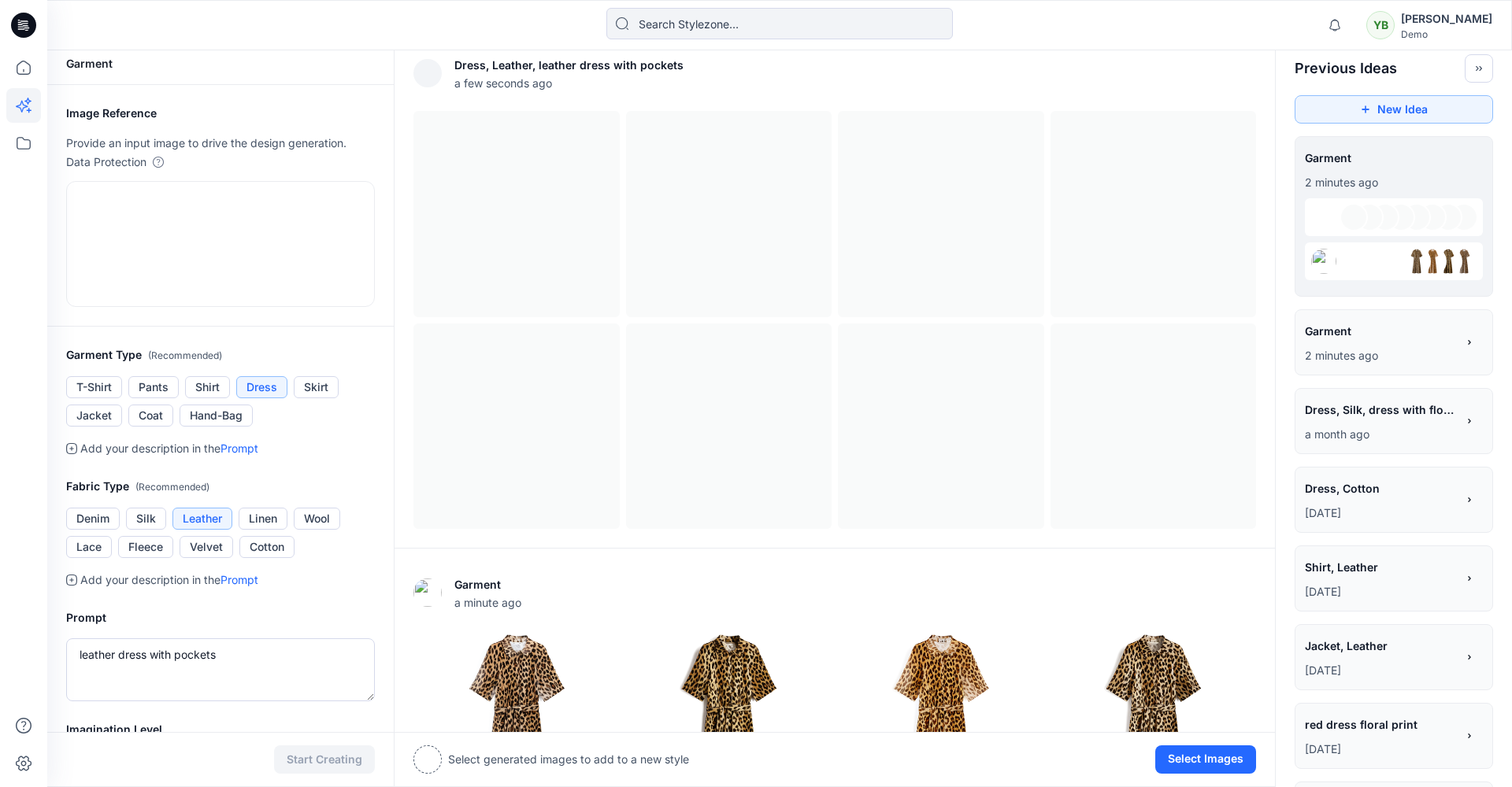
scroll to position [6, 0]
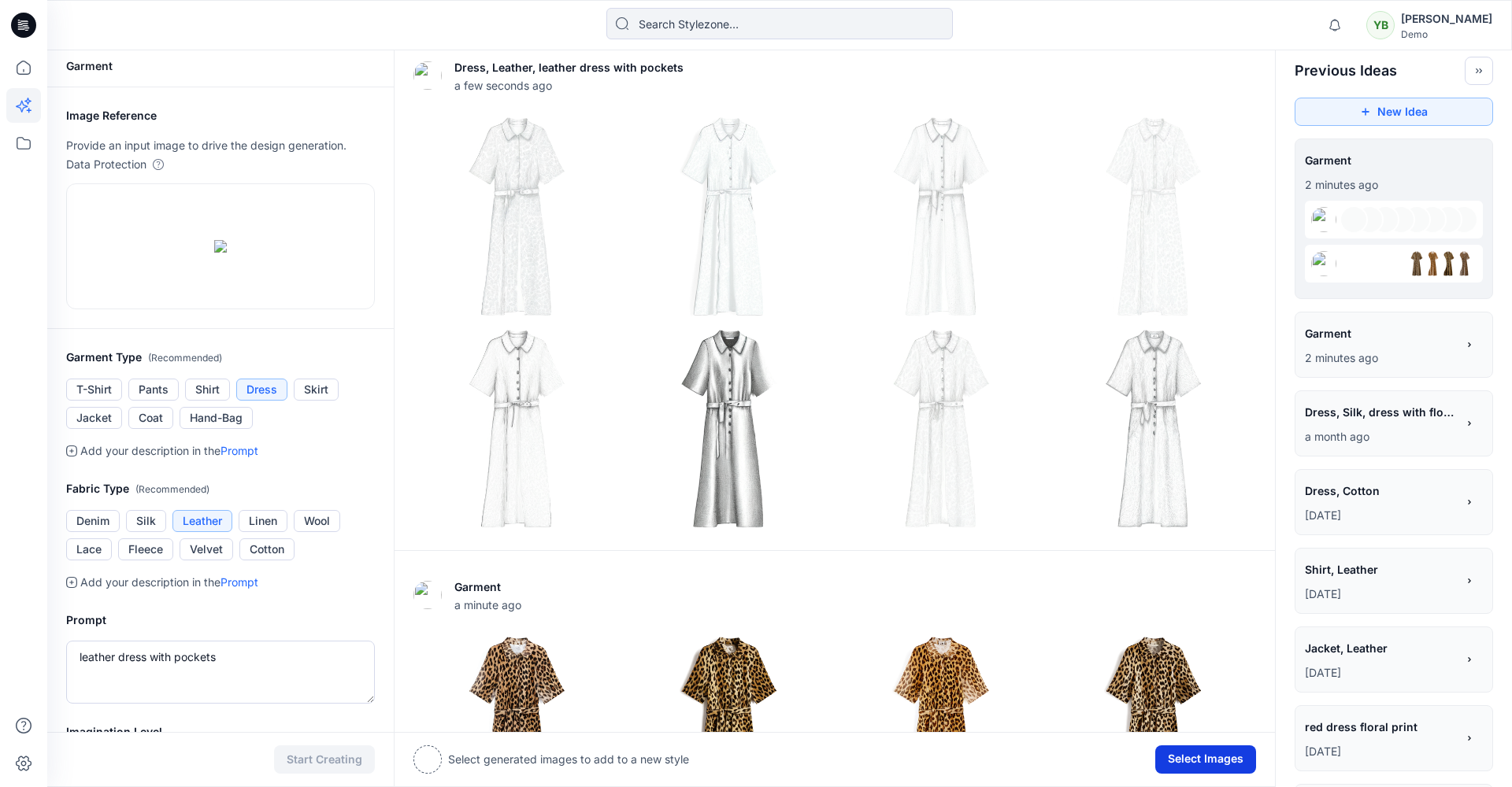
click at [1196, 753] on button "Select Images" at bounding box center [1206, 759] width 101 height 29
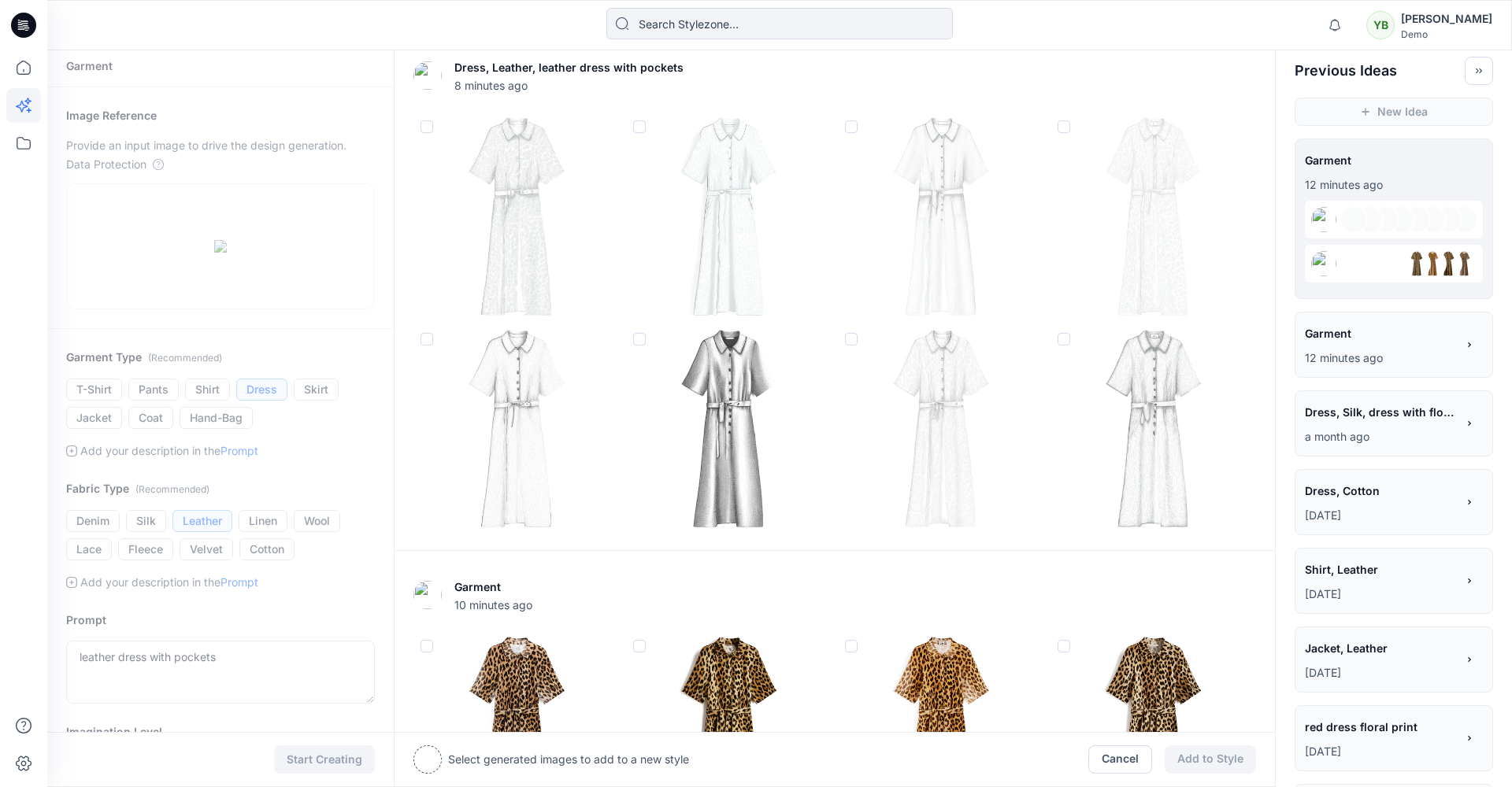
drag, startPoint x: 1064, startPoint y: 646, endPoint x: 1065, endPoint y: 637, distance: 9.1
click at [1064, 646] on span at bounding box center [1063, 645] width 13 height 13
click at [1064, 646] on input "checkbox" at bounding box center [1062, 646] width 13 height 13
checkbox input "true"
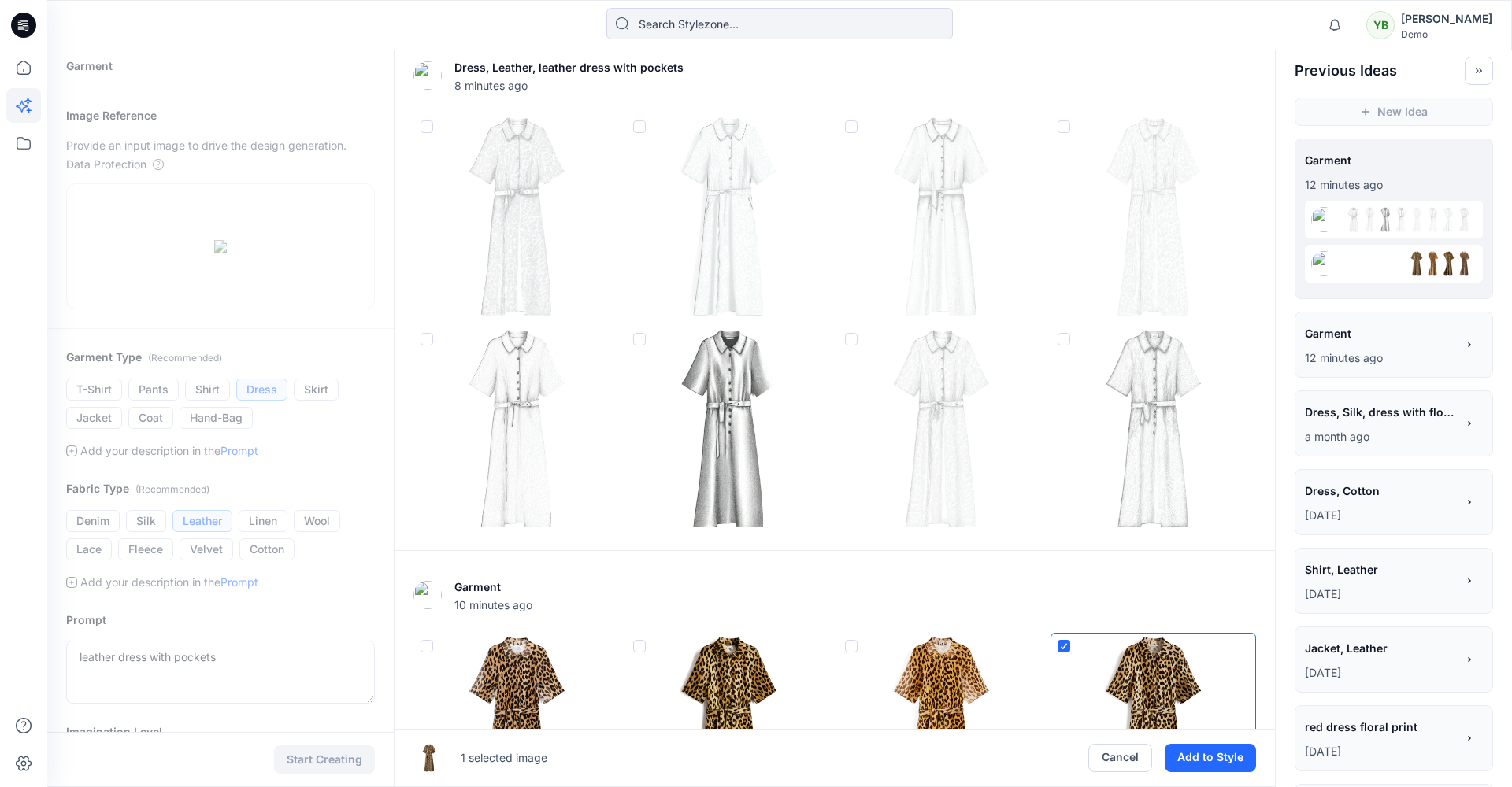
click at [422, 126] on span at bounding box center [427, 127] width 13 height 13
click at [422, 126] on input "checkbox" at bounding box center [426, 127] width 13 height 13
checkbox input "true"
click at [637, 337] on span at bounding box center [639, 339] width 13 height 13
click at [637, 337] on input "checkbox" at bounding box center [639, 340] width 13 height 13
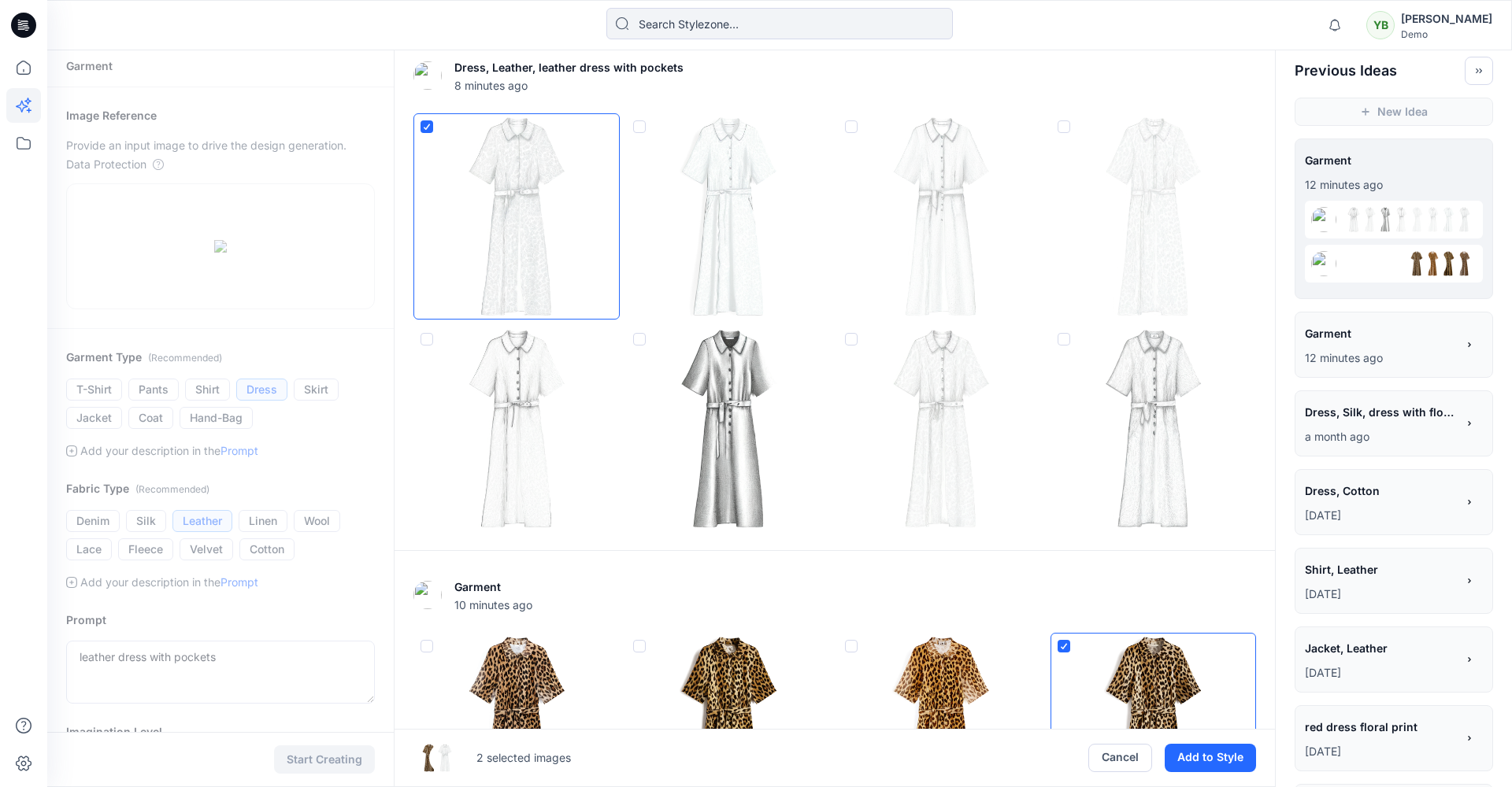
checkbox input "true"
click at [1205, 755] on button "Add to Style" at bounding box center [1210, 757] width 91 height 29
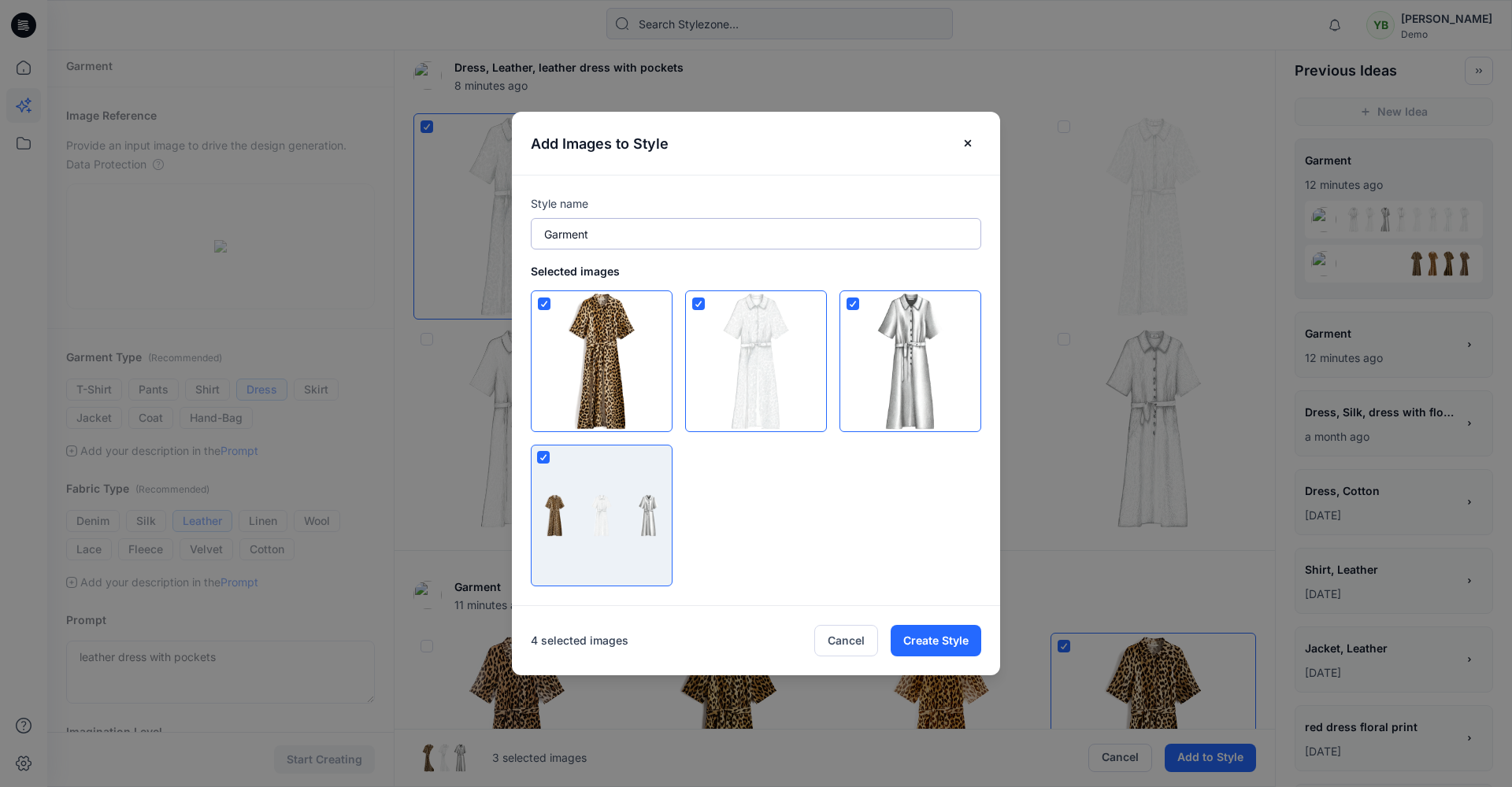
click at [563, 236] on input "Garment" at bounding box center [756, 234] width 451 height 32
type input "Dress animal print"
click at [935, 636] on button "Create Style" at bounding box center [935, 640] width 90 height 32
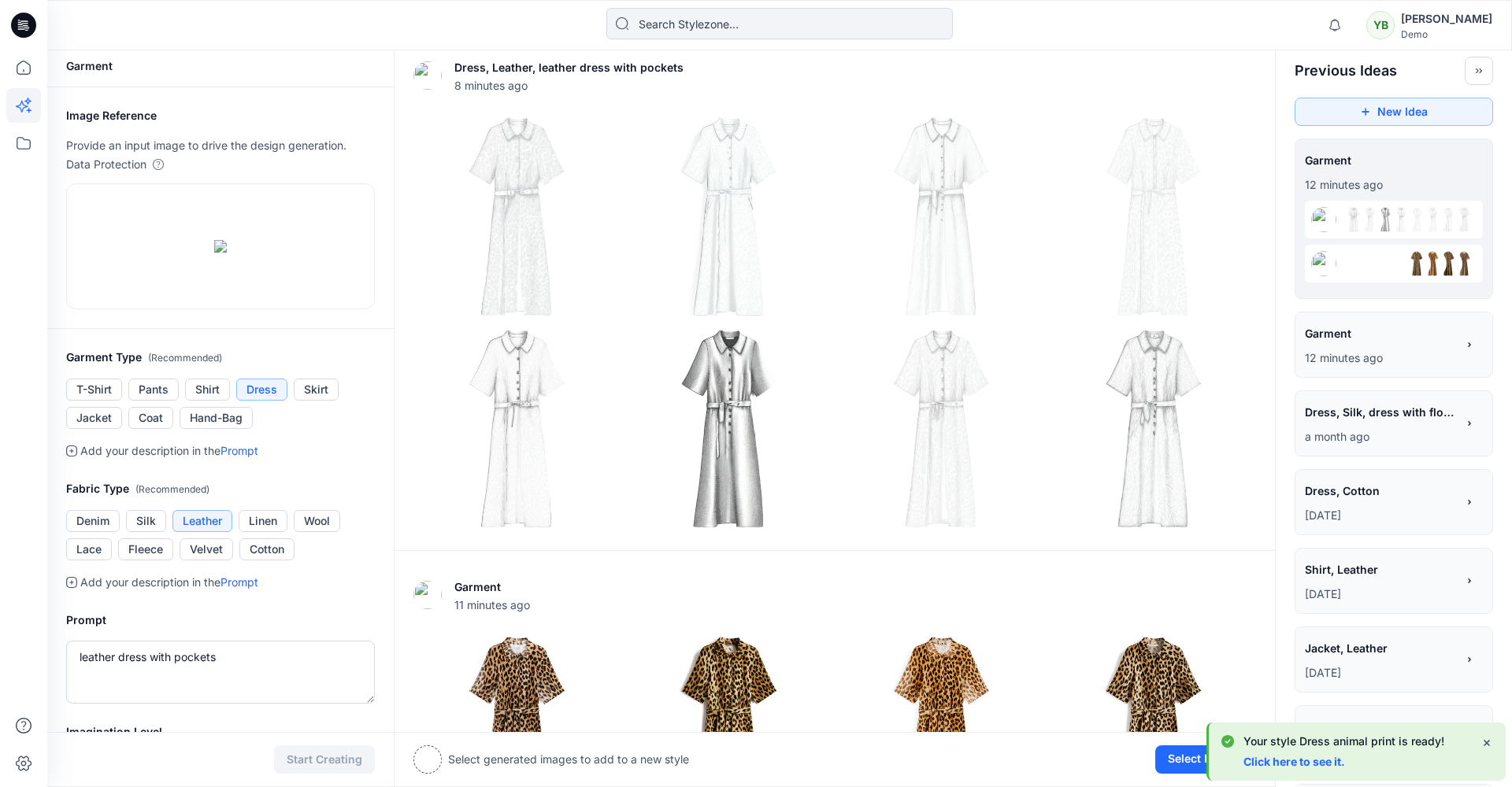
click at [1268, 759] on link "Click here to see it." at bounding box center [1294, 762] width 102 height 14
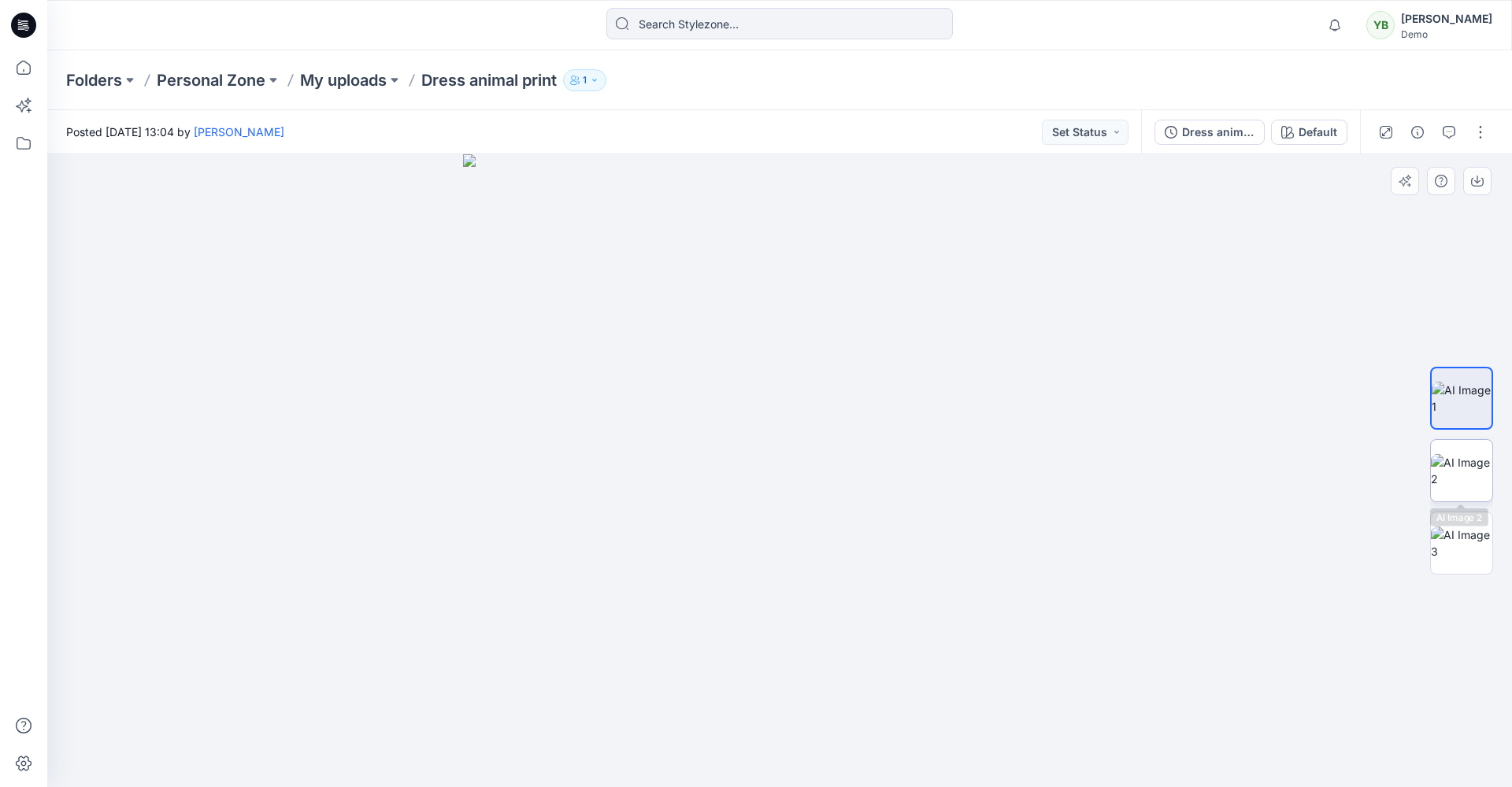
click at [1462, 467] on img at bounding box center [1462, 470] width 61 height 33
click at [1451, 431] on img at bounding box center [1462, 434] width 61 height 33
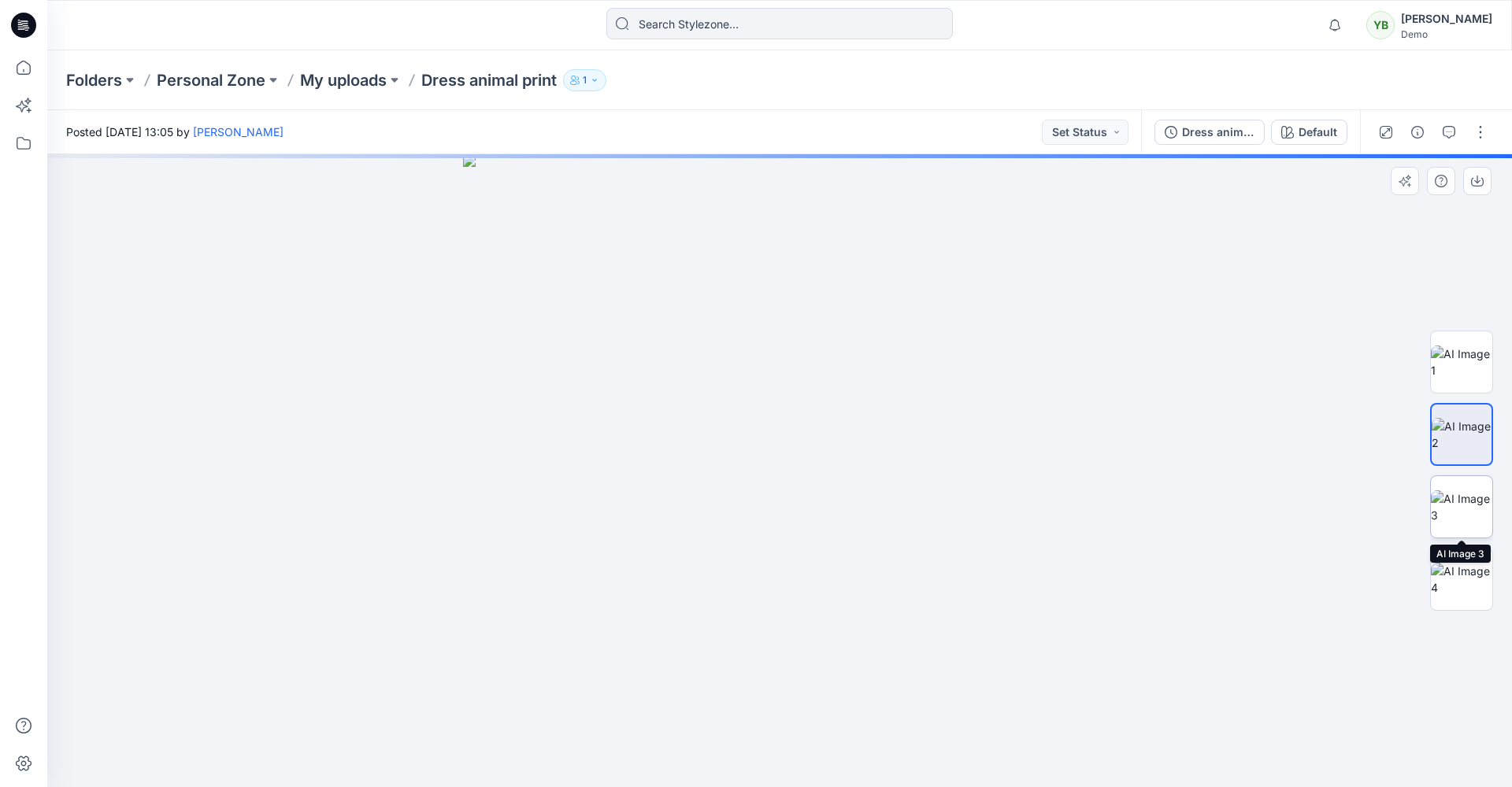
click at [1458, 517] on img at bounding box center [1462, 506] width 61 height 33
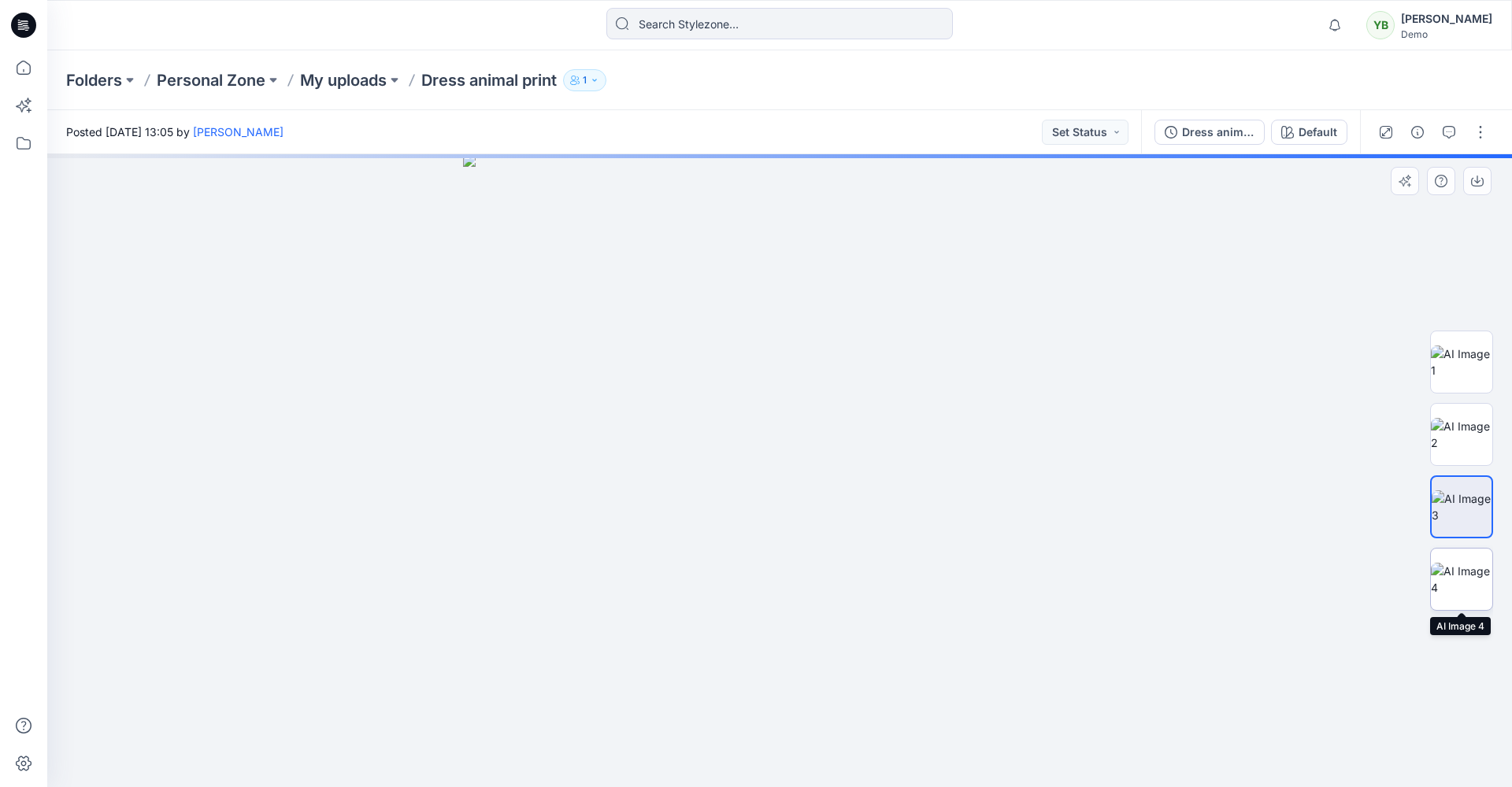
click at [1458, 573] on img at bounding box center [1462, 579] width 61 height 33
click at [28, 61] on icon at bounding box center [23, 67] width 35 height 35
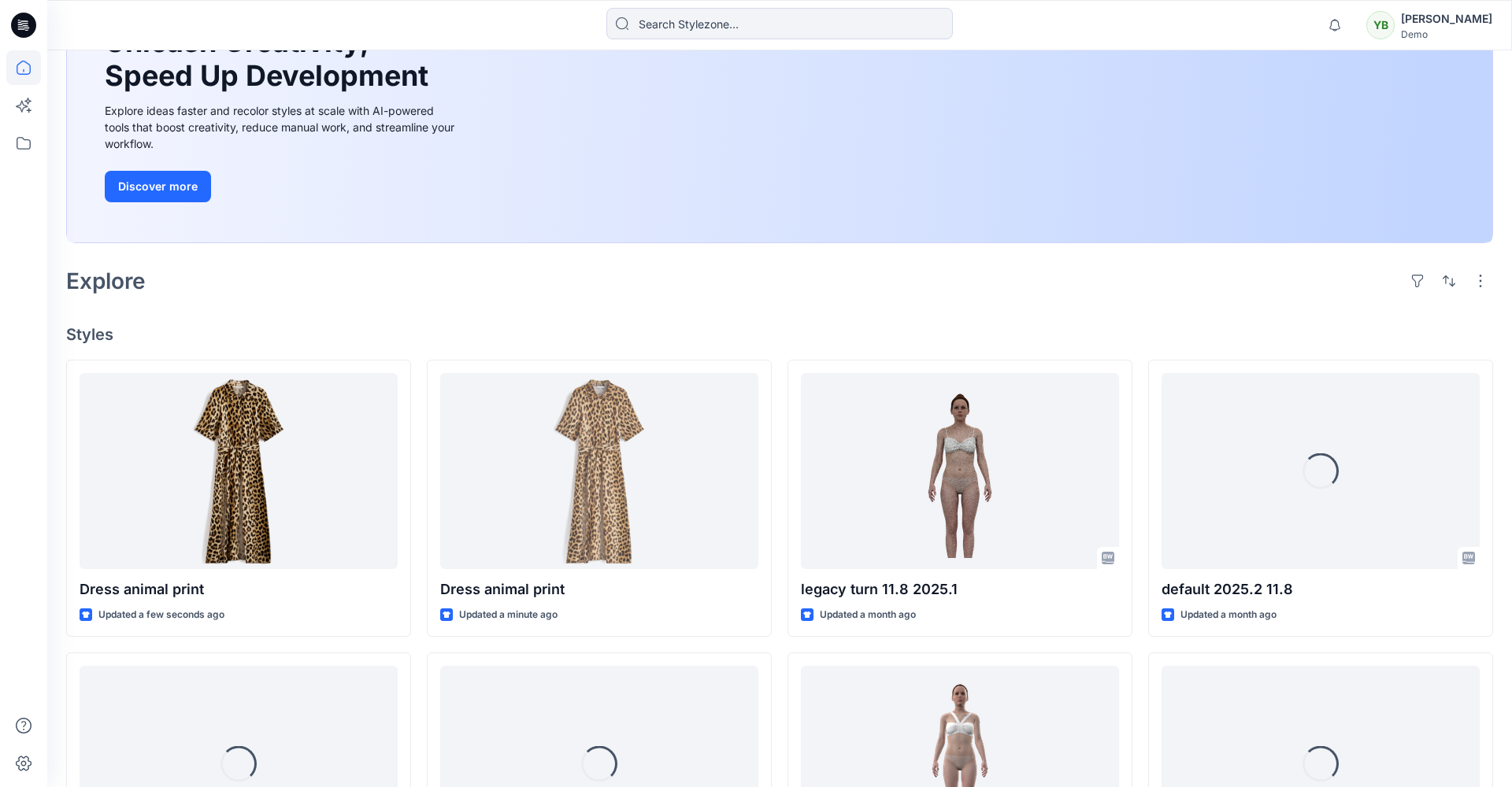
scroll to position [189, 0]
